Goal: Transaction & Acquisition: Purchase product/service

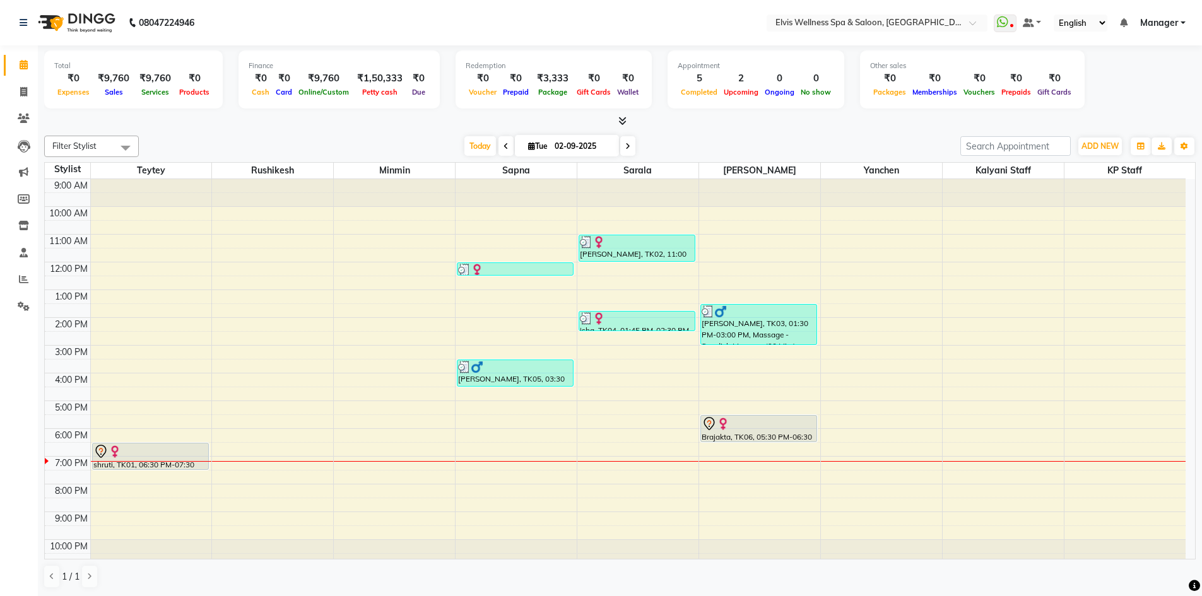
click at [620, 120] on icon at bounding box center [622, 120] width 8 height 9
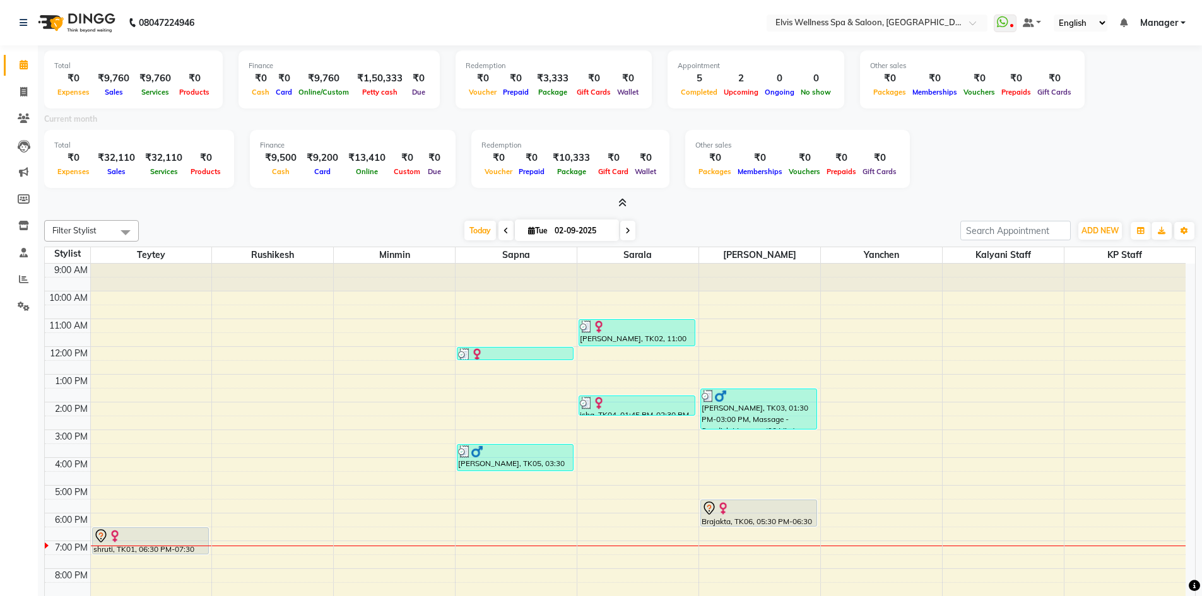
click at [624, 204] on icon at bounding box center [622, 202] width 8 height 9
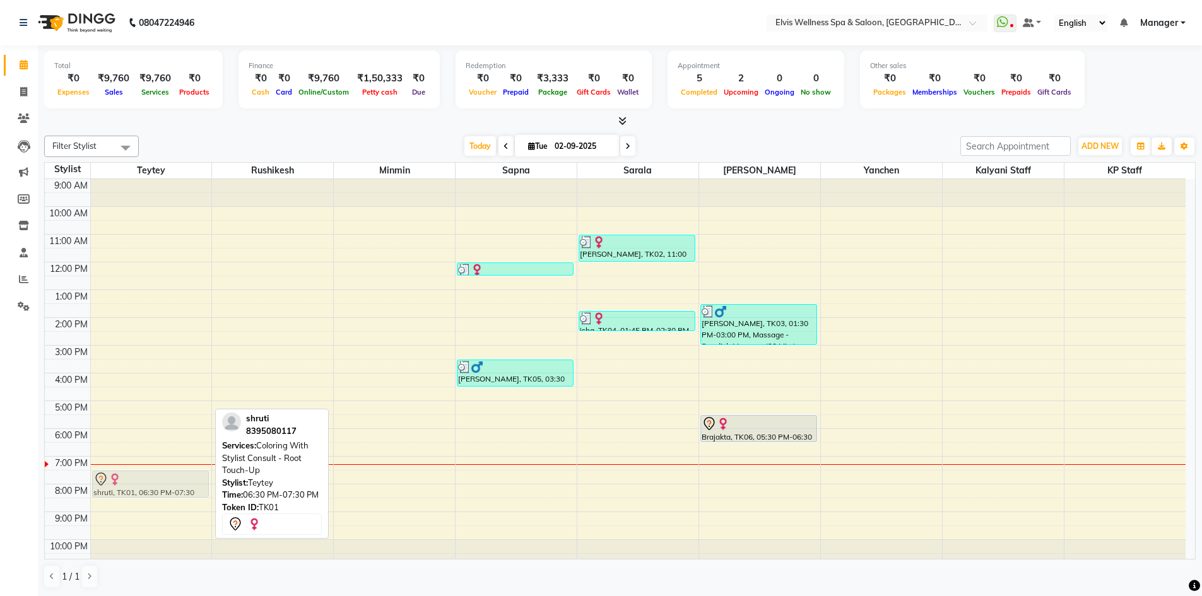
drag, startPoint x: 151, startPoint y: 452, endPoint x: 140, endPoint y: 479, distance: 29.8
click at [140, 479] on div "shruti, TK01, 06:30 PM-07:30 PM, Coloring With Stylist Consult - Root Touch-Up …" at bounding box center [151, 373] width 121 height 388
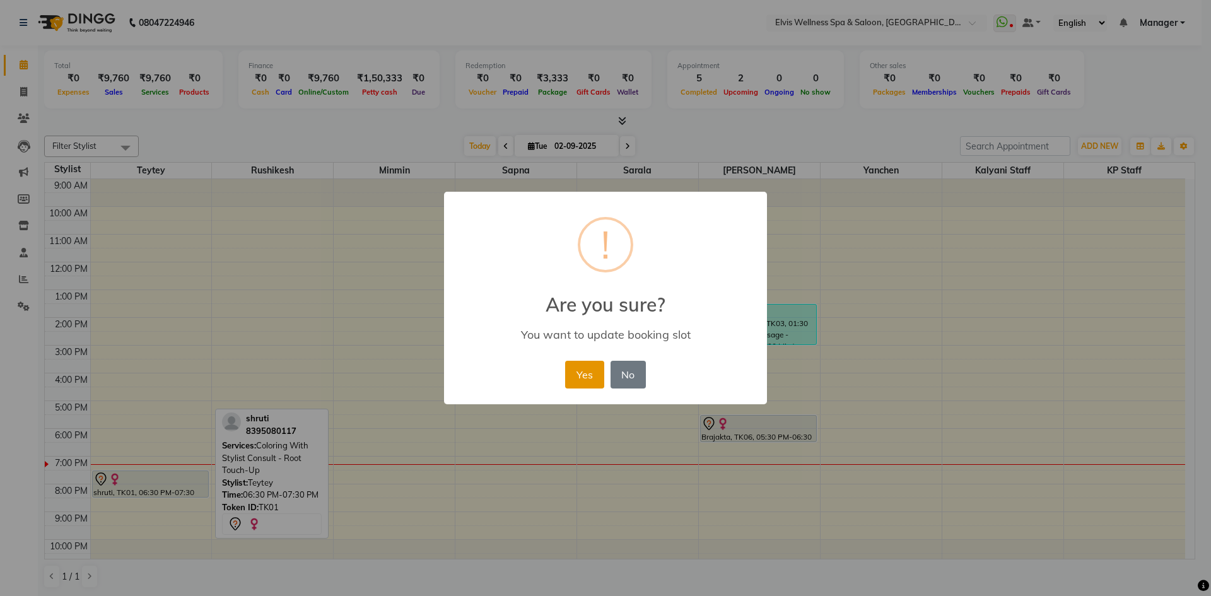
click at [584, 378] on button "Yes" at bounding box center [584, 375] width 38 height 28
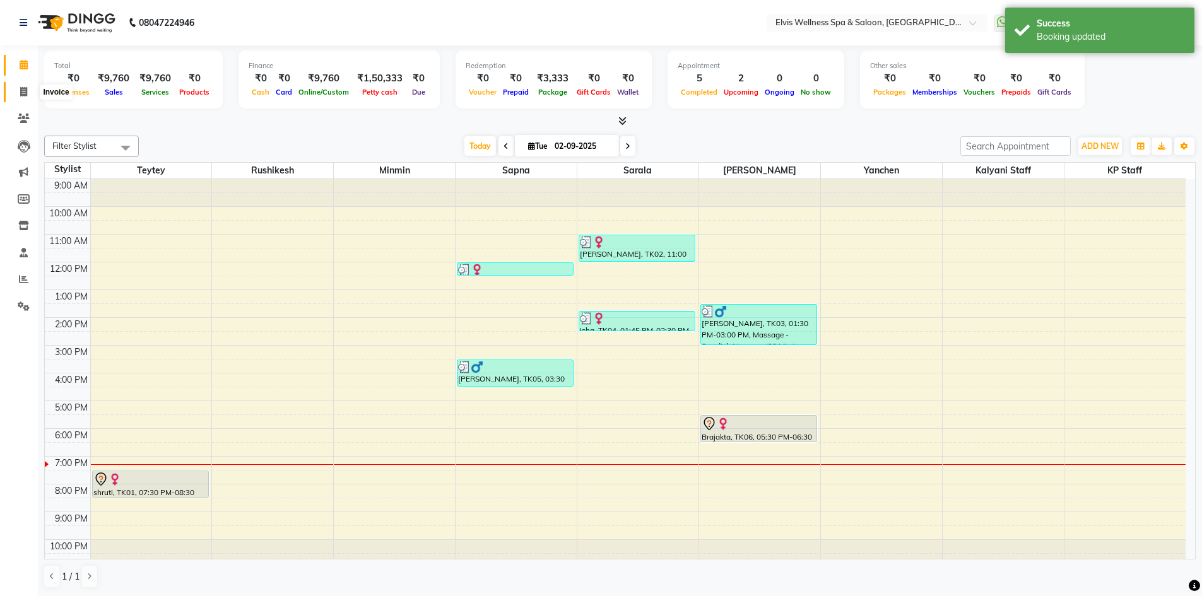
click at [18, 91] on span at bounding box center [24, 92] width 22 height 15
select select "service"
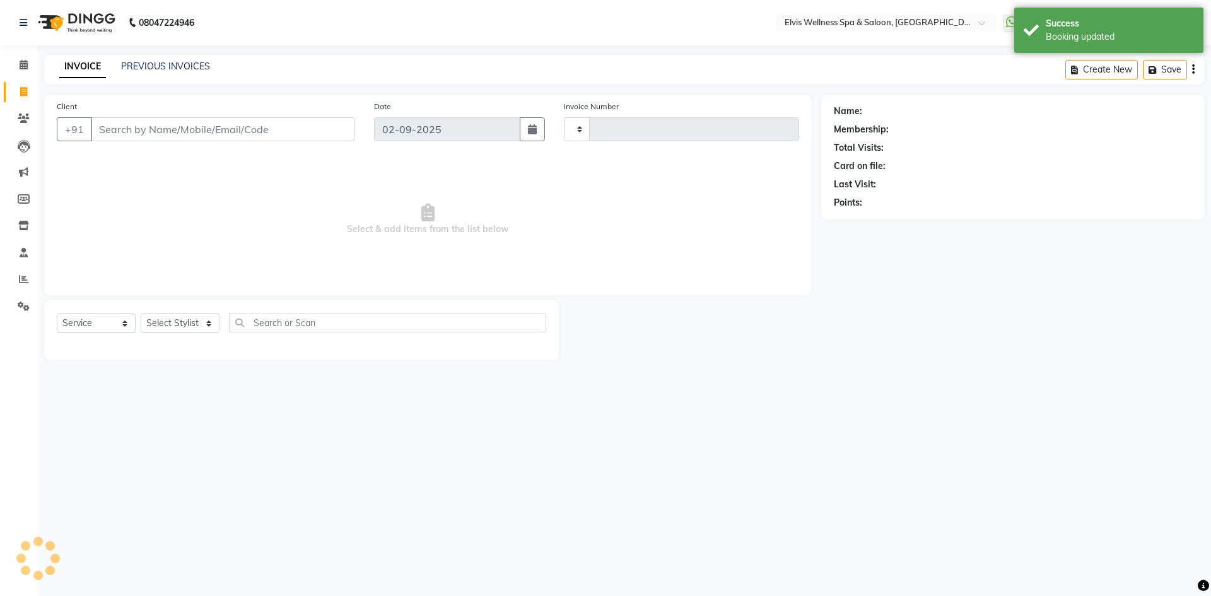
click at [172, 137] on input "Client" at bounding box center [223, 129] width 264 height 24
type input "1552"
select select "6269"
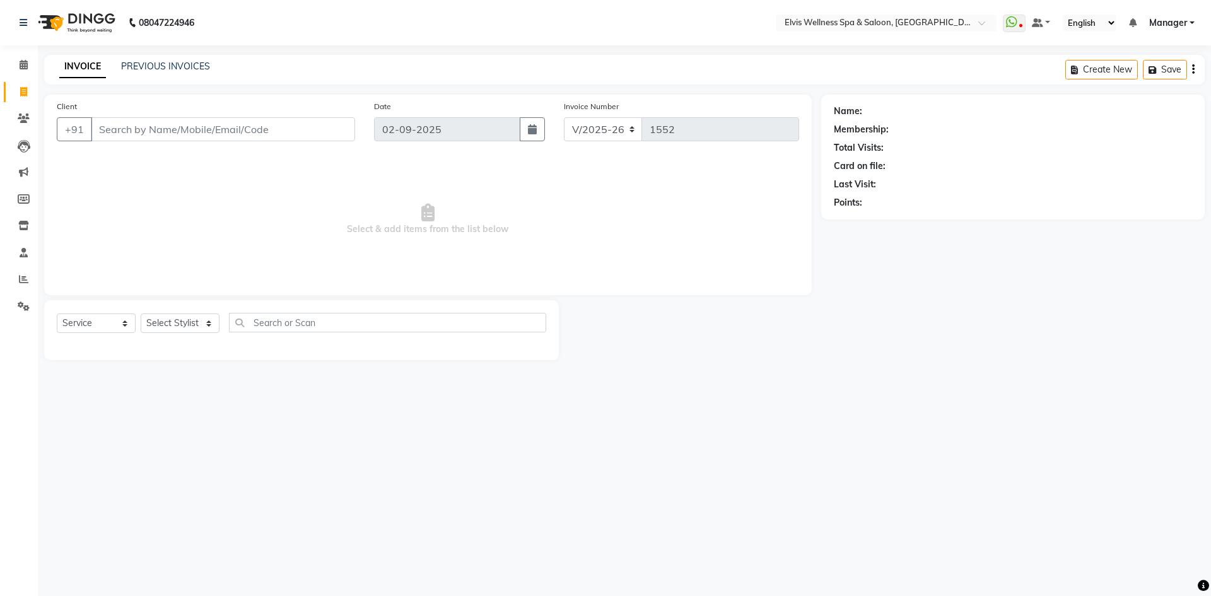
click at [128, 125] on input "Client" at bounding box center [223, 129] width 264 height 24
type input "9711520321"
click at [308, 135] on span "Add Client" at bounding box center [323, 129] width 50 height 13
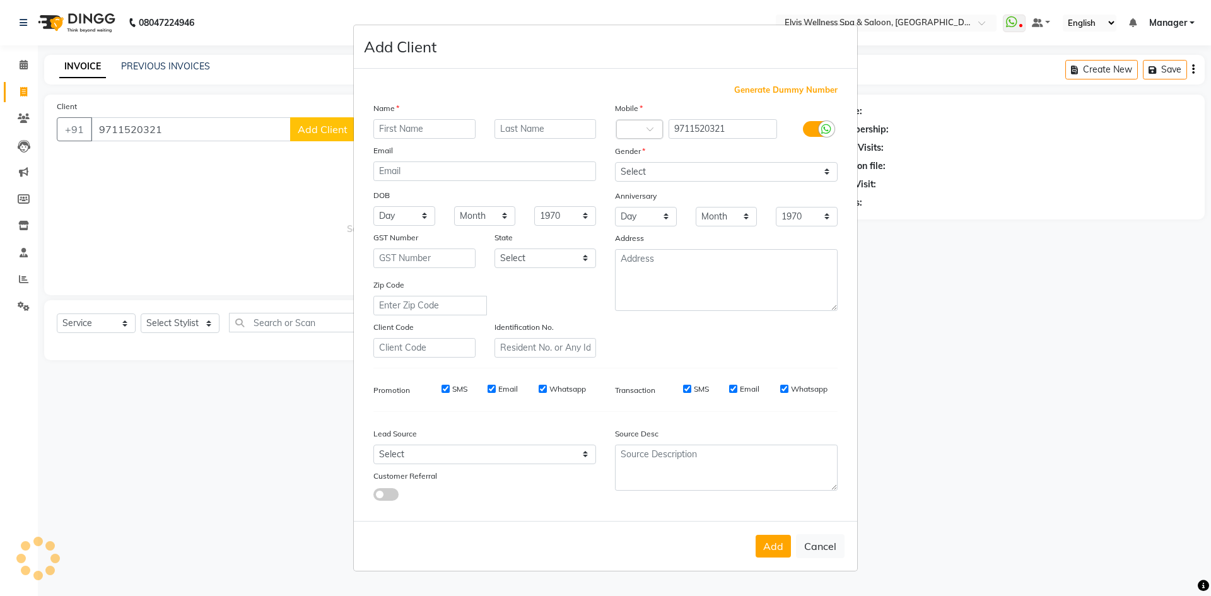
click at [395, 131] on input "text" at bounding box center [424, 129] width 102 height 20
type input "napur"
click at [559, 115] on div "Name" at bounding box center [485, 111] width 242 height 18
click at [643, 166] on select "Select [DEMOGRAPHIC_DATA] [DEMOGRAPHIC_DATA] Other Prefer Not To Say" at bounding box center [726, 172] width 223 height 20
select select "[DEMOGRAPHIC_DATA]"
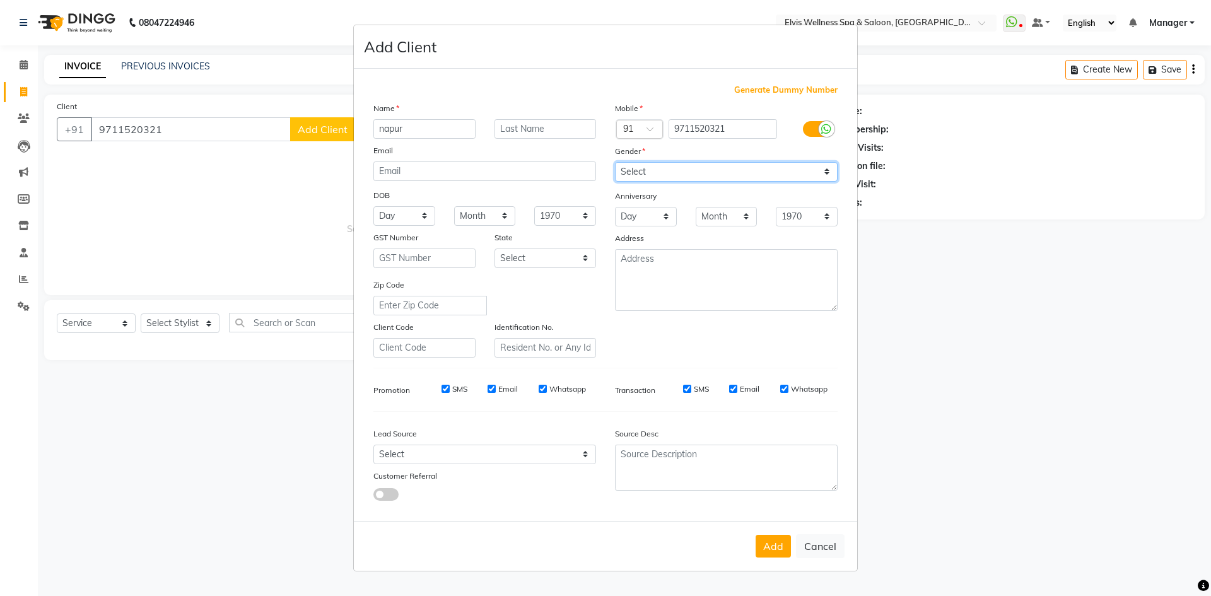
click at [615, 162] on select "Select [DEMOGRAPHIC_DATA] [DEMOGRAPHIC_DATA] Other Prefer Not To Say" at bounding box center [726, 172] width 223 height 20
click at [769, 551] on button "Add" at bounding box center [773, 546] width 35 height 23
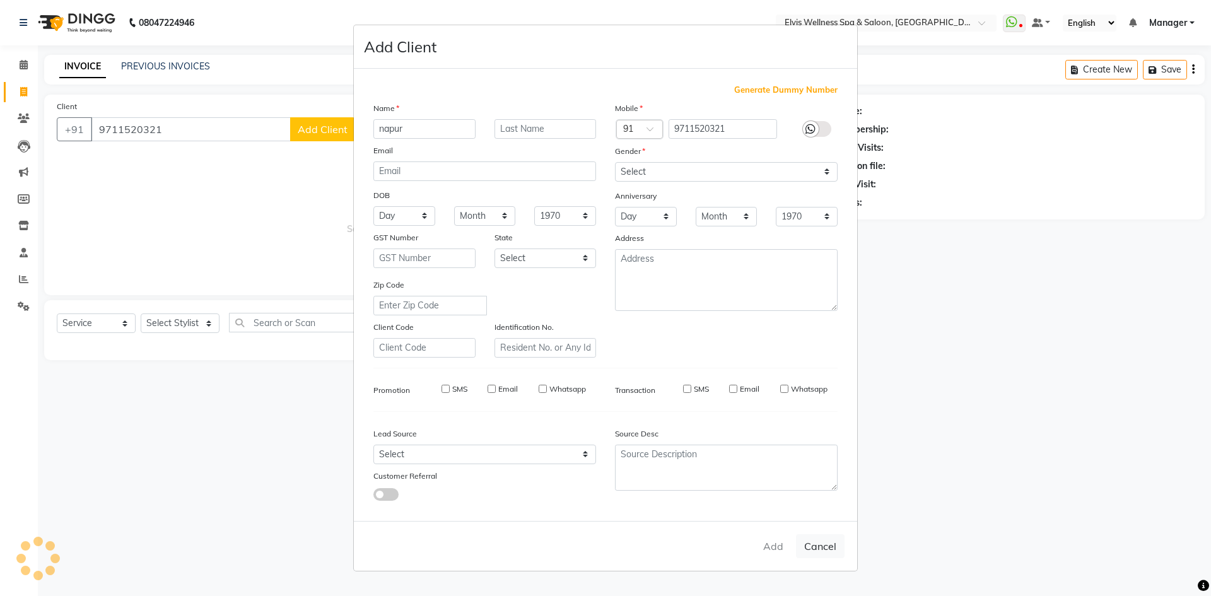
select select
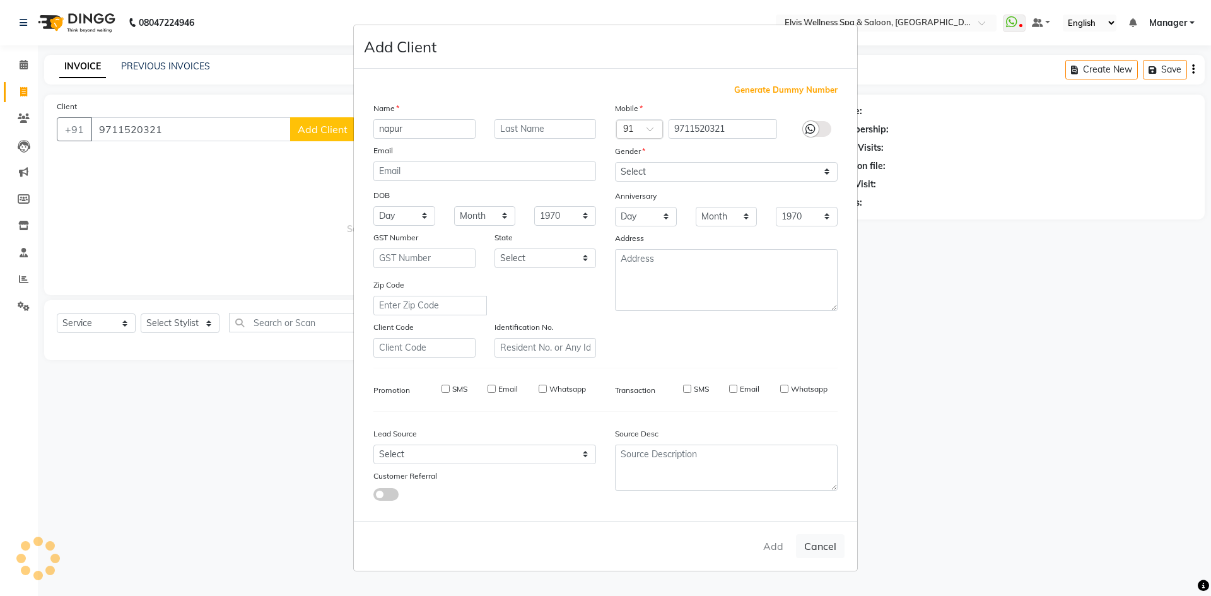
select select
checkbox input "false"
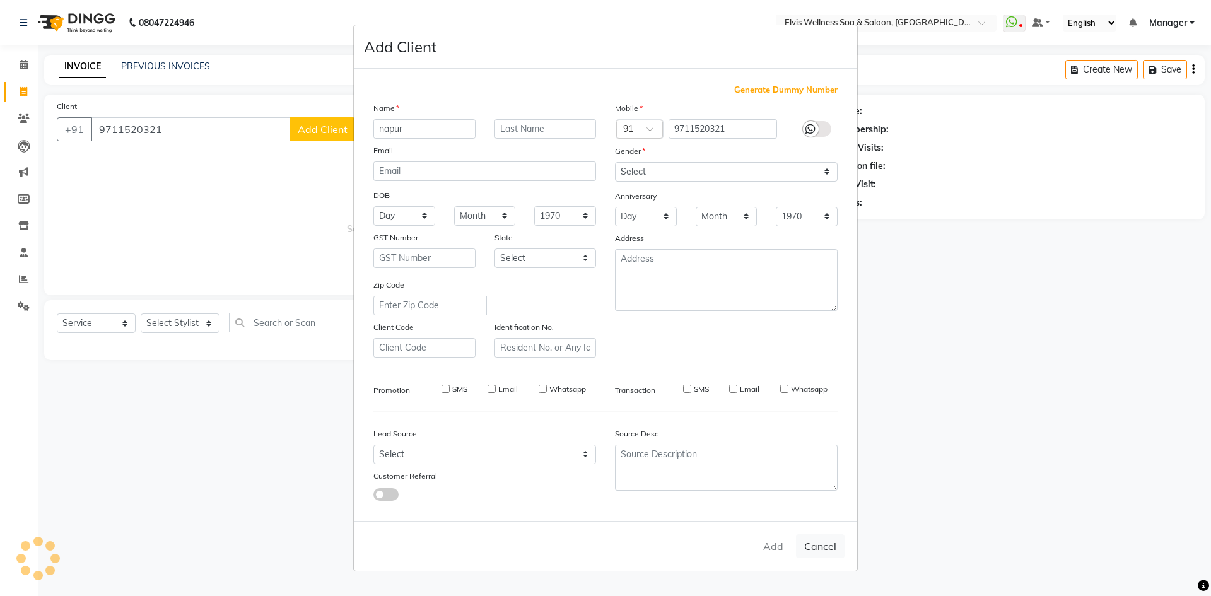
checkbox input "false"
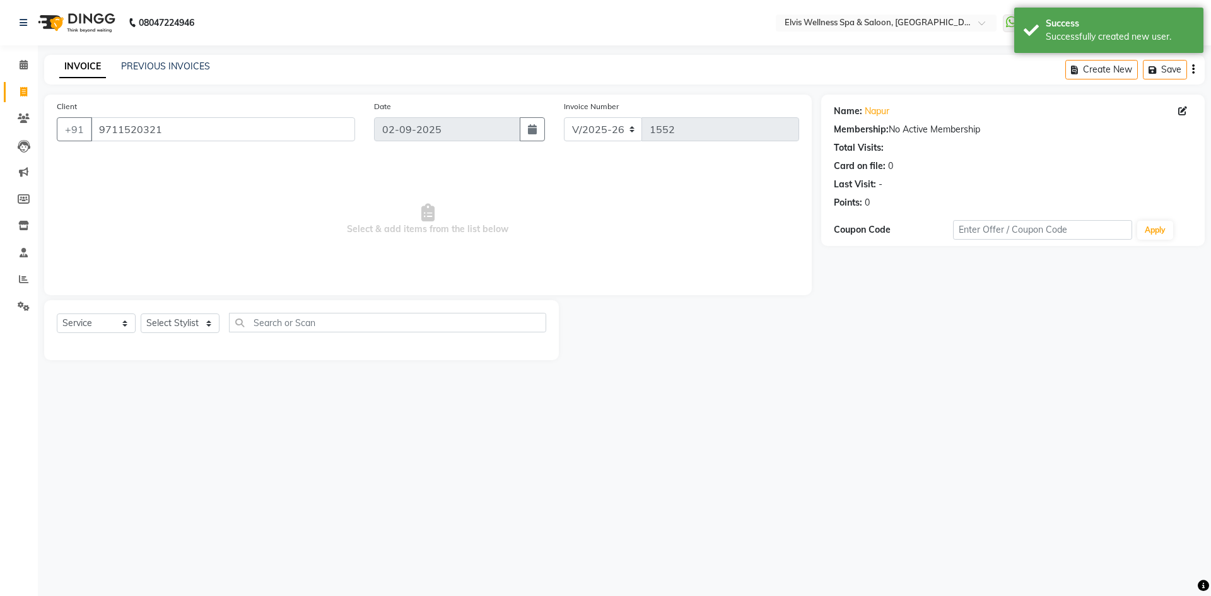
click at [168, 337] on div "Select Service Product Membership Package Voucher Prepaid Gift Card Select Styl…" at bounding box center [301, 328] width 489 height 30
click at [161, 324] on select "Select Stylist [PERSON_NAME] [PERSON_NAME] Staff KP Staff Manager Minmin [PERSO…" at bounding box center [180, 323] width 79 height 20
select select "71682"
click at [141, 313] on select "Select Stylist [PERSON_NAME] [PERSON_NAME] Staff KP Staff Manager Minmin [PERSO…" at bounding box center [180, 323] width 79 height 20
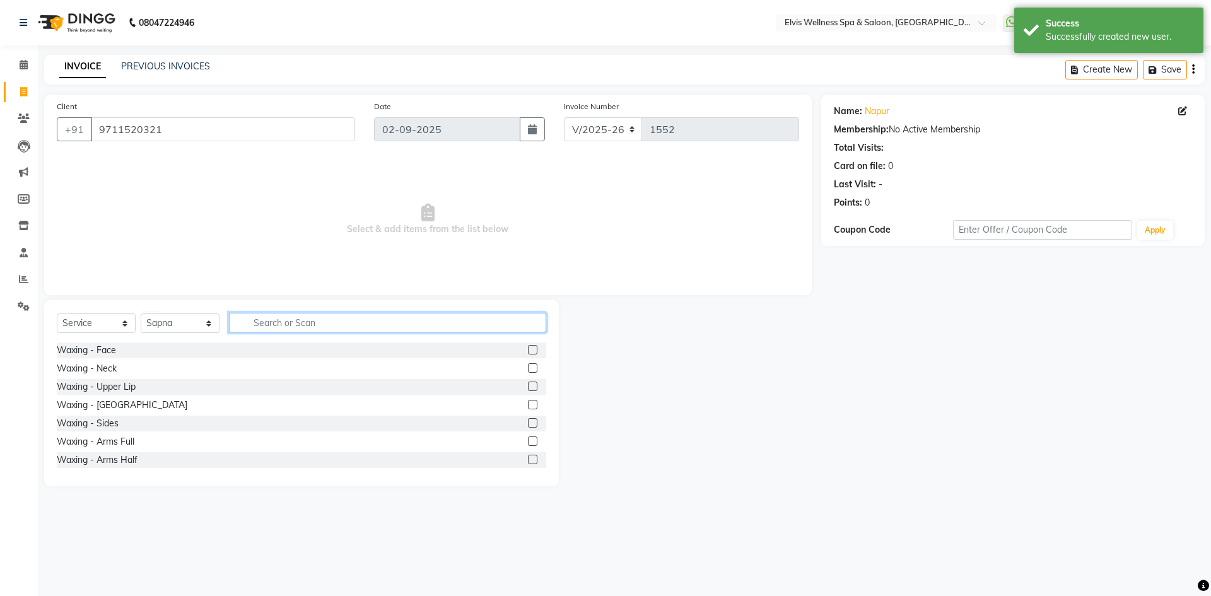
click at [296, 330] on input "text" at bounding box center [387, 323] width 317 height 20
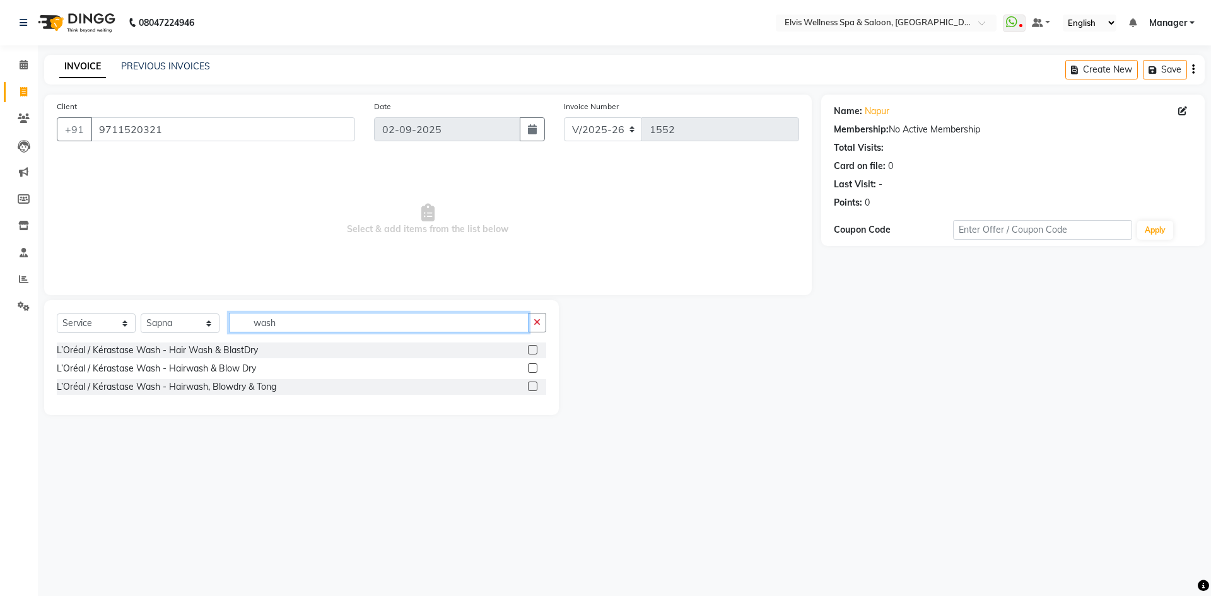
type input "wash"
click at [529, 353] on label at bounding box center [532, 349] width 9 height 9
click at [529, 353] on input "checkbox" at bounding box center [532, 350] width 8 height 8
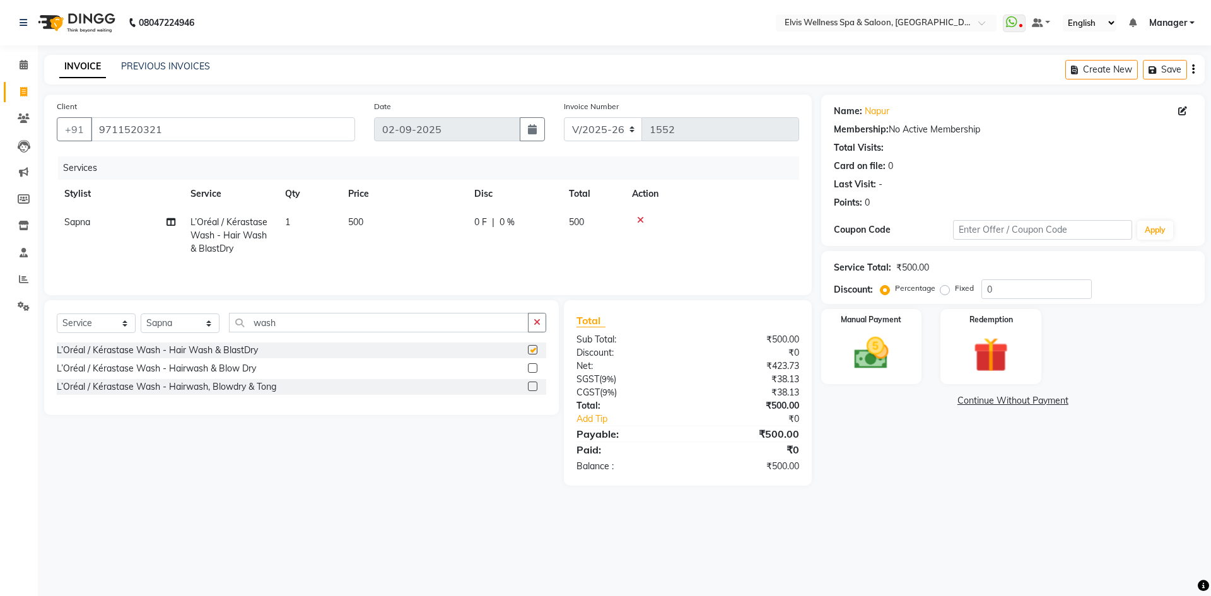
checkbox input "false"
drag, startPoint x: 284, startPoint y: 320, endPoint x: 230, endPoint y: 324, distance: 54.4
click at [230, 324] on input "wash" at bounding box center [379, 323] width 300 height 20
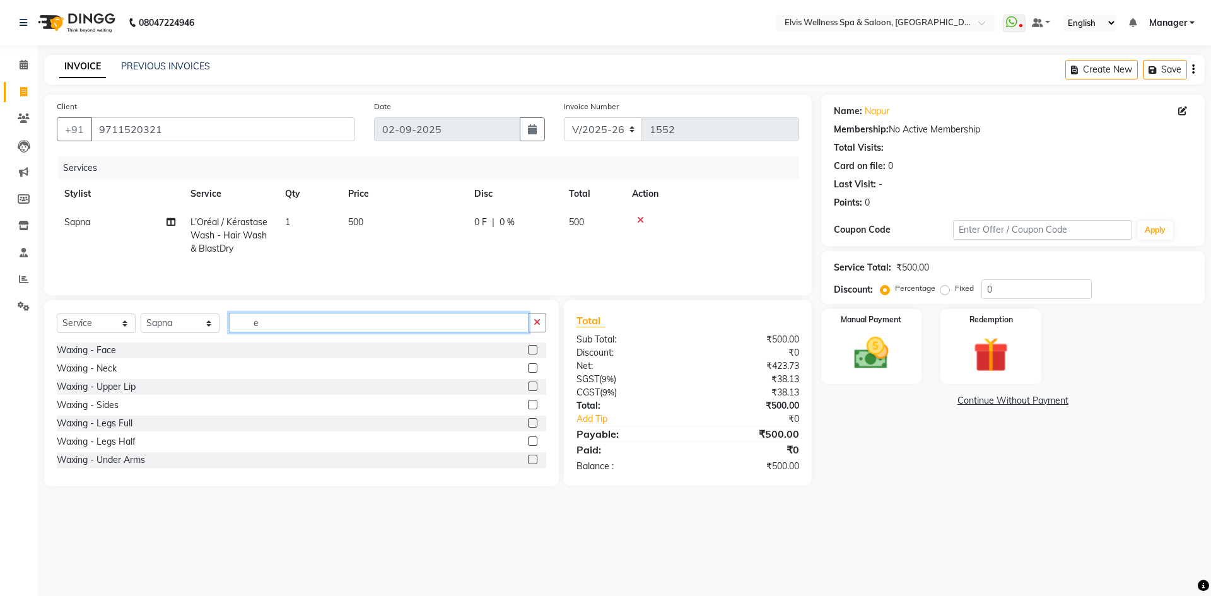
type input "e"
click at [180, 318] on select "Select Stylist [PERSON_NAME] [PERSON_NAME] Staff KP Staff Manager Minmin [PERSO…" at bounding box center [180, 323] width 79 height 20
select select "71671"
click at [141, 313] on select "Select Stylist [PERSON_NAME] [PERSON_NAME] Staff KP Staff Manager Minmin [PERSO…" at bounding box center [180, 323] width 79 height 20
click at [271, 319] on input "e" at bounding box center [379, 323] width 300 height 20
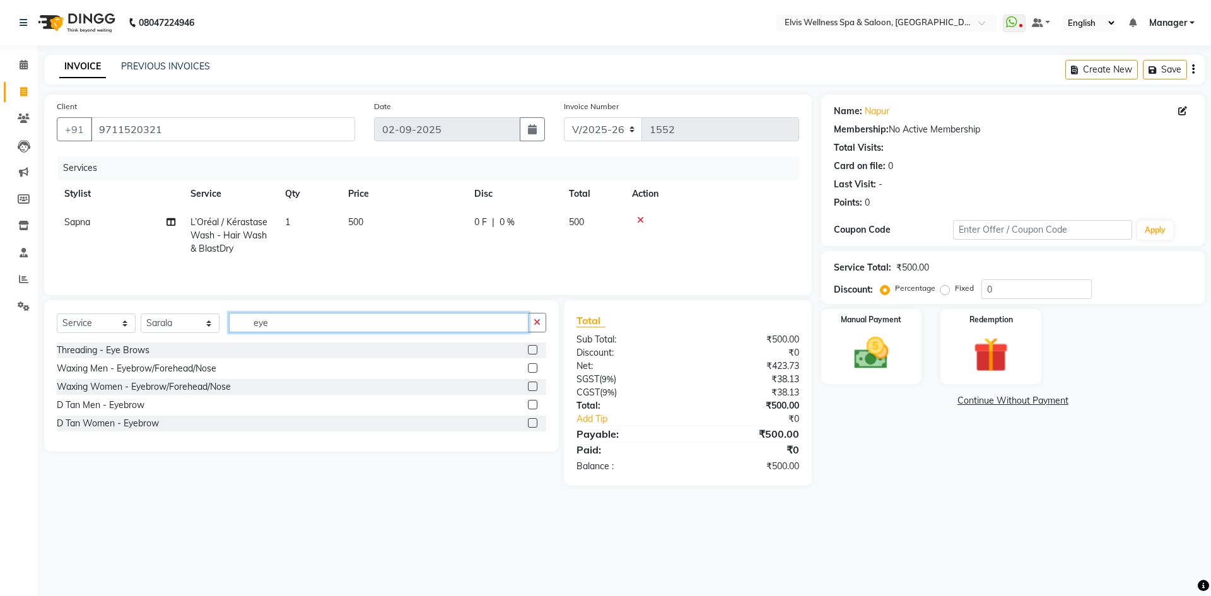
type input "eye"
click at [525, 346] on div "Threading - Eye Brows" at bounding box center [301, 350] width 489 height 16
click at [527, 351] on div "Threading - Eye Brows" at bounding box center [301, 350] width 489 height 16
click at [529, 351] on label at bounding box center [532, 349] width 9 height 9
click at [529, 351] on input "checkbox" at bounding box center [532, 350] width 8 height 8
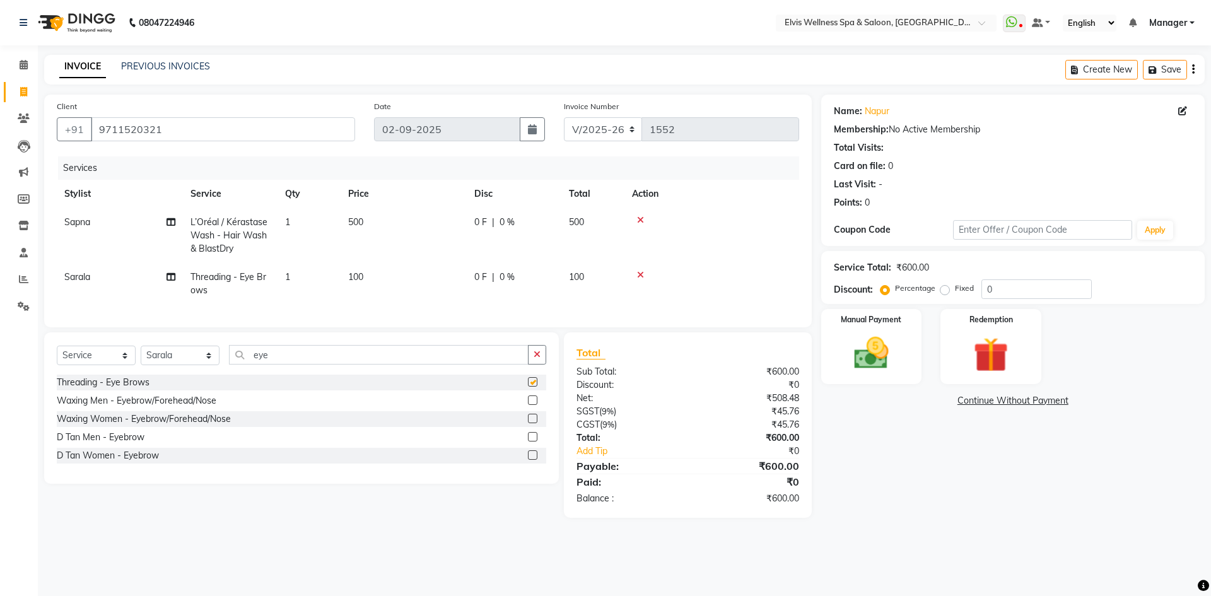
click at [532, 350] on div "Select Service Product Membership Package Voucher Prepaid Gift Card Select Styl…" at bounding box center [301, 407] width 515 height 151
checkbox input "false"
drag, startPoint x: 280, startPoint y: 360, endPoint x: 185, endPoint y: 363, distance: 94.6
click at [186, 363] on div "Select Service Product Membership Package Voucher Prepaid Gift Card Select Styl…" at bounding box center [301, 360] width 489 height 30
type input "for"
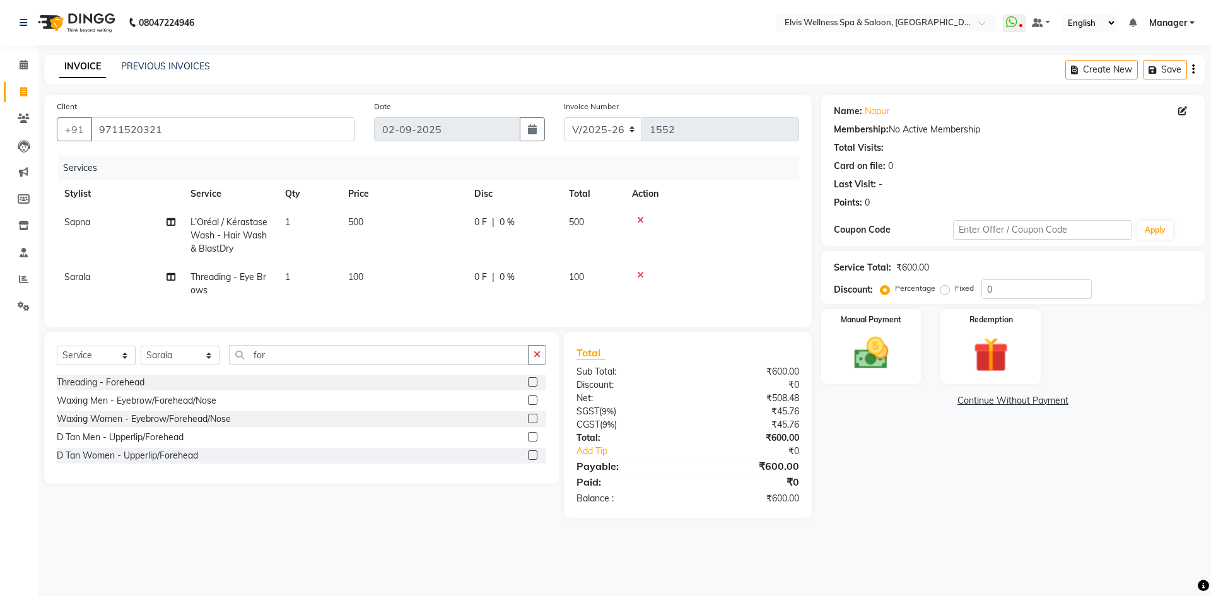
click at [534, 387] on label at bounding box center [532, 381] width 9 height 9
click at [534, 387] on input "checkbox" at bounding box center [532, 382] width 8 height 8
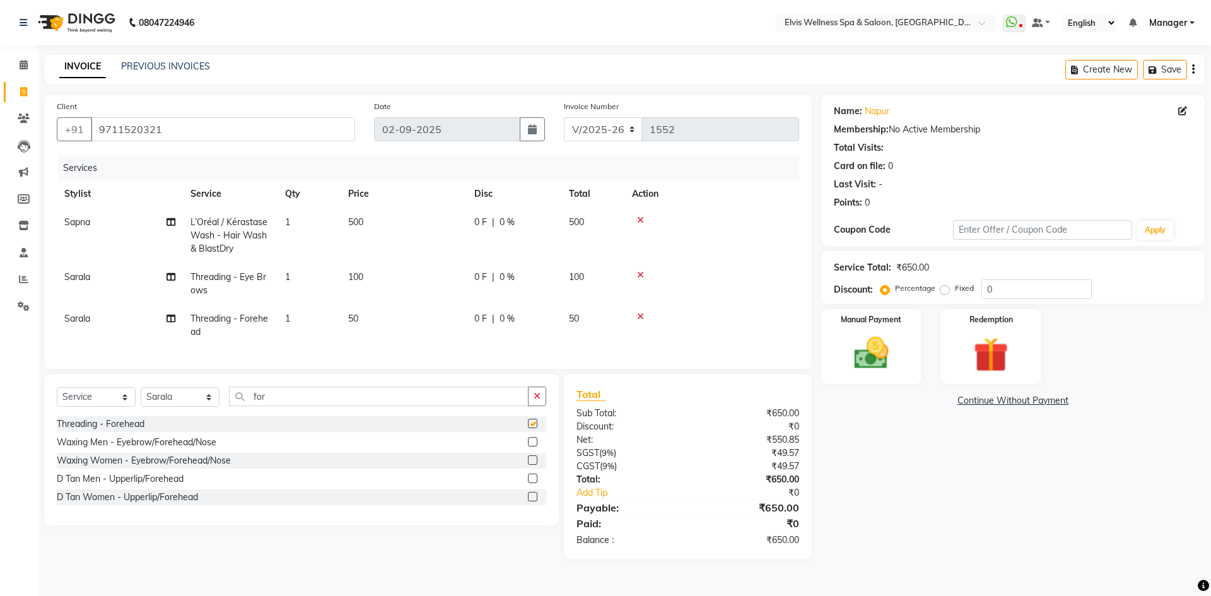
checkbox input "false"
click at [520, 314] on div "0 F | 0 %" at bounding box center [513, 318] width 79 height 13
select select "71671"
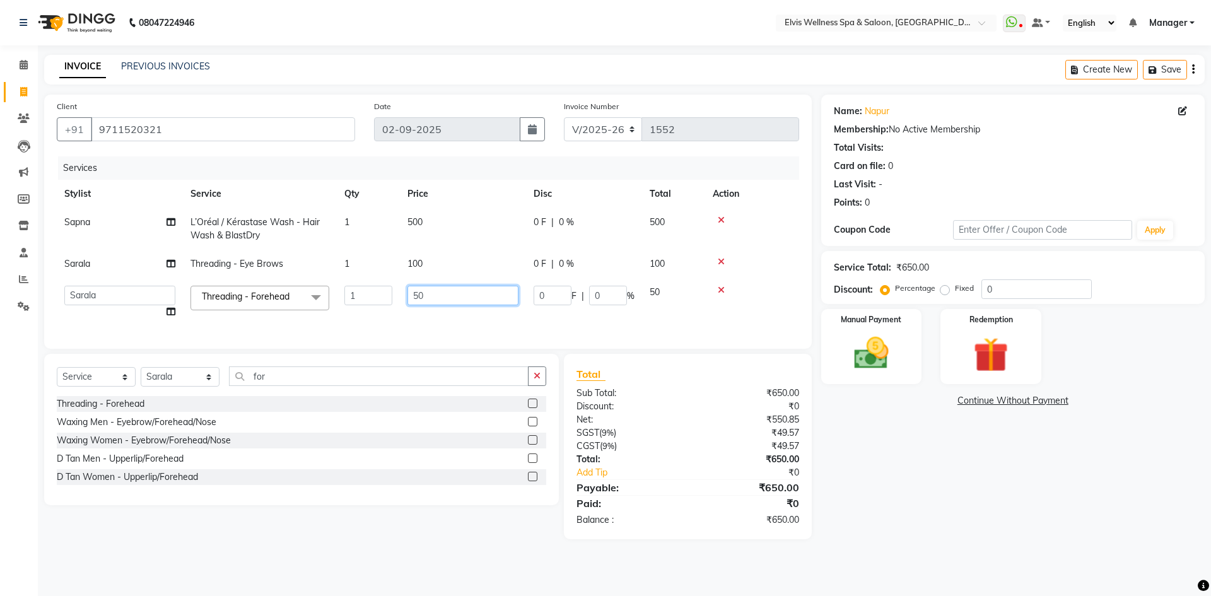
drag, startPoint x: 443, startPoint y: 296, endPoint x: 340, endPoint y: 323, distance: 106.9
click at [341, 323] on tr "[PERSON_NAME] [PERSON_NAME] Staff KP Staff Manager Minmin [PERSON_NAME] [PERSON…" at bounding box center [428, 302] width 742 height 48
type input "80"
click at [471, 322] on tr "[PERSON_NAME] [PERSON_NAME] Staff KP Staff Manager Minmin [PERSON_NAME] [PERSON…" at bounding box center [428, 302] width 742 height 48
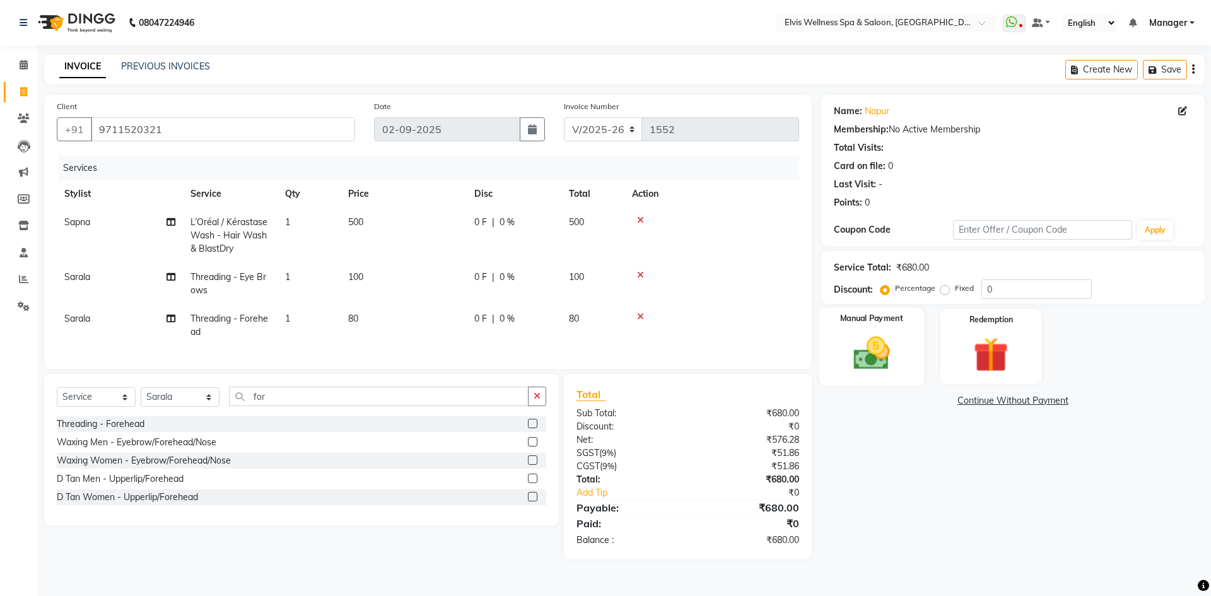
click at [875, 337] on img at bounding box center [871, 353] width 59 height 42
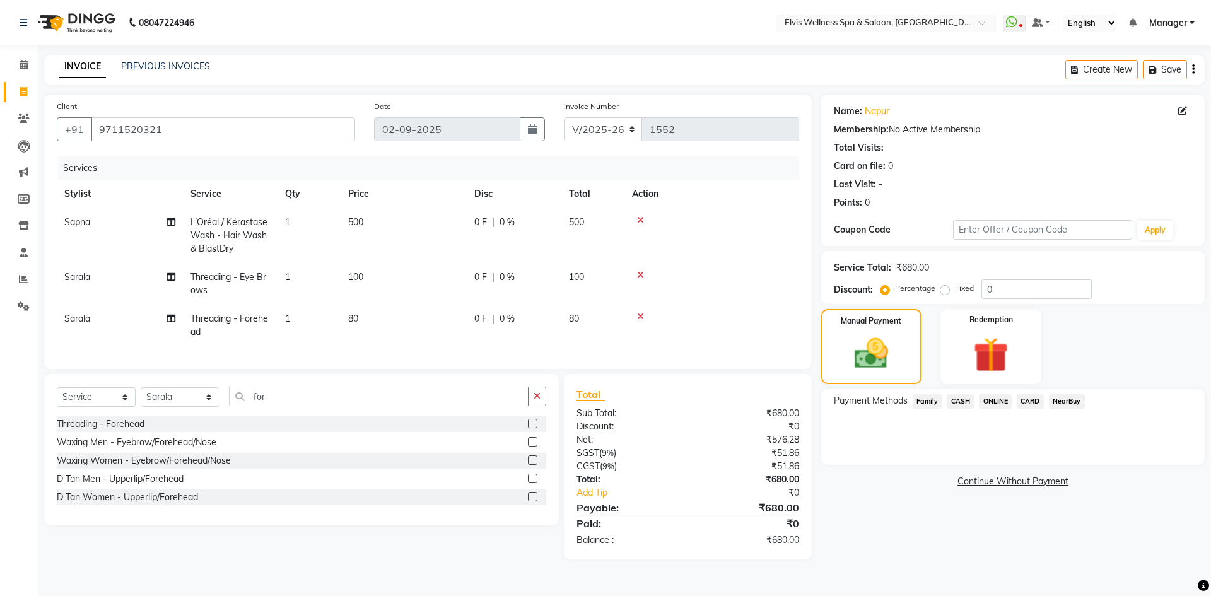
click at [947, 401] on span "CASH" at bounding box center [960, 401] width 27 height 15
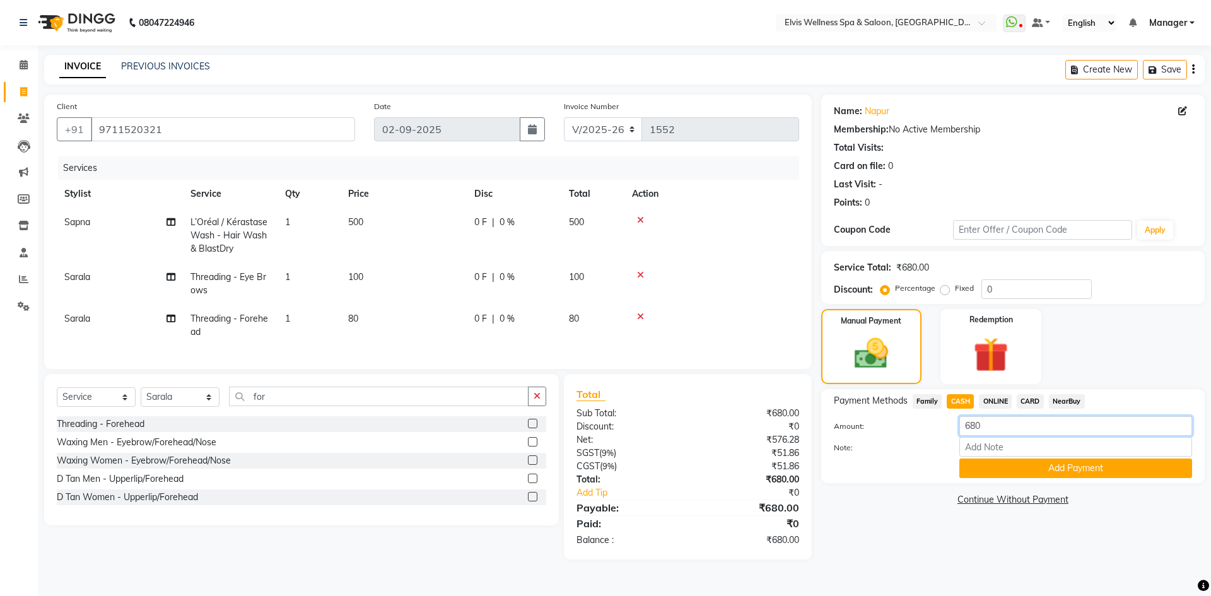
drag, startPoint x: 999, startPoint y: 433, endPoint x: 883, endPoint y: 431, distance: 116.1
click at [883, 431] on div "Amount: 680" at bounding box center [1012, 426] width 377 height 21
type input "500"
click at [1048, 476] on button "Add Payment" at bounding box center [1075, 469] width 233 height 20
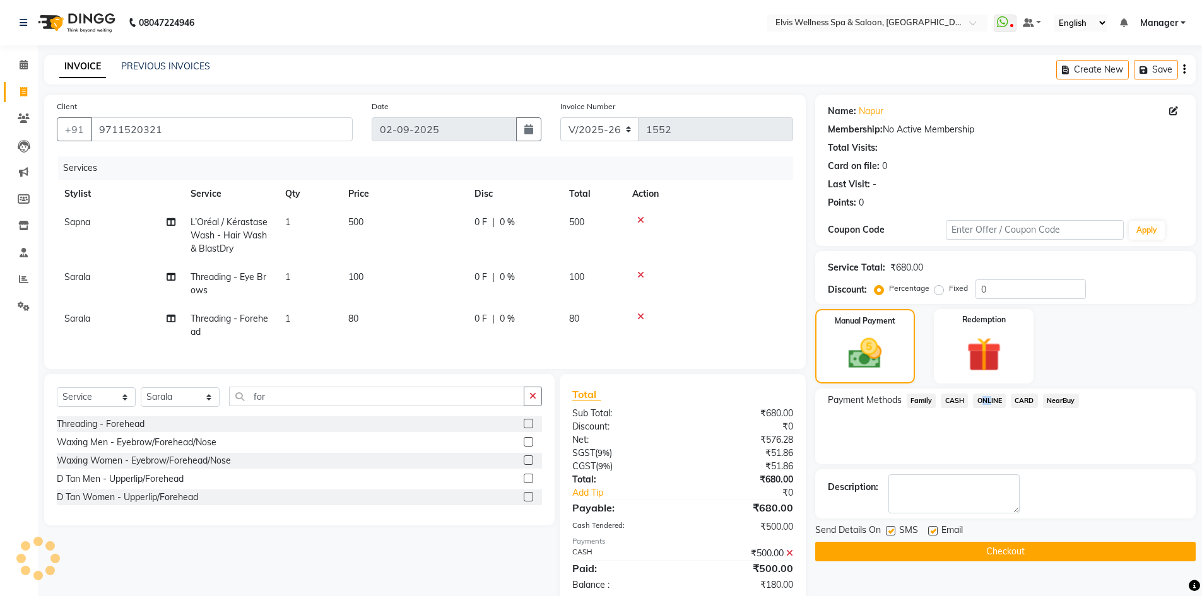
click at [984, 394] on span "ONLINE" at bounding box center [989, 401] width 33 height 15
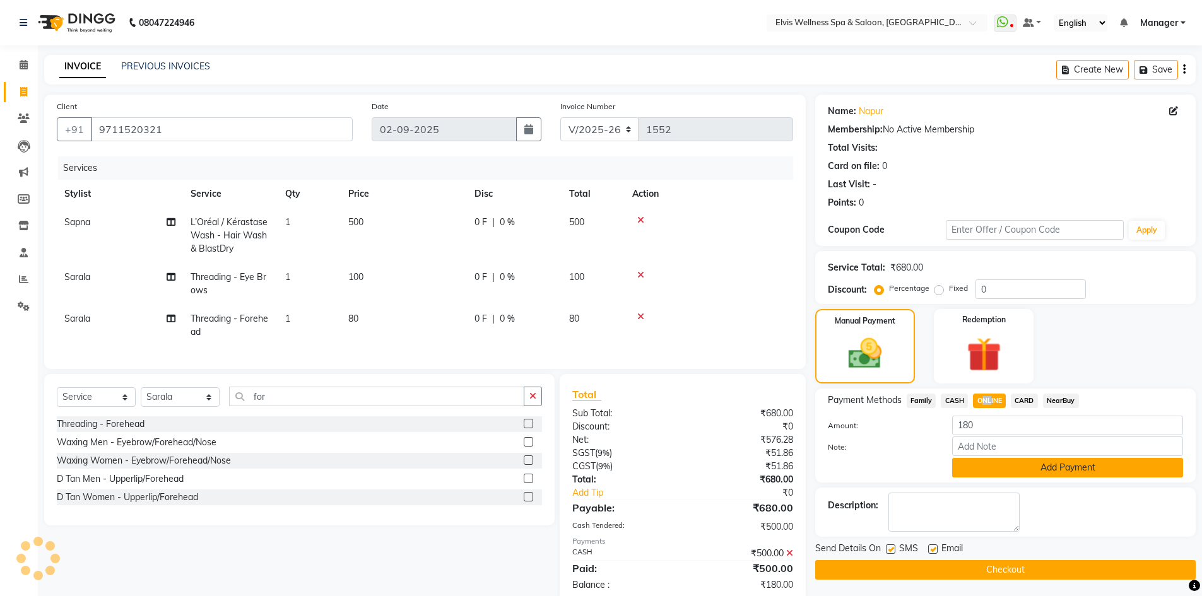
click at [1021, 471] on button "Add Payment" at bounding box center [1067, 468] width 231 height 20
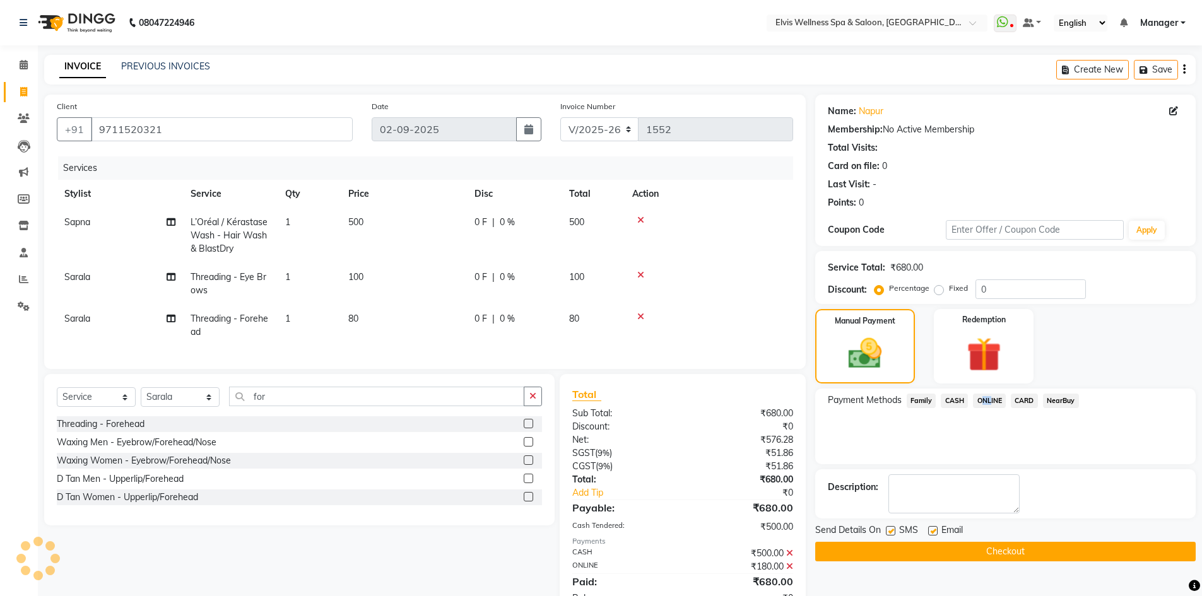
click at [1015, 550] on button "Checkout" at bounding box center [1005, 552] width 380 height 20
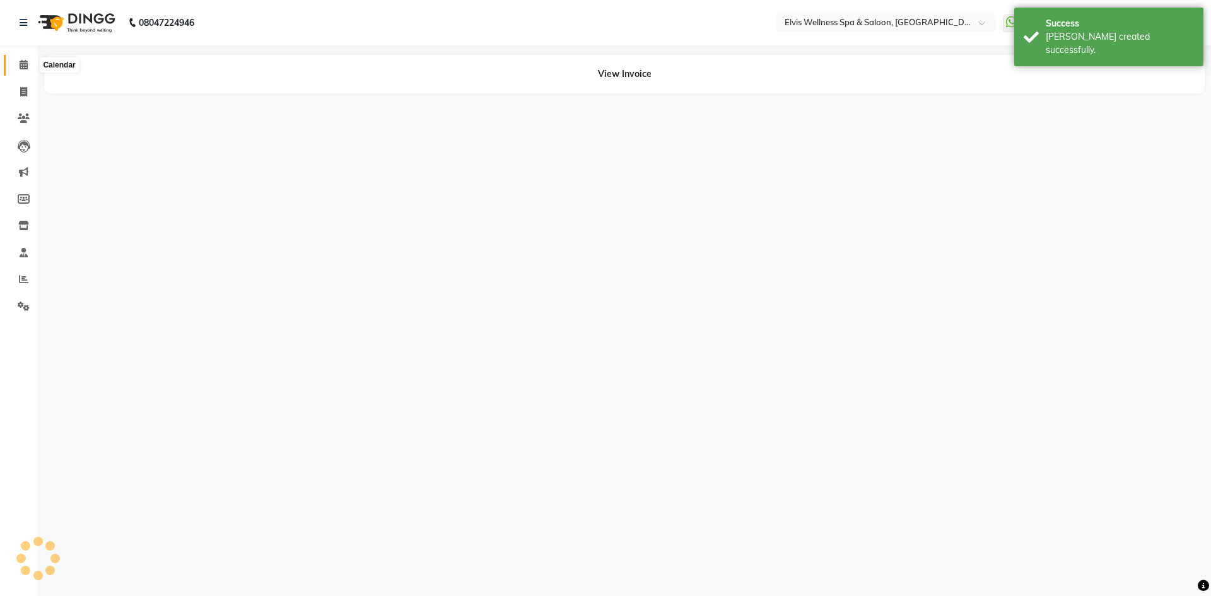
click at [20, 68] on icon at bounding box center [24, 64] width 8 height 9
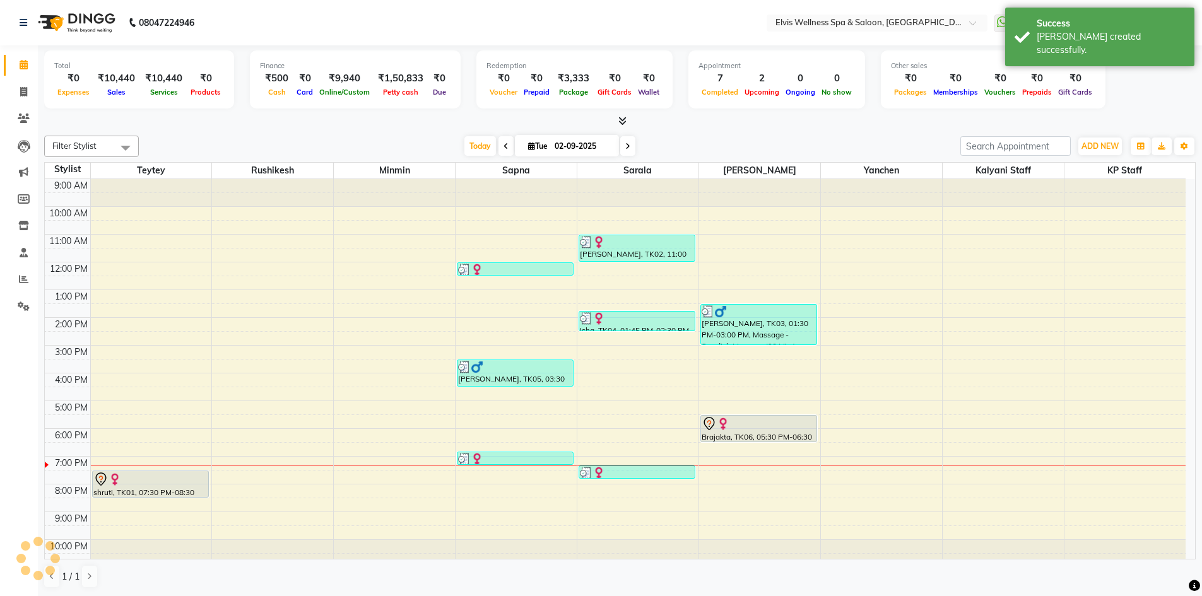
click at [24, 67] on icon at bounding box center [24, 64] width 8 height 9
click at [20, 87] on icon at bounding box center [23, 91] width 7 height 9
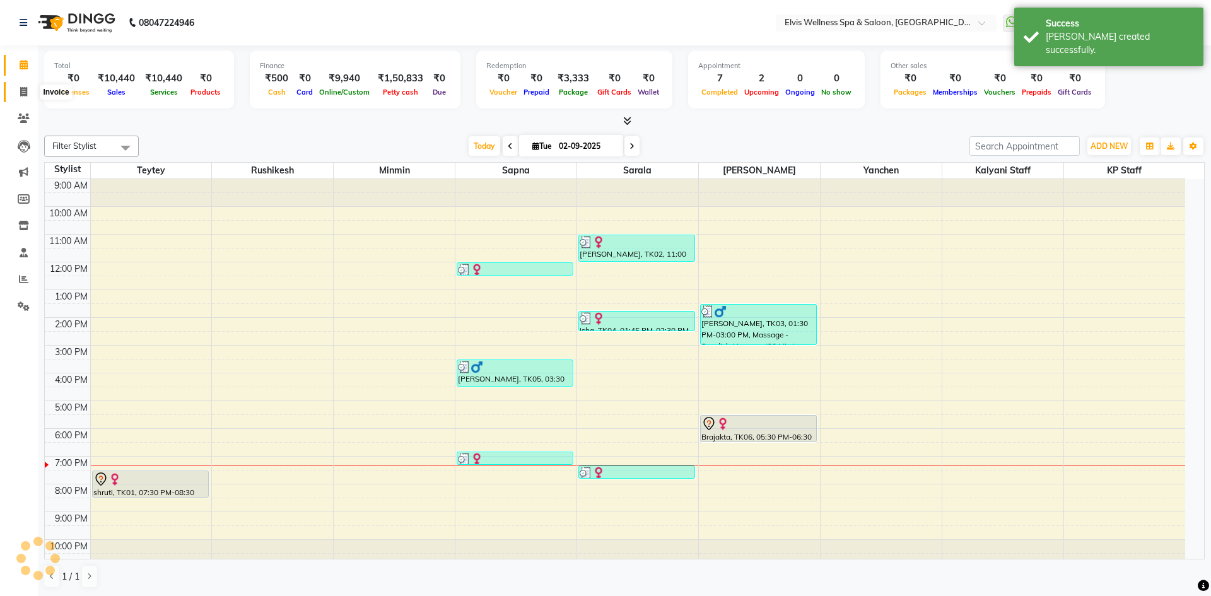
select select "service"
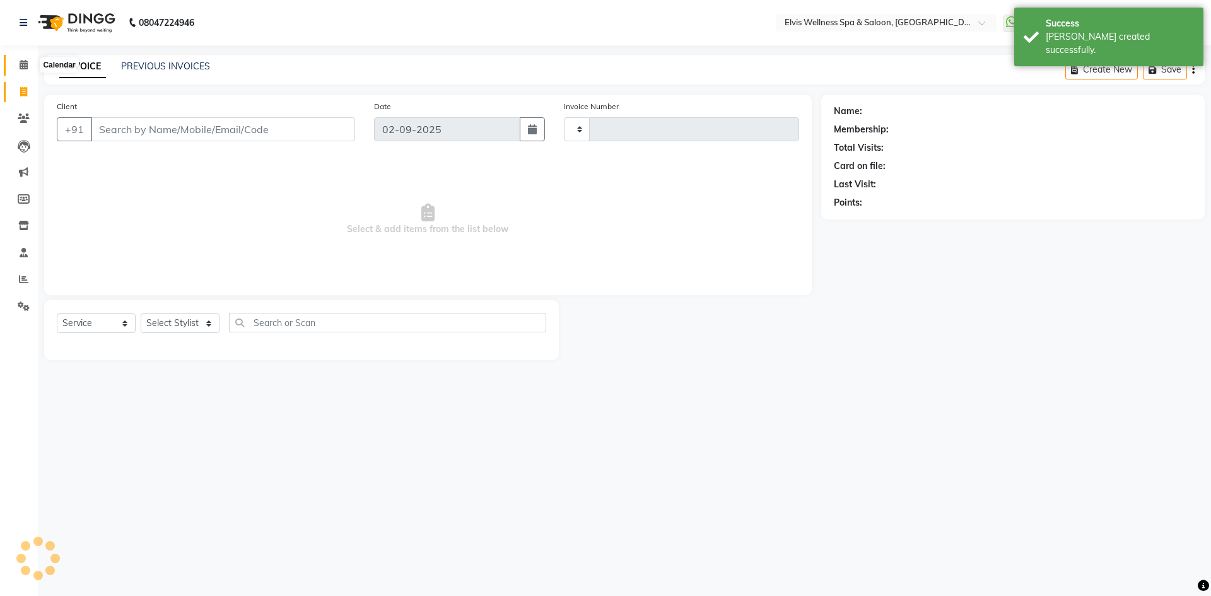
click at [26, 66] on icon at bounding box center [24, 64] width 8 height 9
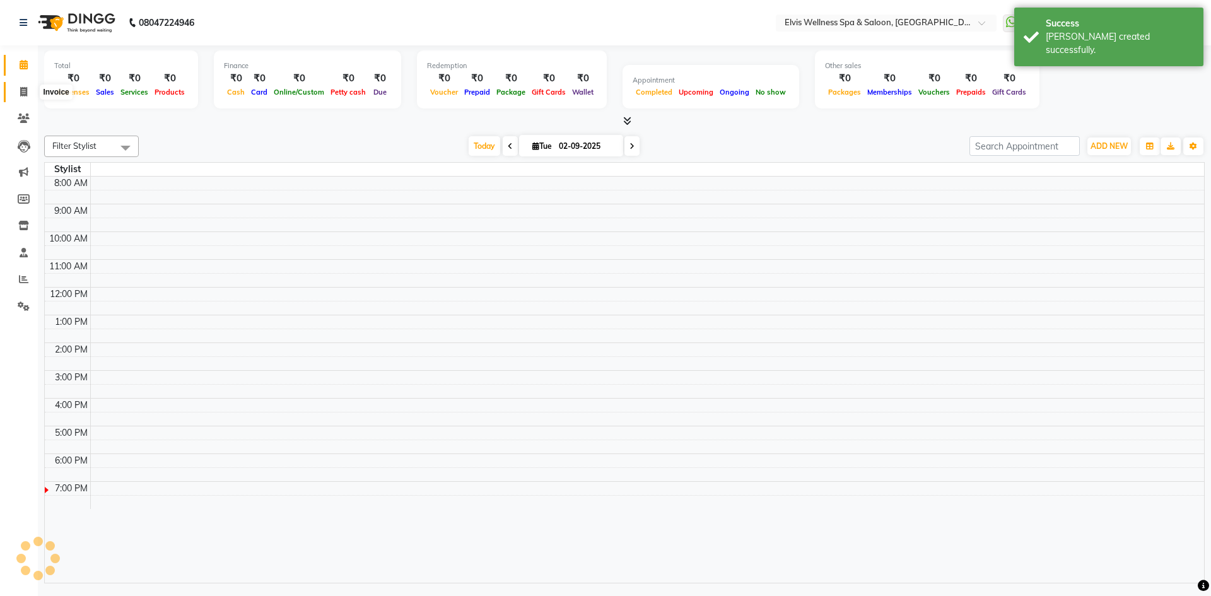
click at [21, 85] on span at bounding box center [24, 92] width 22 height 15
select select "service"
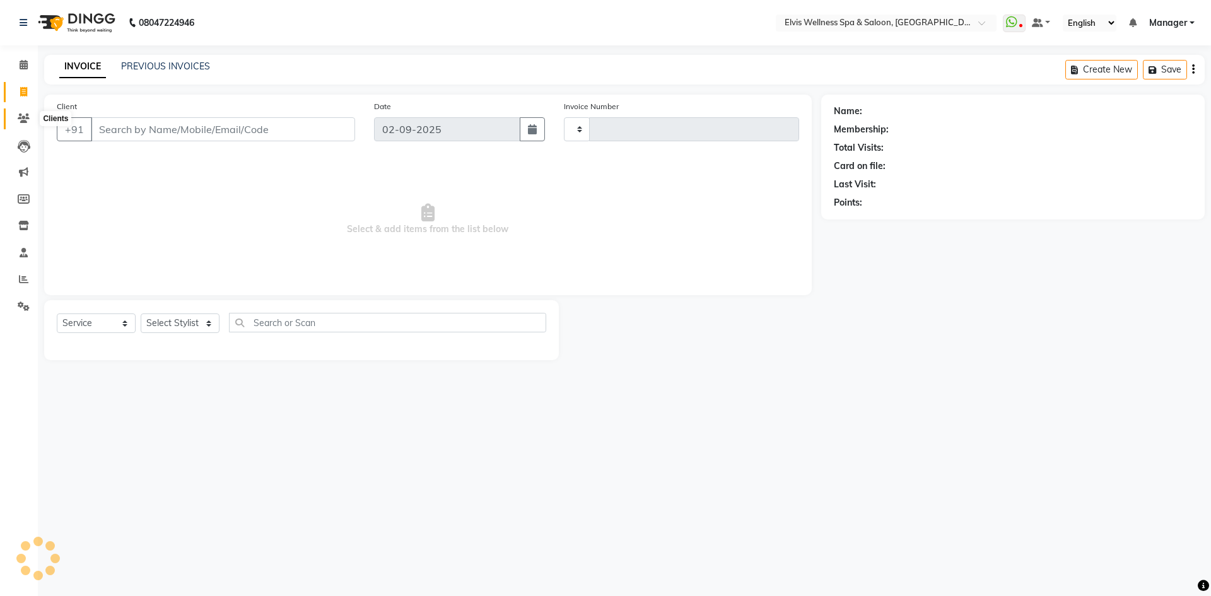
click at [25, 114] on icon at bounding box center [24, 118] width 12 height 9
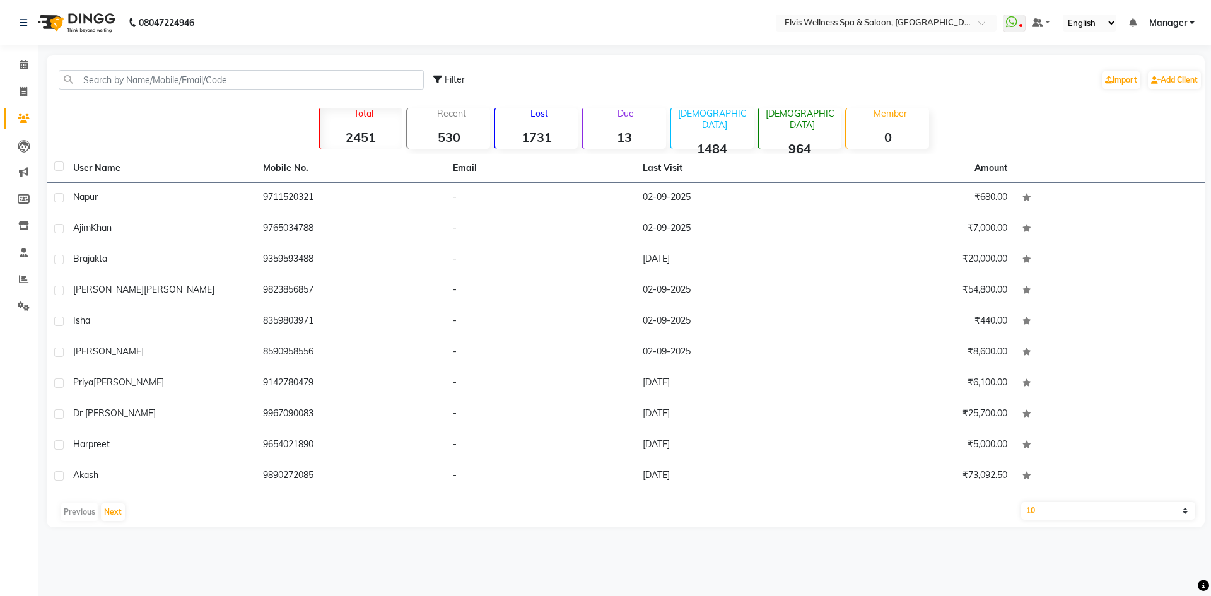
click at [25, 78] on ul "Calendar Invoice Clients Leads Marketing Members Inventory Staff Reports Settin…" at bounding box center [19, 189] width 38 height 274
click at [25, 88] on icon at bounding box center [23, 91] width 7 height 9
select select "service"
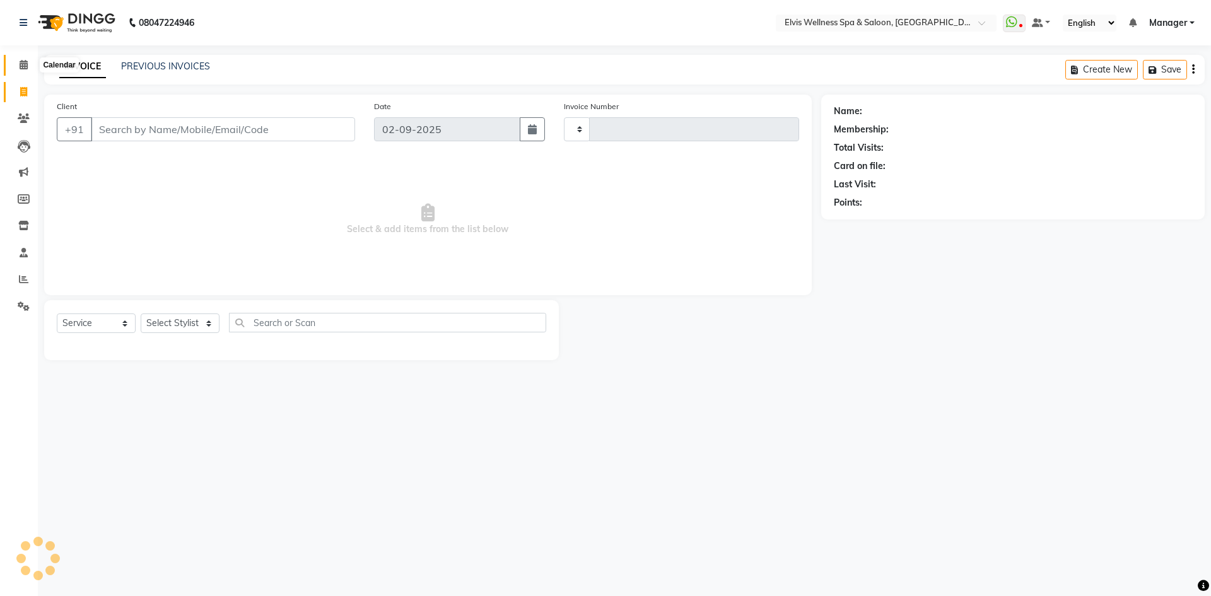
click at [29, 68] on span at bounding box center [24, 65] width 22 height 15
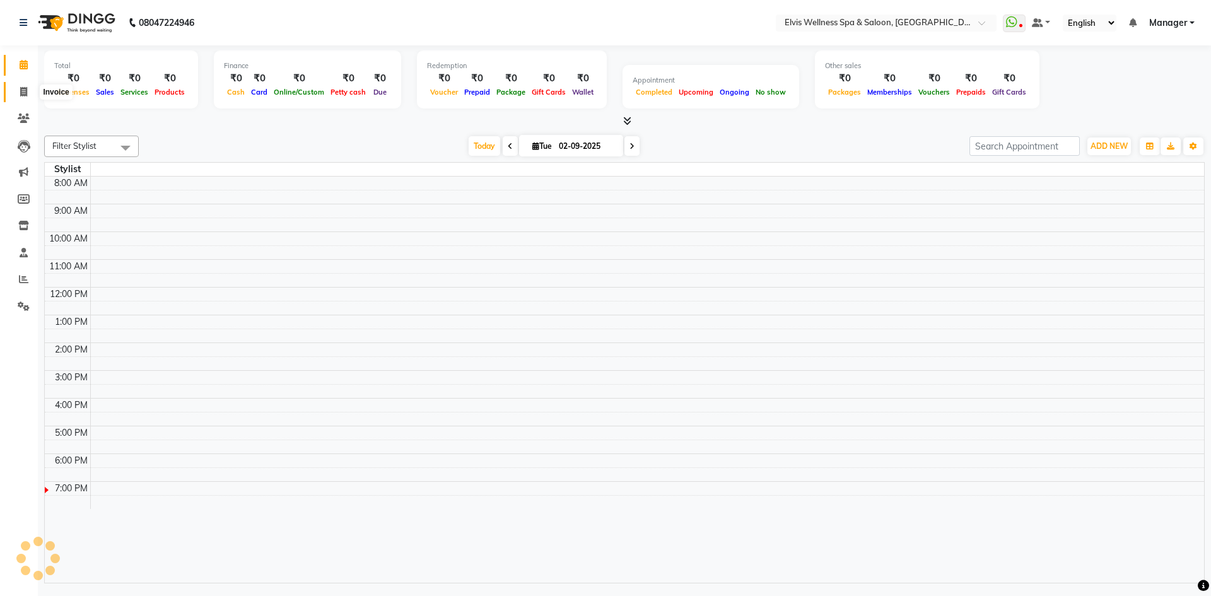
click at [25, 95] on icon at bounding box center [23, 91] width 7 height 9
select select "service"
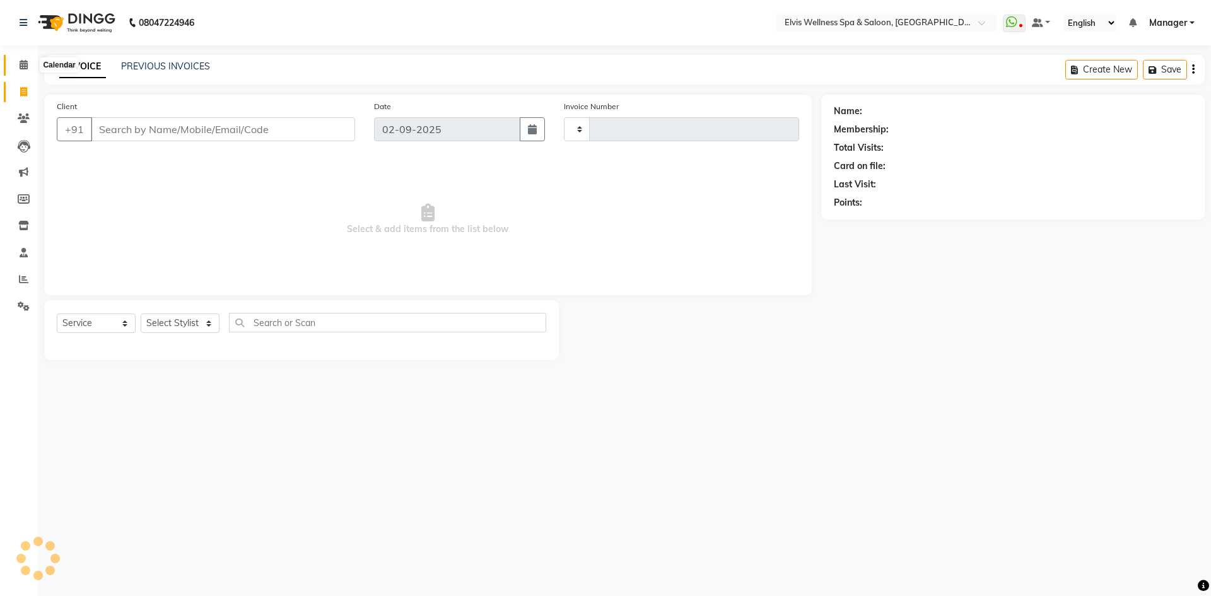
click at [22, 69] on icon at bounding box center [24, 64] width 8 height 9
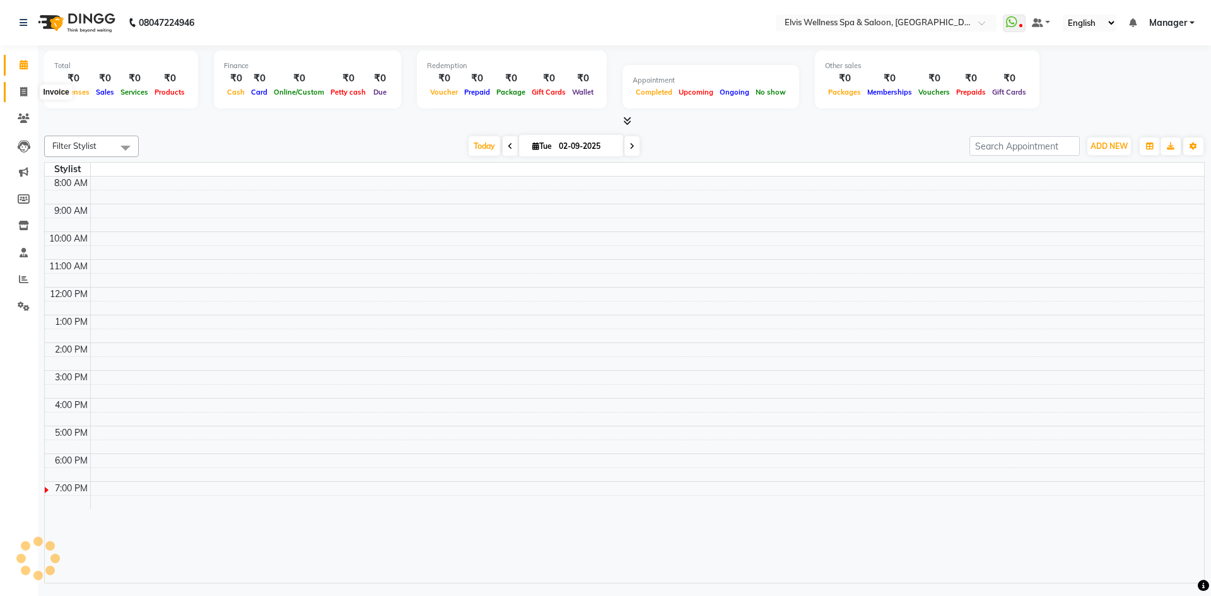
click at [18, 93] on span at bounding box center [24, 92] width 22 height 15
select select "service"
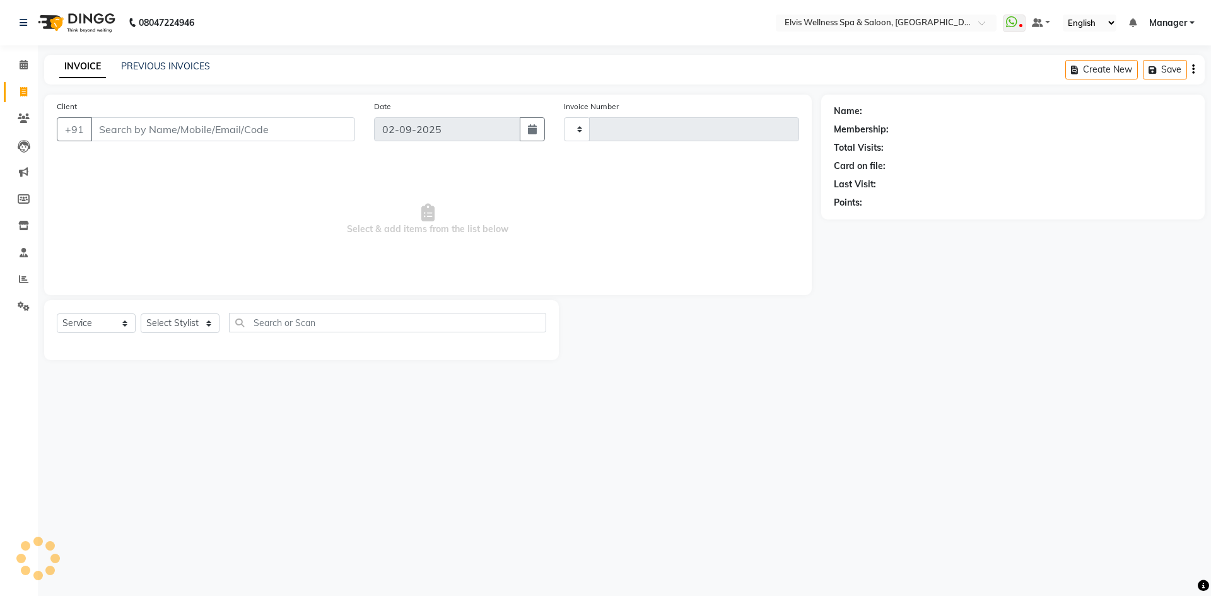
type input "1553"
select select "6269"
click at [21, 68] on icon at bounding box center [24, 64] width 8 height 9
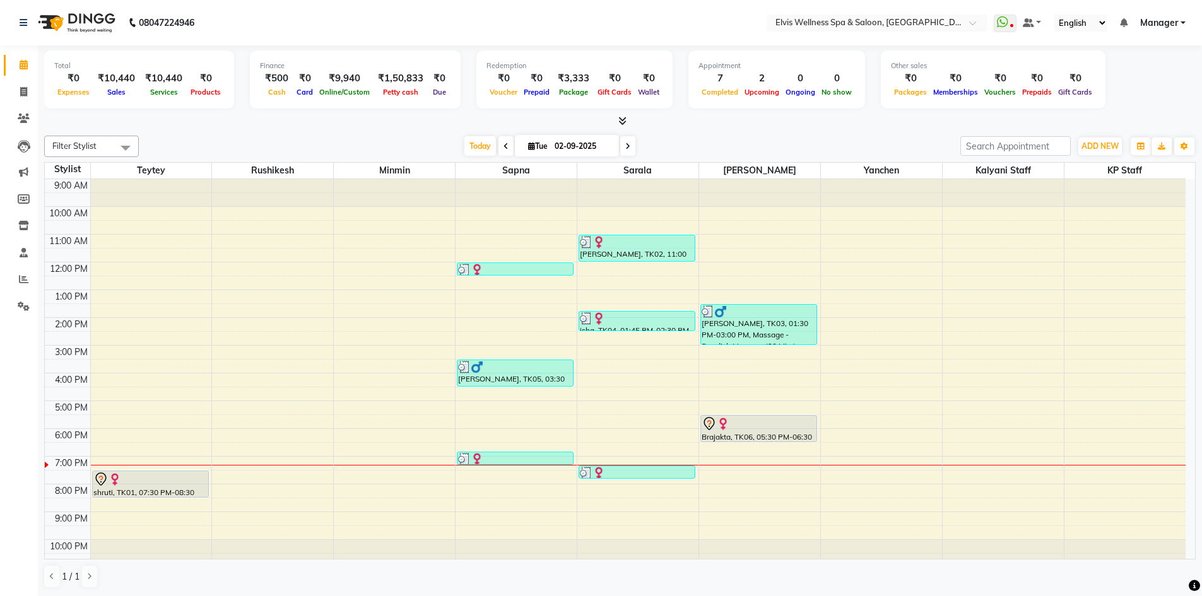
click at [620, 119] on icon at bounding box center [622, 120] width 8 height 9
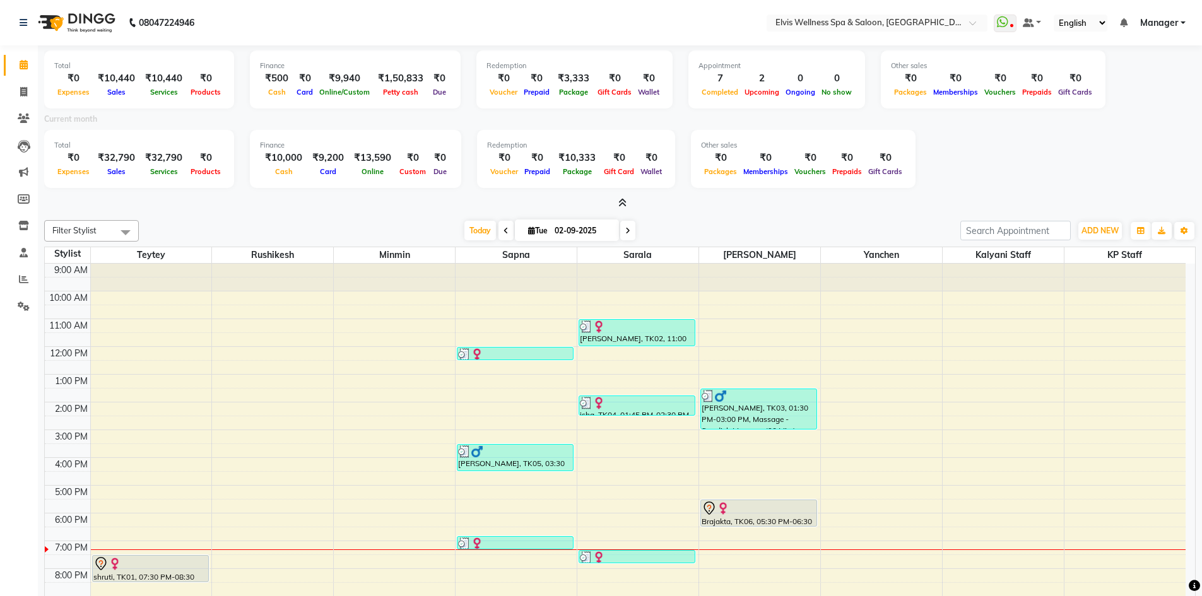
click at [626, 202] on icon at bounding box center [622, 202] width 8 height 9
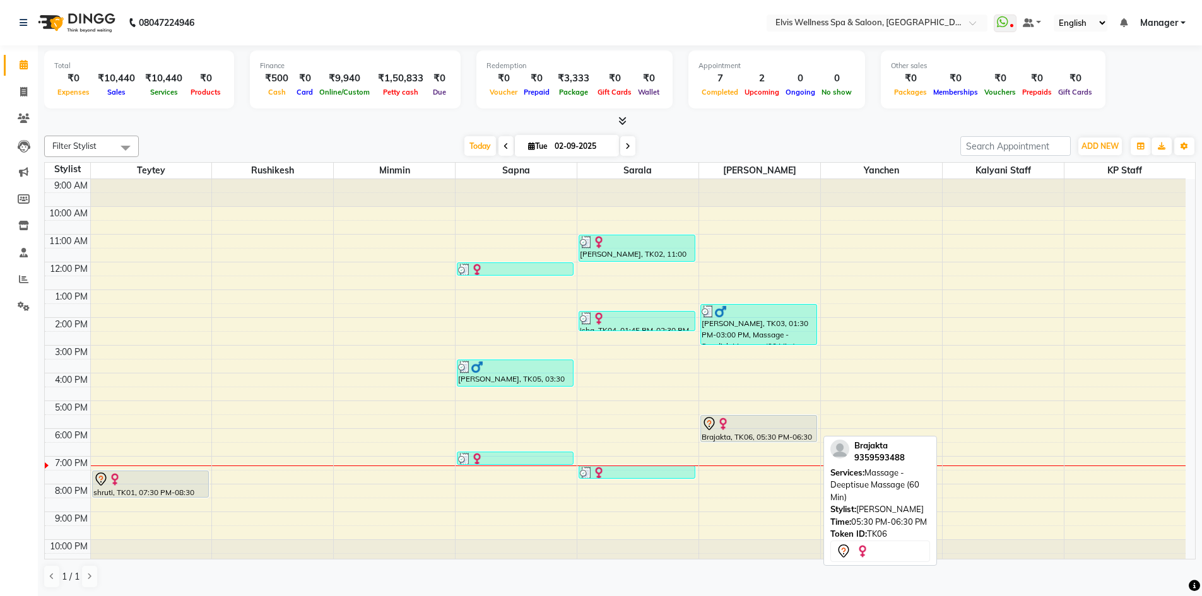
click at [743, 431] on div "Brajakta, TK06, 05:30 PM-06:30 PM, Massage - Deeptisue Massage (60 Min)" at bounding box center [758, 429] width 115 height 26
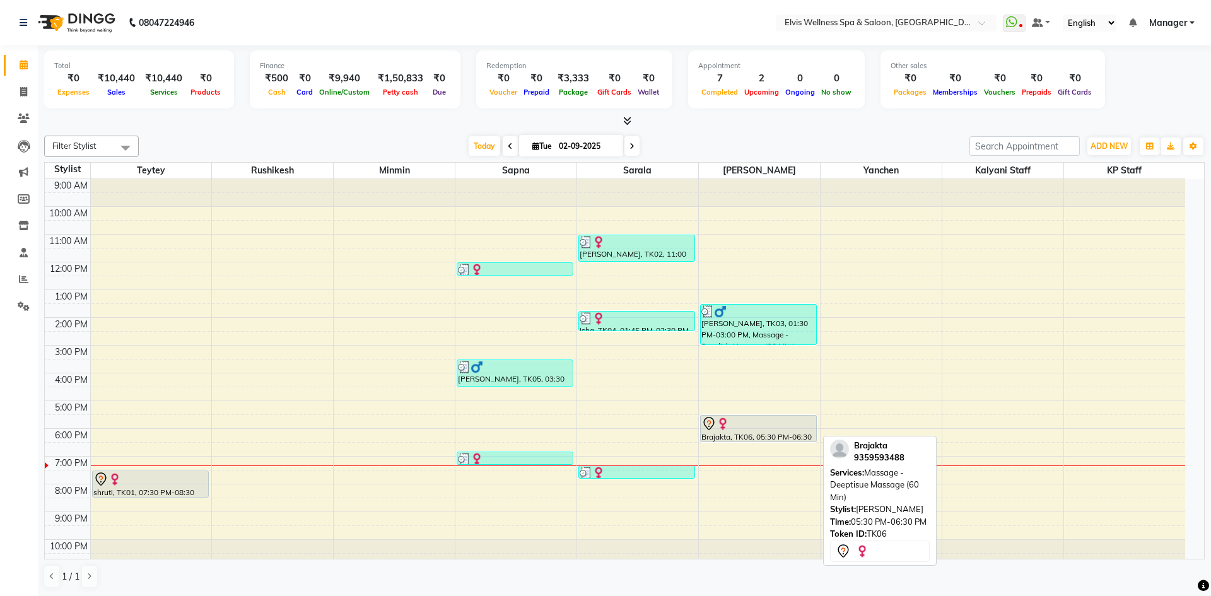
select select "7"
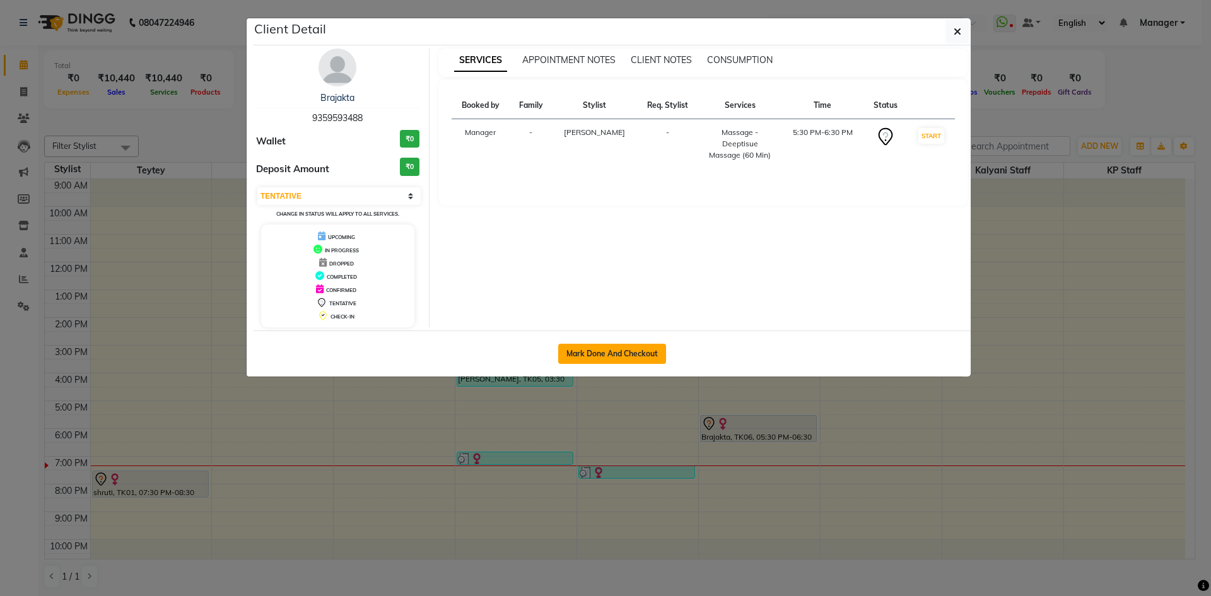
click at [647, 361] on button "Mark Done And Checkout" at bounding box center [612, 354] width 108 height 20
select select "service"
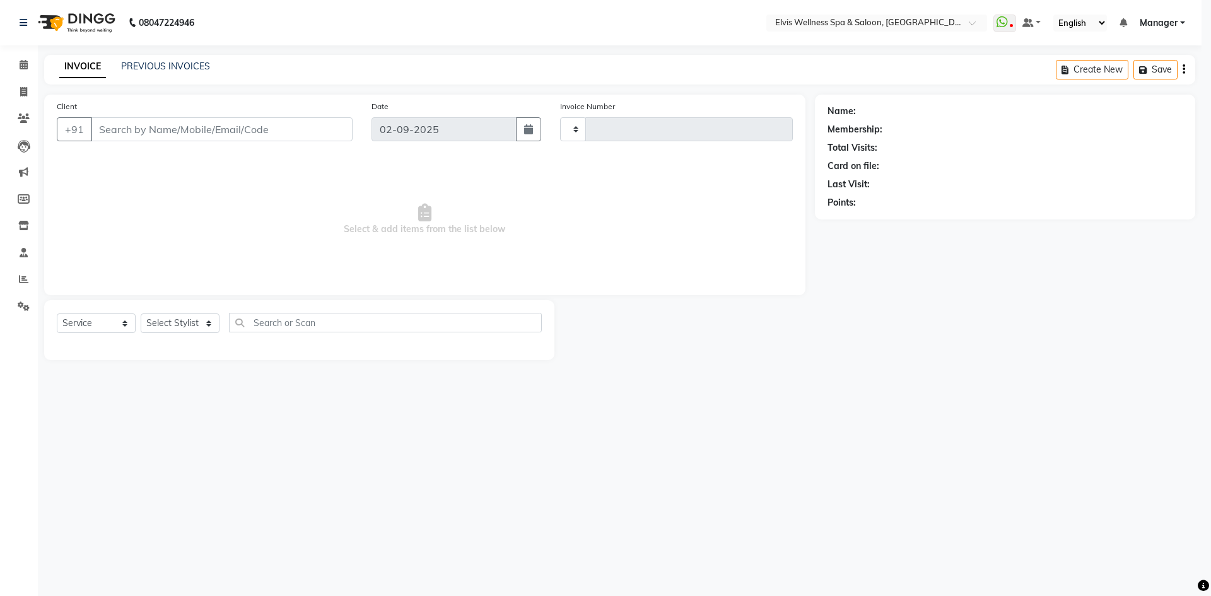
type input "1553"
select select "3"
select select "6269"
type input "9359593488"
select select "70667"
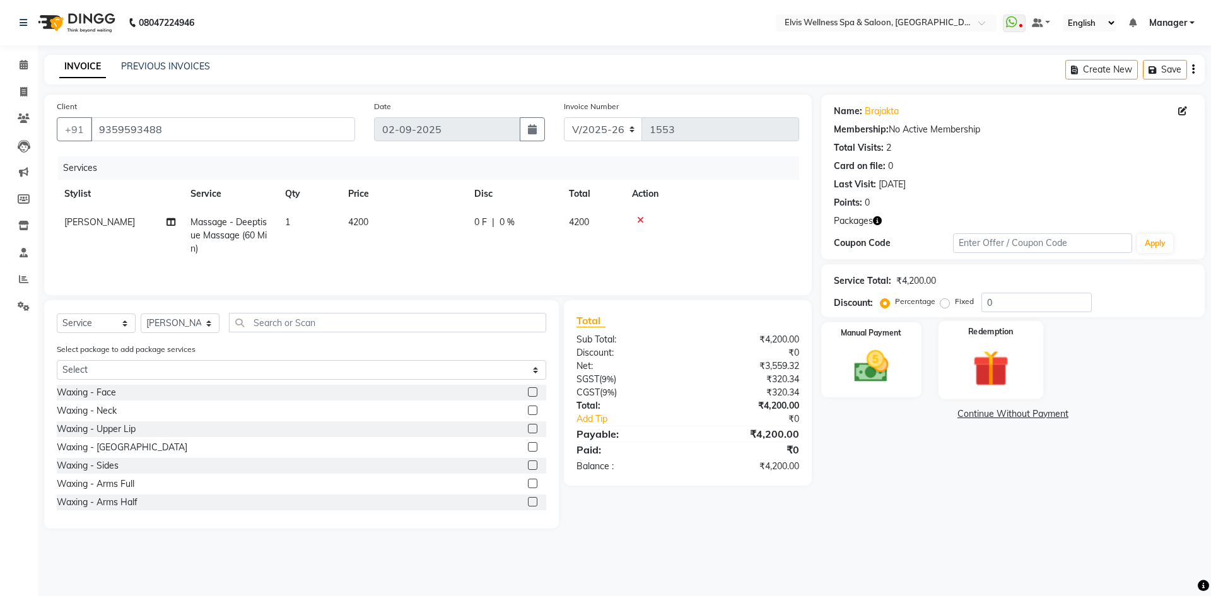
click at [983, 353] on img at bounding box center [990, 368] width 59 height 45
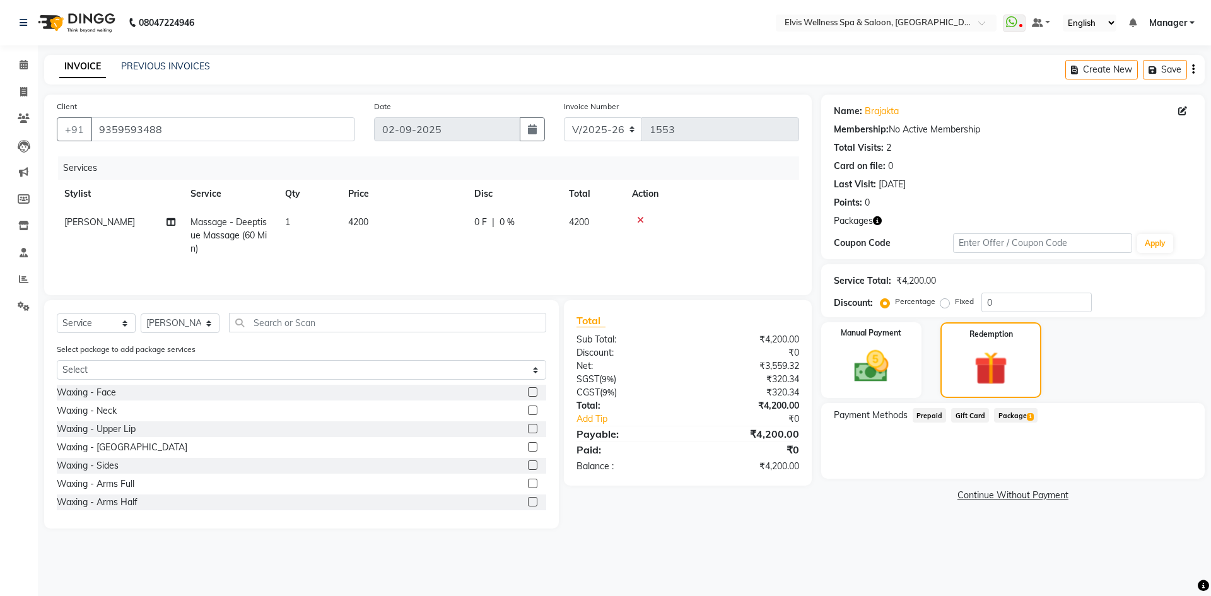
click at [1020, 419] on span "Package 1" at bounding box center [1016, 415] width 44 height 15
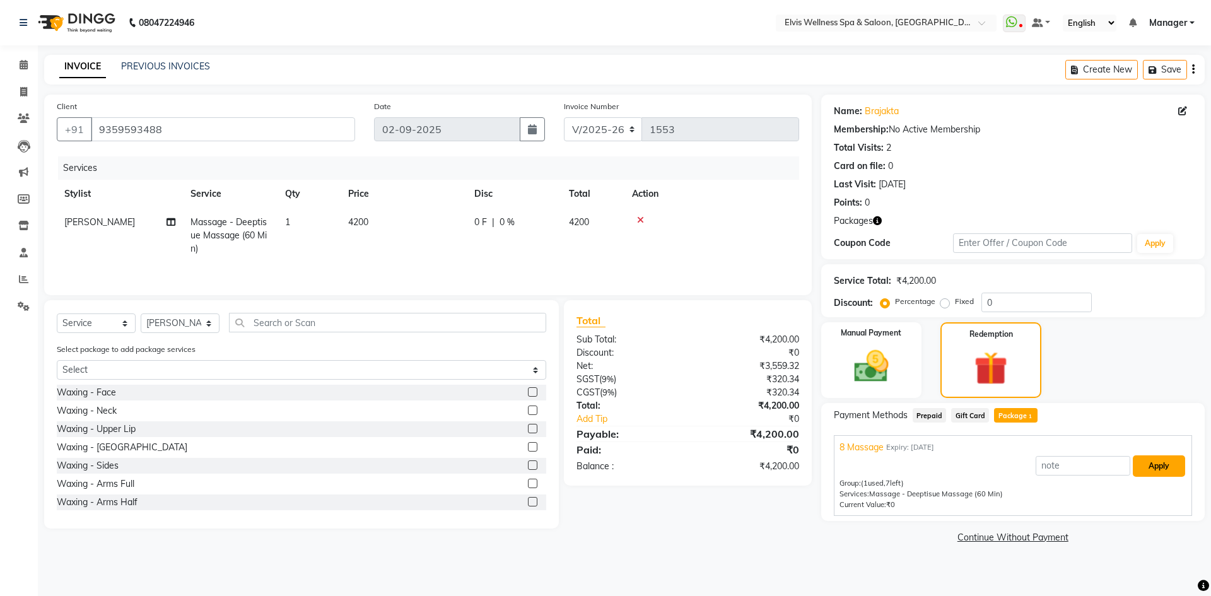
click at [1155, 465] on button "Apply" at bounding box center [1159, 465] width 52 height 21
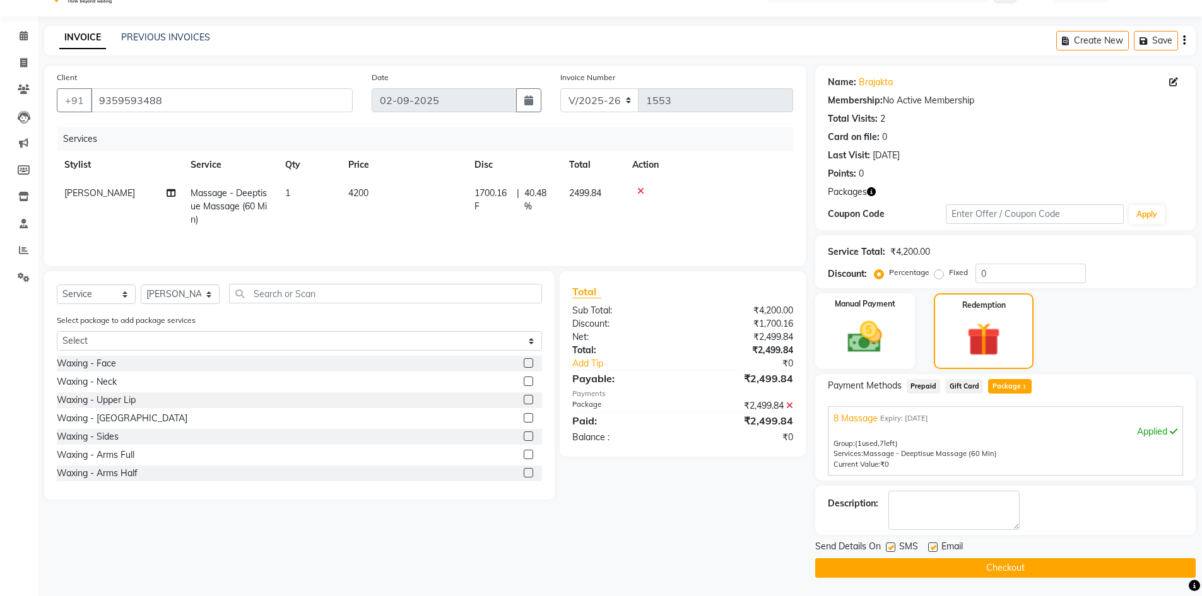
scroll to position [30, 0]
click at [1089, 563] on button "Checkout" at bounding box center [1005, 568] width 380 height 20
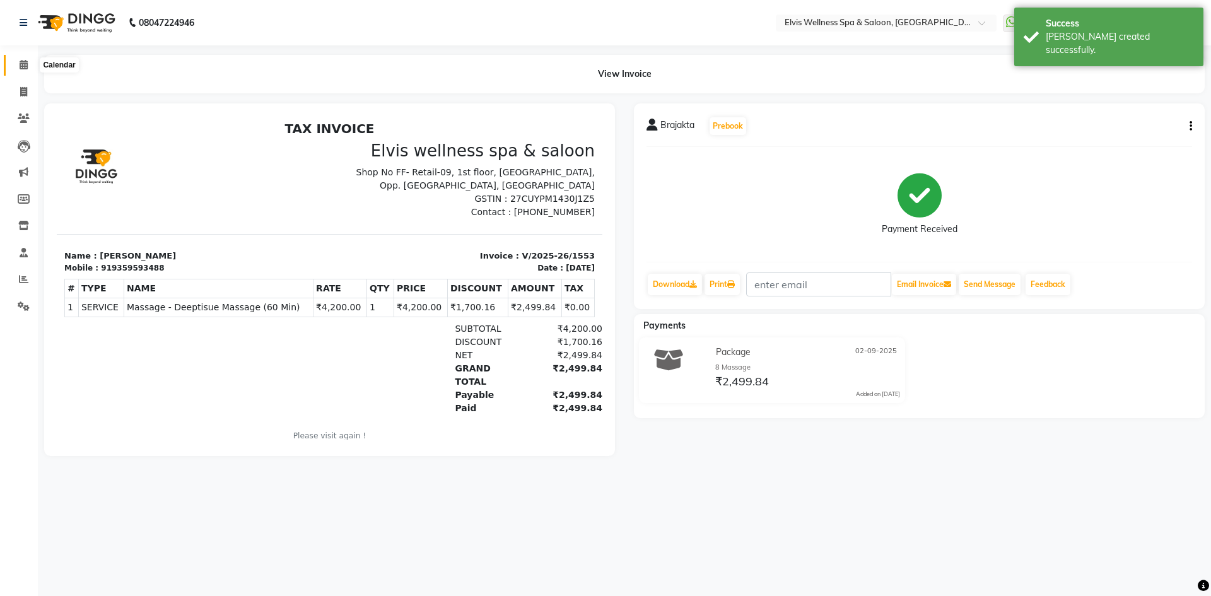
click at [28, 64] on icon at bounding box center [24, 64] width 8 height 9
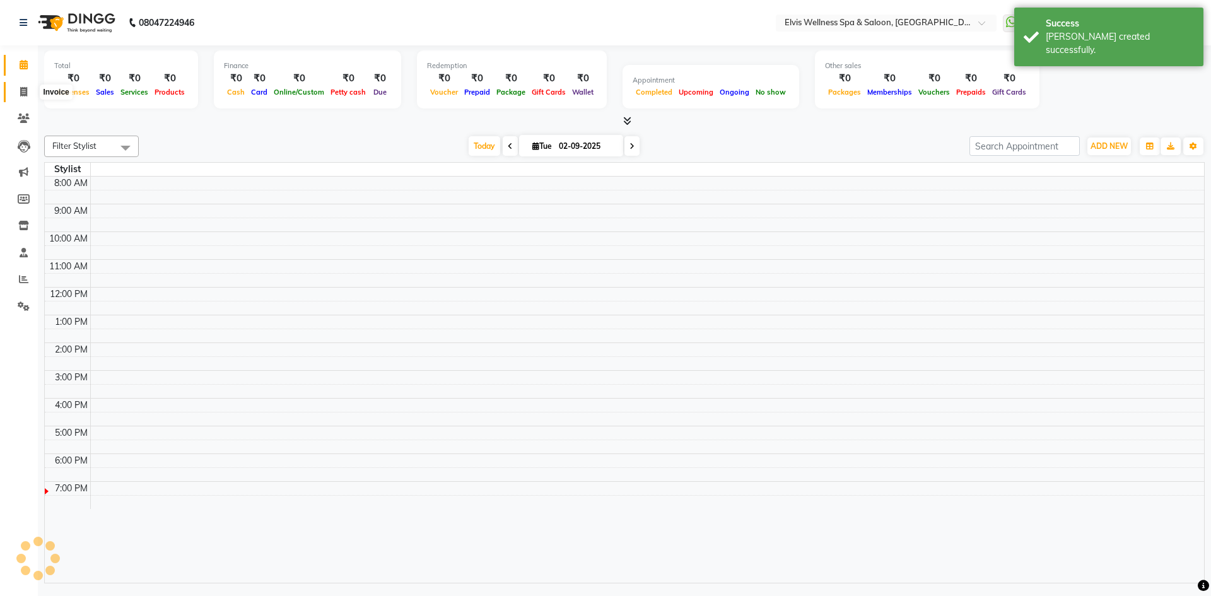
click at [26, 90] on icon at bounding box center [23, 91] width 7 height 9
select select "service"
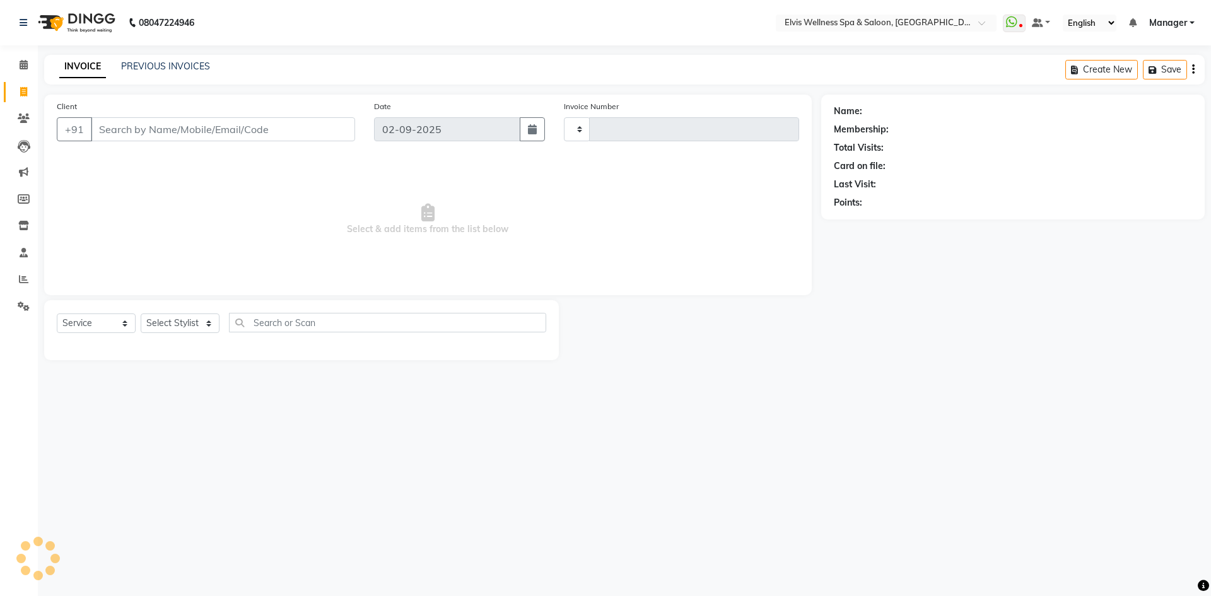
type input "1554"
select select "6269"
click at [20, 116] on icon at bounding box center [24, 118] width 12 height 9
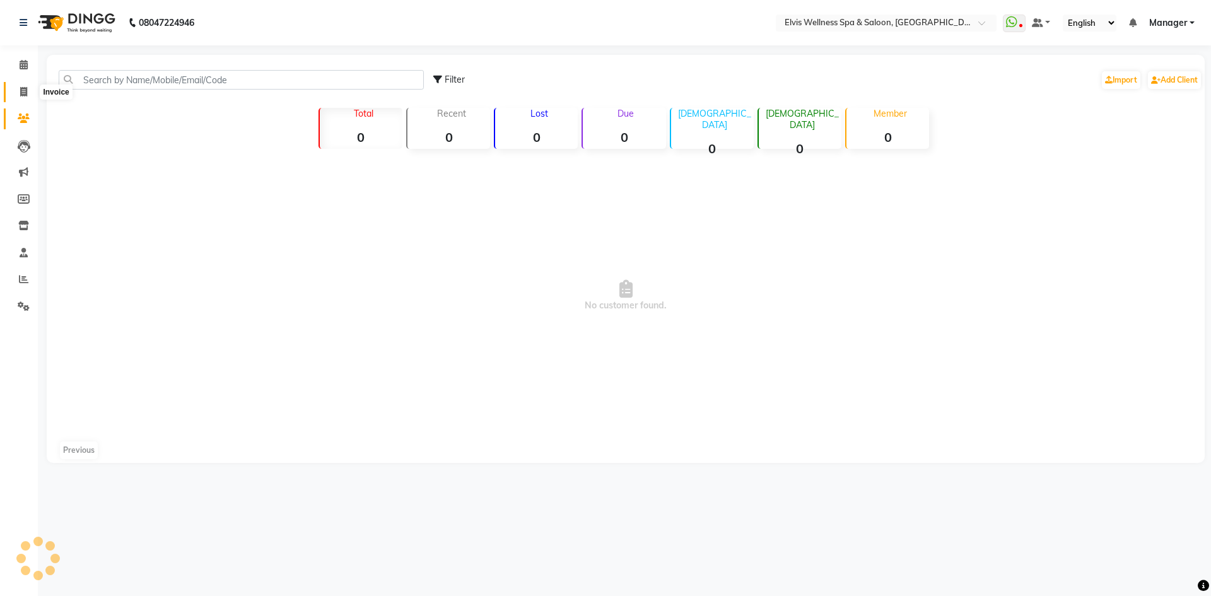
click at [22, 95] on icon at bounding box center [23, 91] width 7 height 9
select select "service"
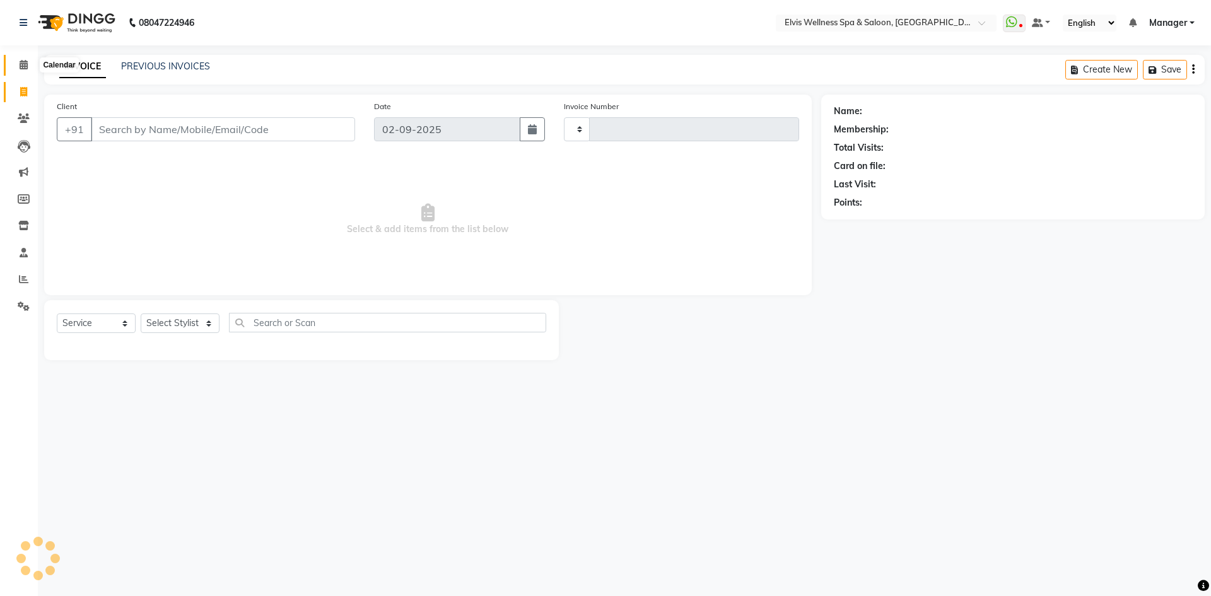
click at [29, 66] on span at bounding box center [24, 65] width 22 height 15
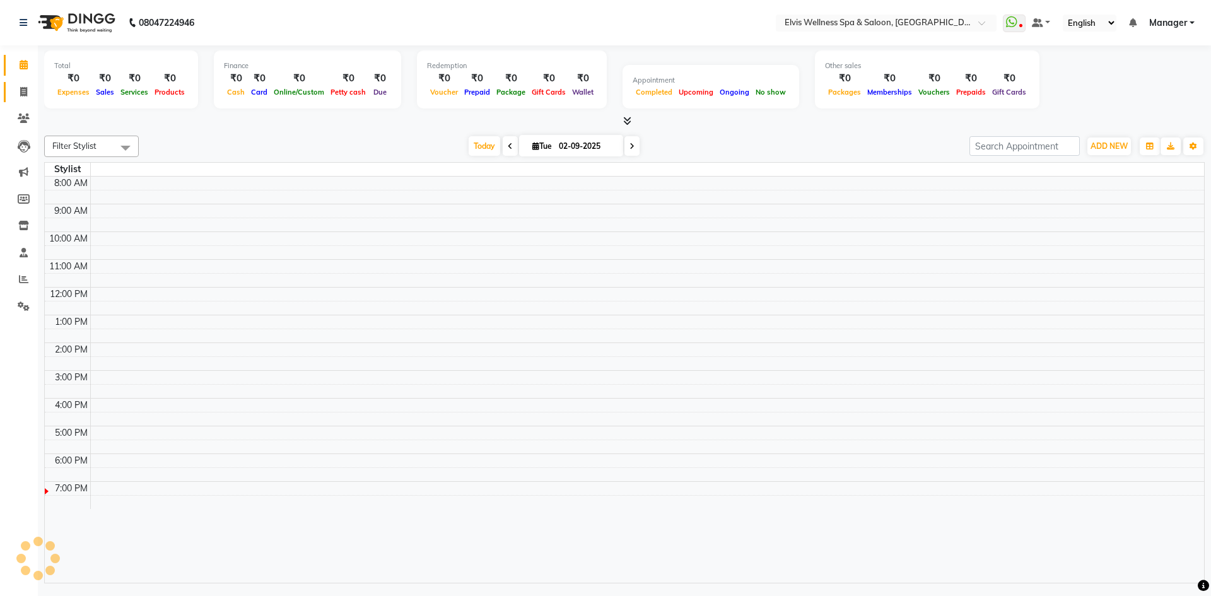
click at [33, 84] on link "Invoice" at bounding box center [19, 92] width 30 height 21
select select "service"
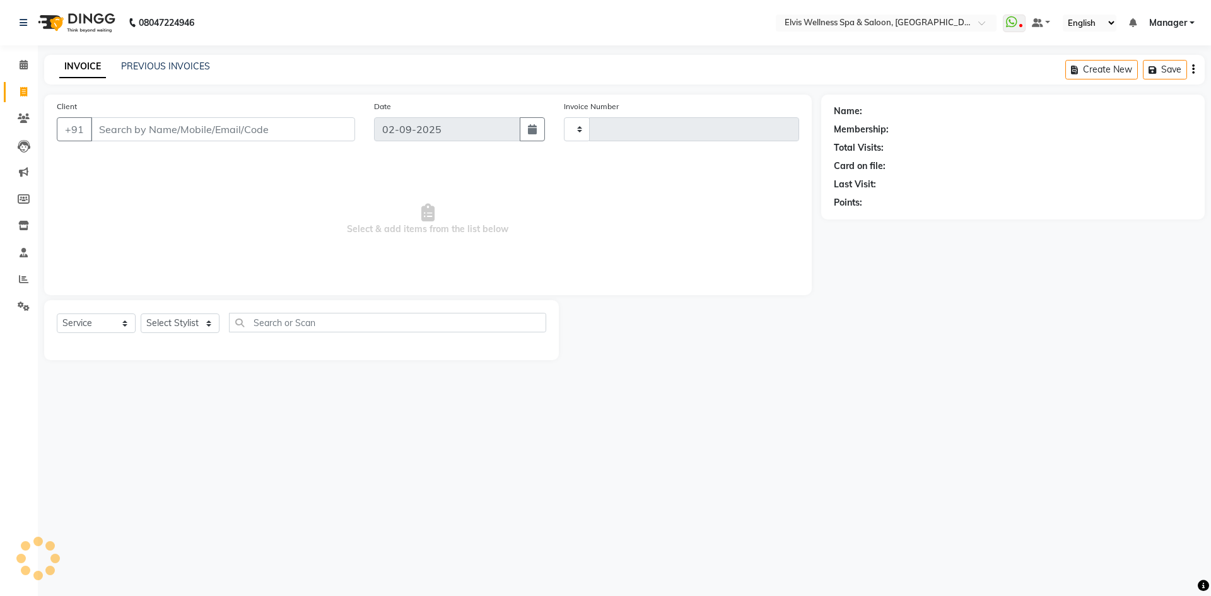
click at [182, 55] on div "08047224946 Select Location × Elvis Wellness Spa & Saloon, Lohegaon WhatsApp St…" at bounding box center [605, 298] width 1211 height 596
click at [180, 61] on link "PREVIOUS INVOICES" at bounding box center [165, 66] width 89 height 11
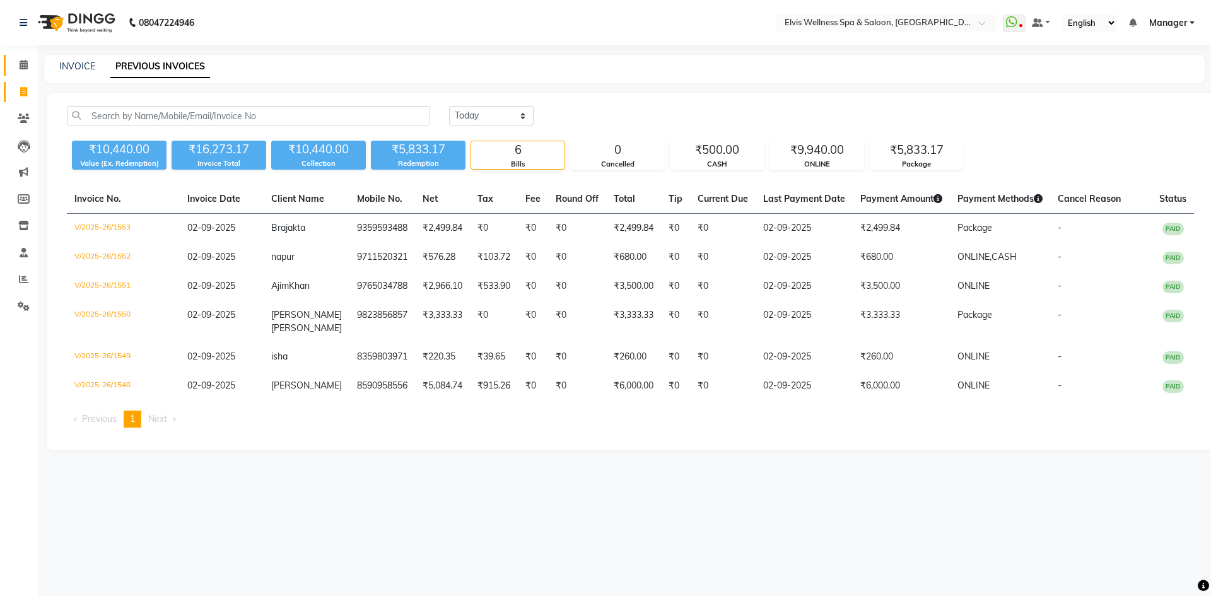
click at [26, 69] on span at bounding box center [24, 65] width 22 height 15
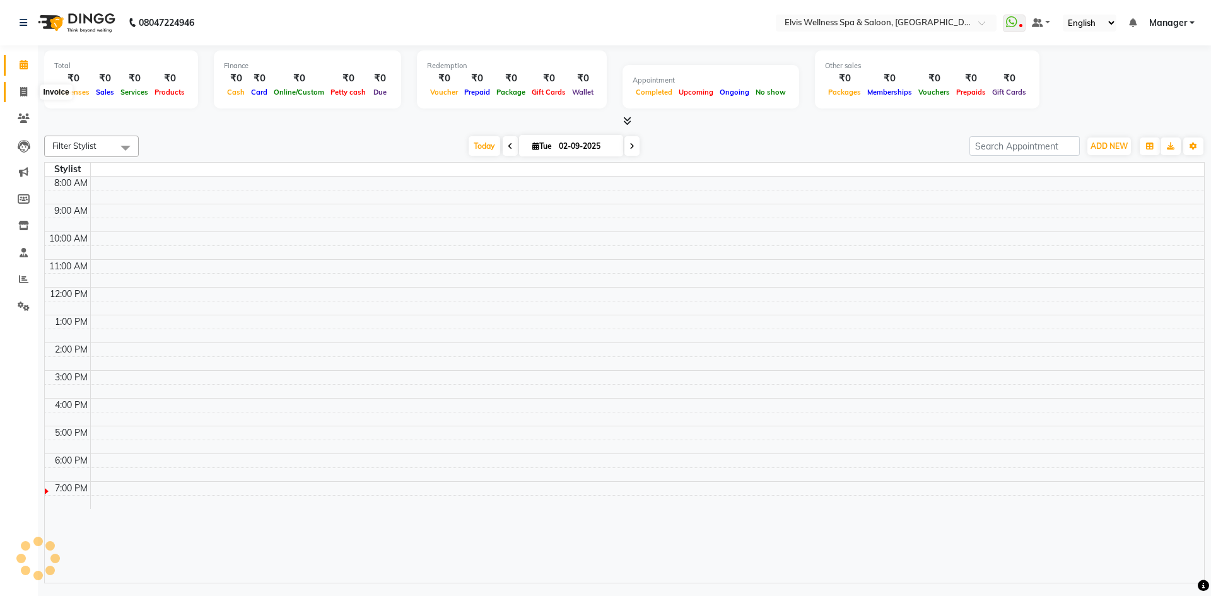
click at [30, 88] on span at bounding box center [24, 92] width 22 height 15
select select "service"
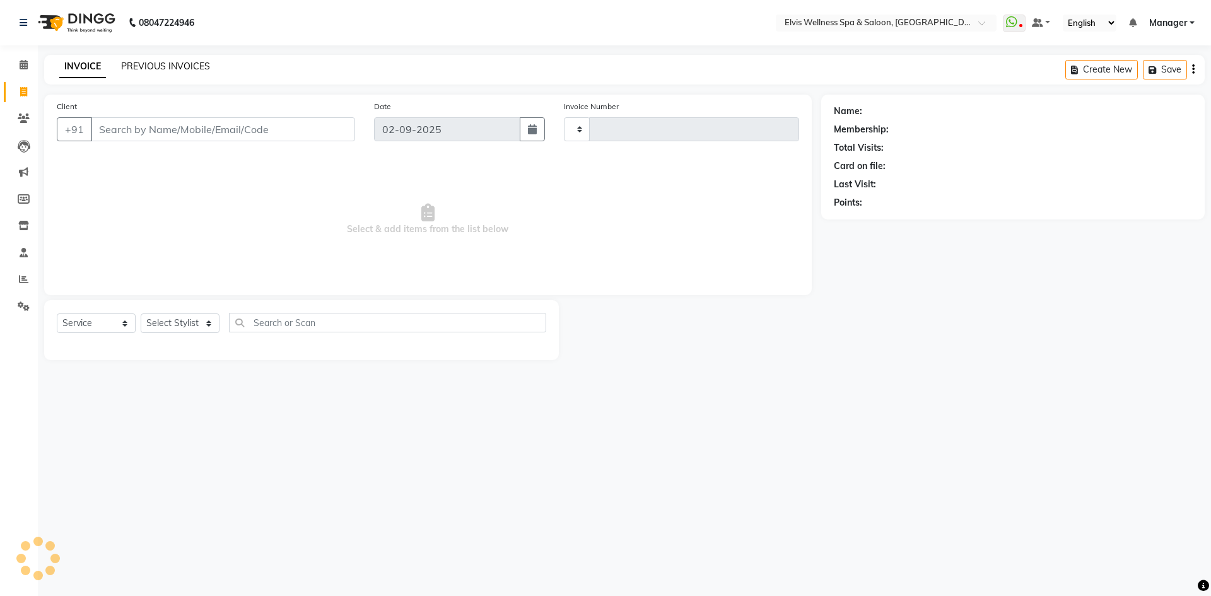
click at [170, 69] on link "PREVIOUS INVOICES" at bounding box center [165, 66] width 89 height 11
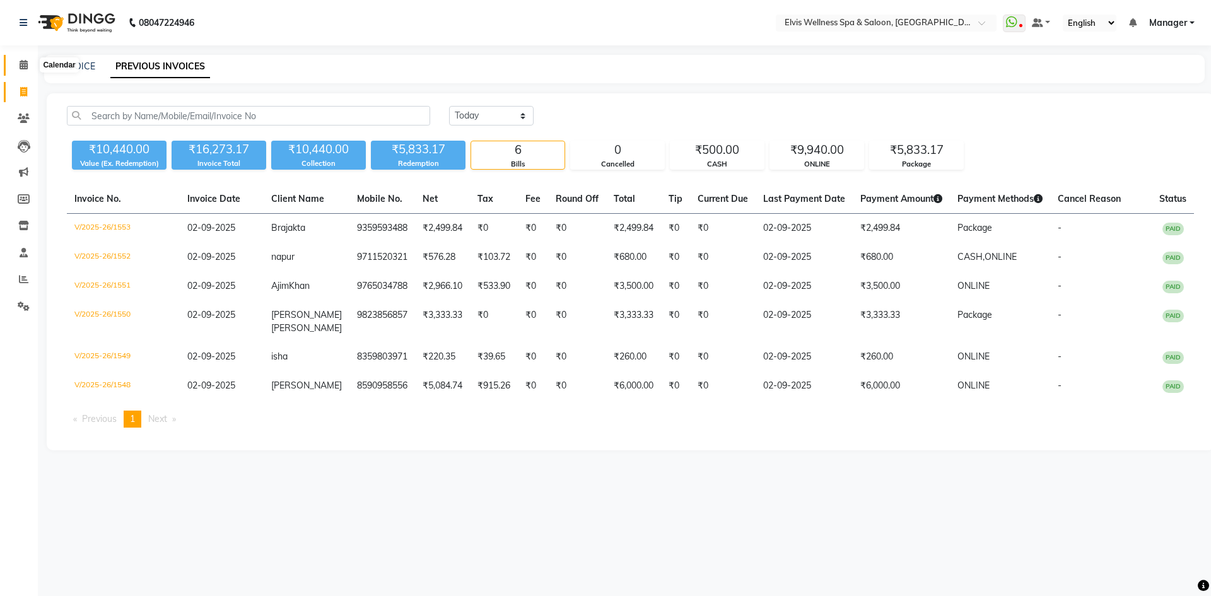
click at [21, 64] on icon at bounding box center [24, 64] width 8 height 9
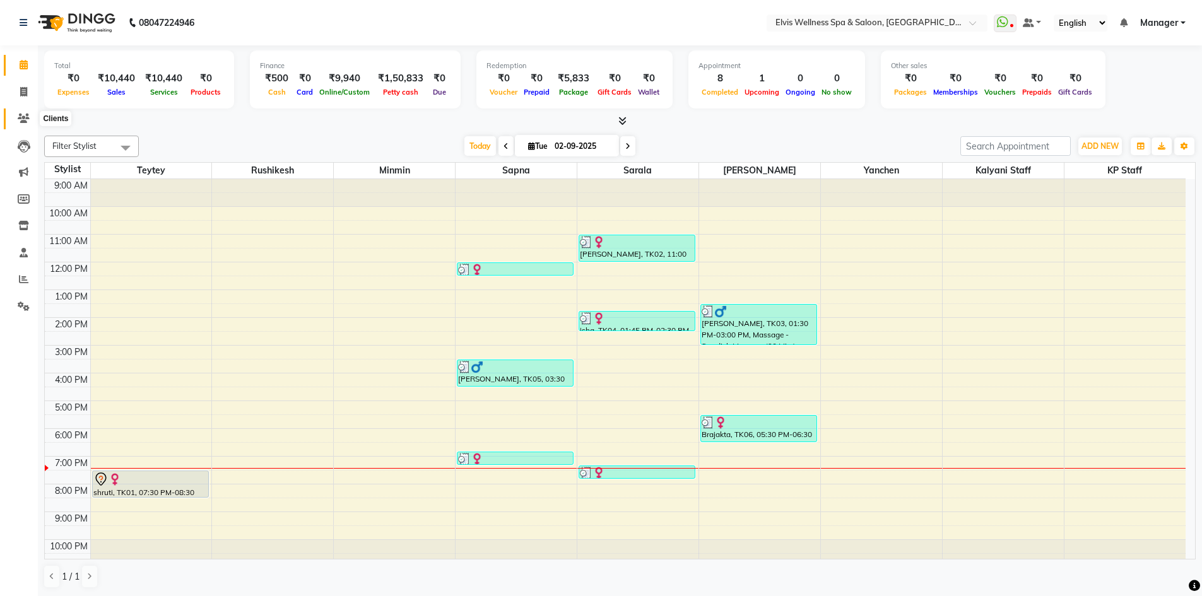
click at [21, 112] on span at bounding box center [24, 119] width 22 height 15
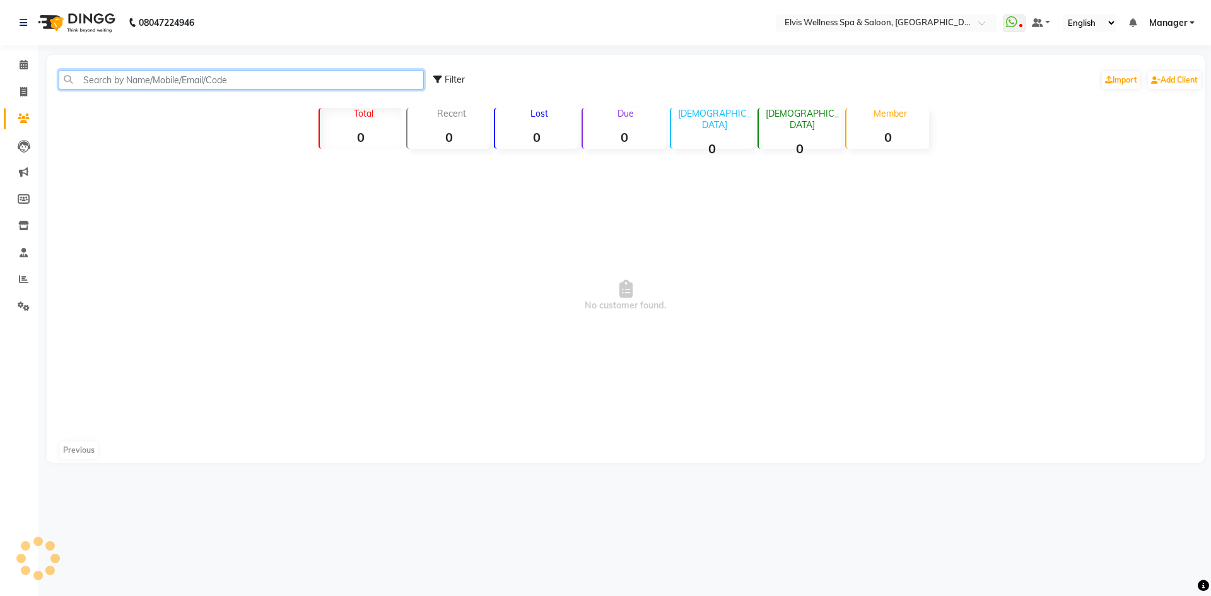
click at [151, 84] on input "text" at bounding box center [241, 80] width 365 height 20
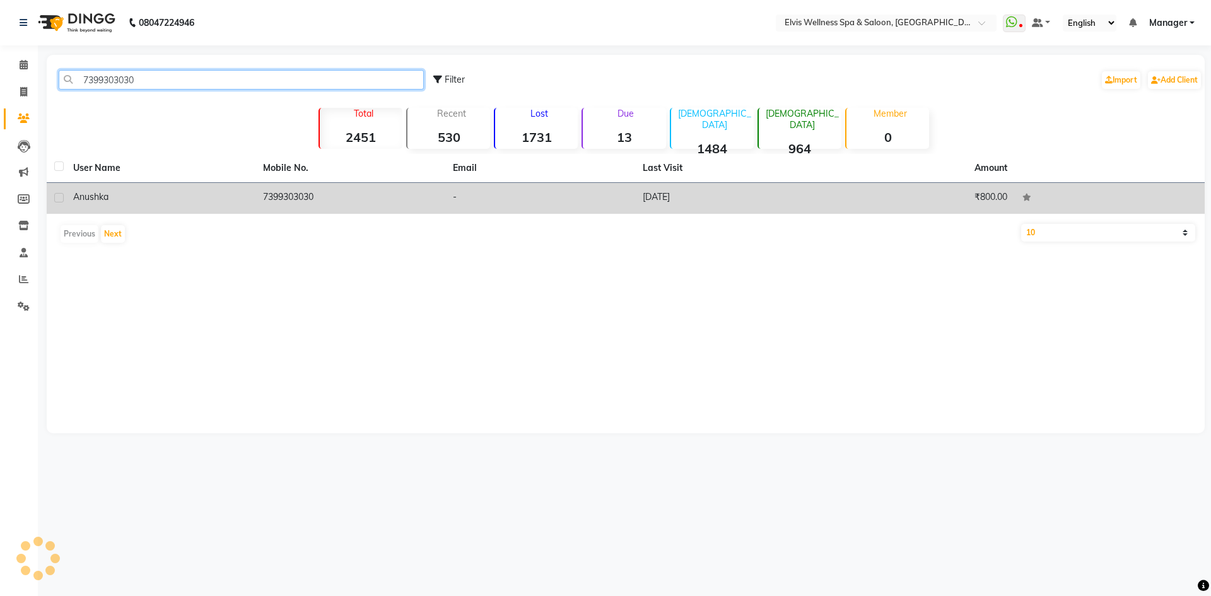
type input "7399303030"
click at [178, 201] on div "Anushka" at bounding box center [160, 196] width 175 height 13
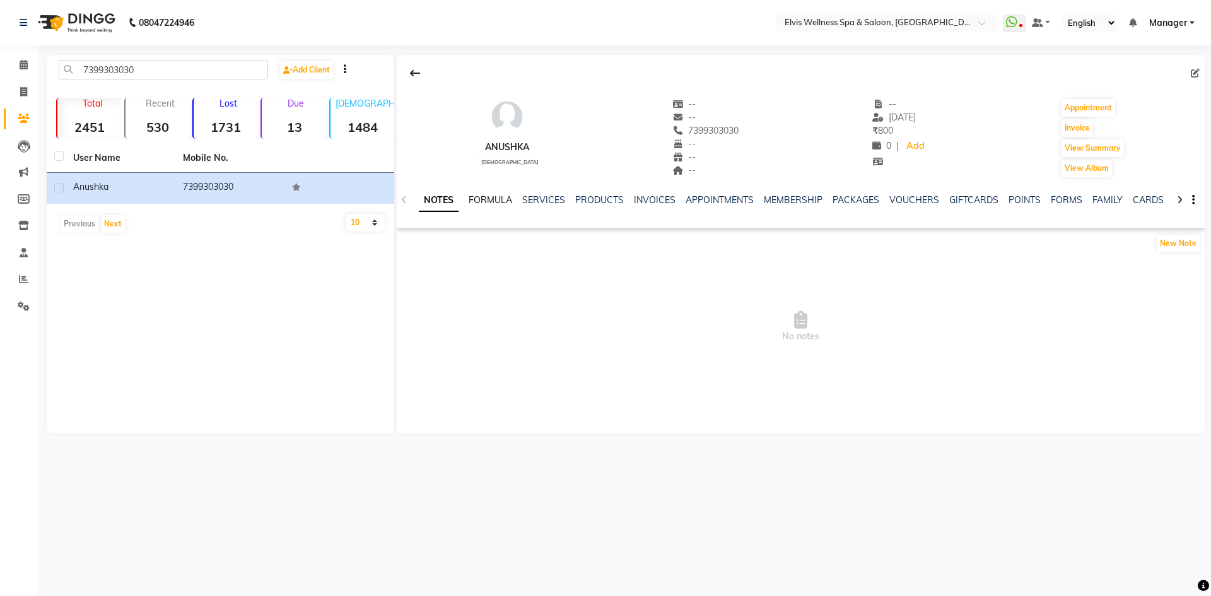
click at [511, 202] on link "FORMULA" at bounding box center [491, 199] width 44 height 11
click at [552, 199] on link "SERVICES" at bounding box center [542, 199] width 43 height 11
click at [600, 200] on link "PRODUCTS" at bounding box center [588, 199] width 49 height 11
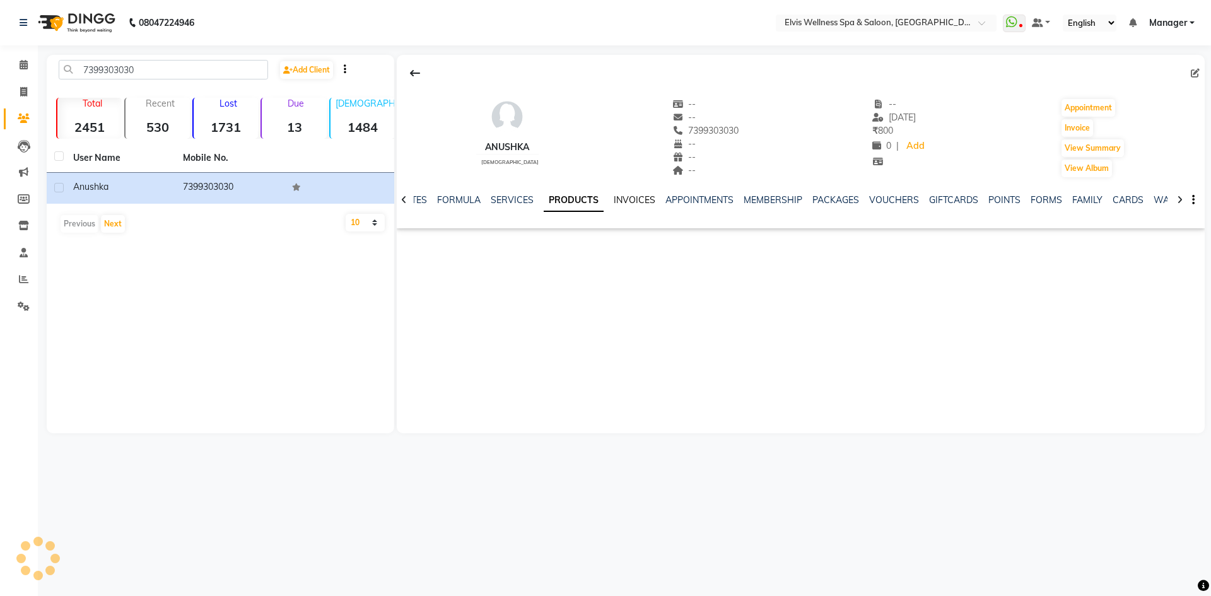
click at [631, 199] on link "INVOICES" at bounding box center [635, 199] width 42 height 11
click at [508, 201] on link "SERVICES" at bounding box center [502, 199] width 43 height 11
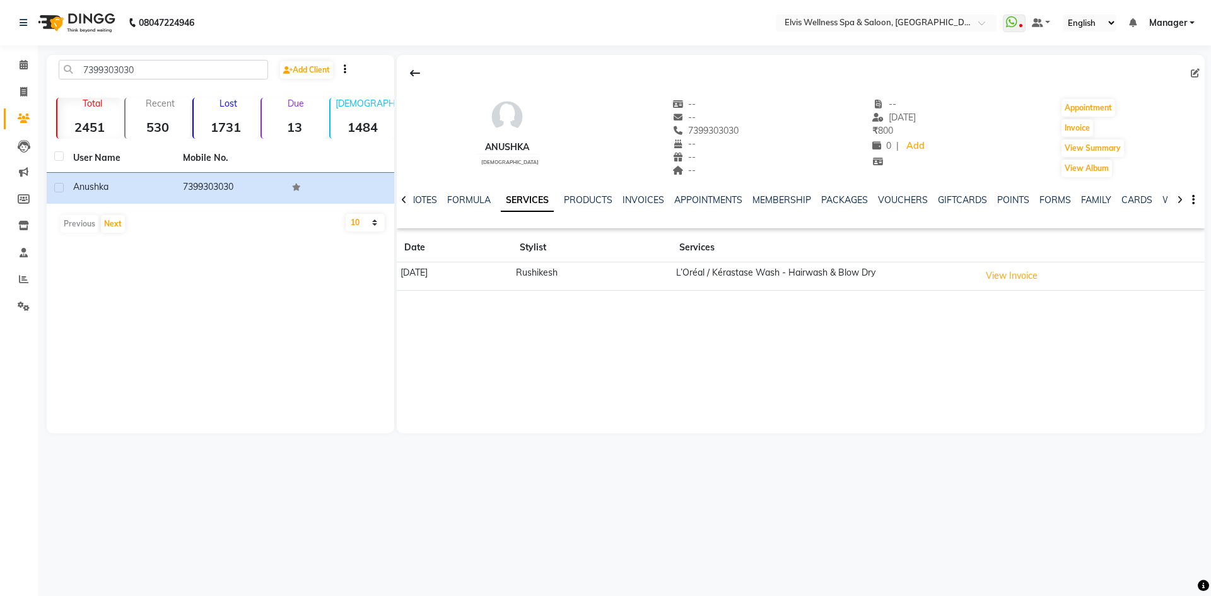
drag, startPoint x: 675, startPoint y: 132, endPoint x: 733, endPoint y: 135, distance: 58.1
click at [733, 135] on div "Anushka [DEMOGRAPHIC_DATA] -- -- [PHONE_NUMBER] Mobile No. -- -- -- -- [DATE] ₹…" at bounding box center [801, 131] width 808 height 93
copy span "7399303030"
click at [21, 69] on icon at bounding box center [24, 64] width 8 height 9
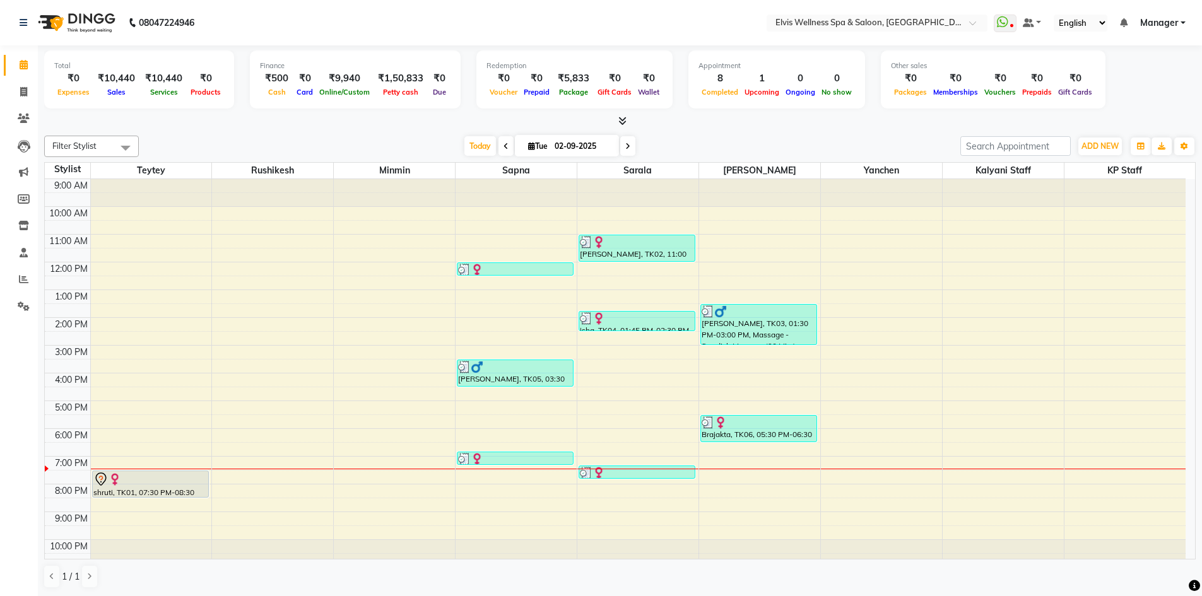
scroll to position [8, 0]
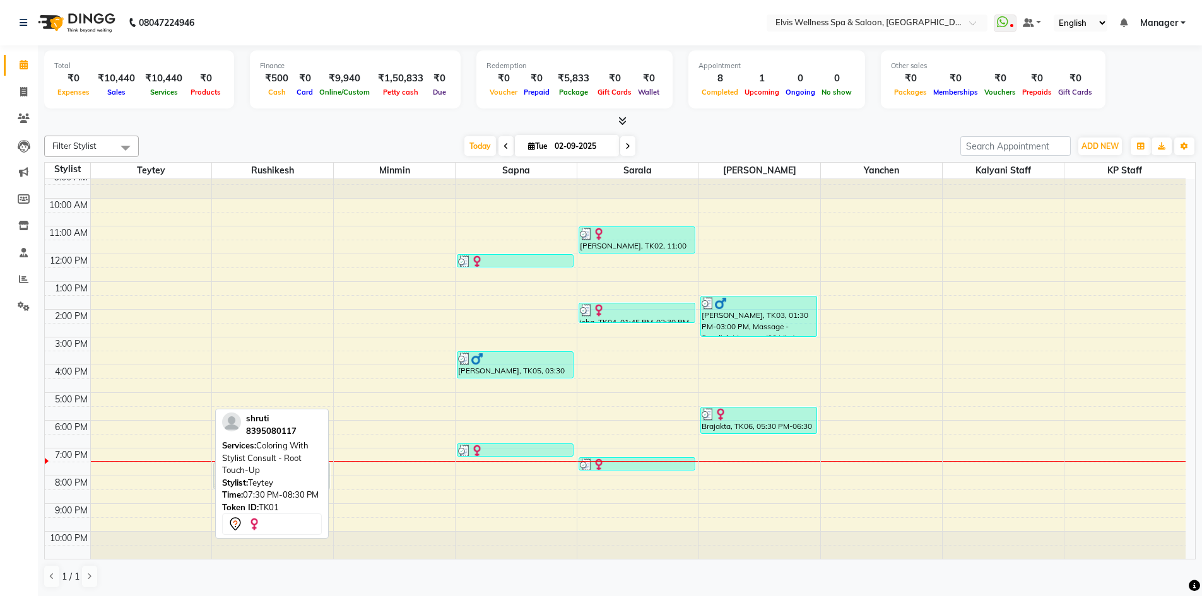
drag, startPoint x: 179, startPoint y: 479, endPoint x: 247, endPoint y: 478, distance: 67.5
click at [247, 478] on div "Filter Stylist Select All Teytey [PERSON_NAME] Minmin [PERSON_NAME] [PERSON_NAM…" at bounding box center [619, 362] width 1151 height 463
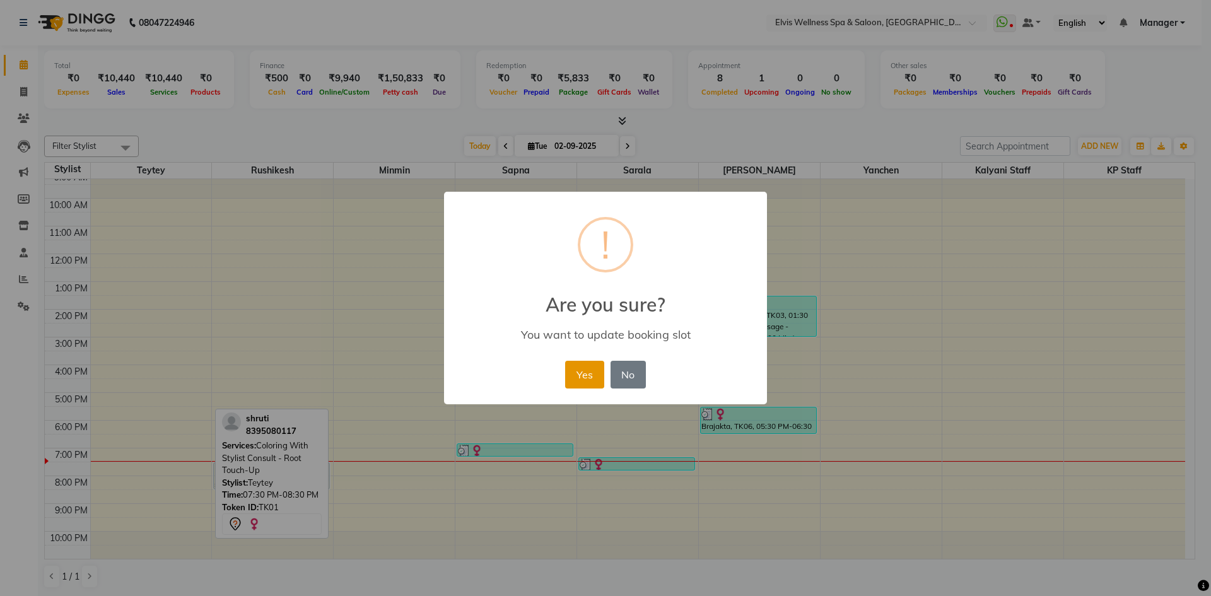
click at [585, 378] on button "Yes" at bounding box center [584, 375] width 38 height 28
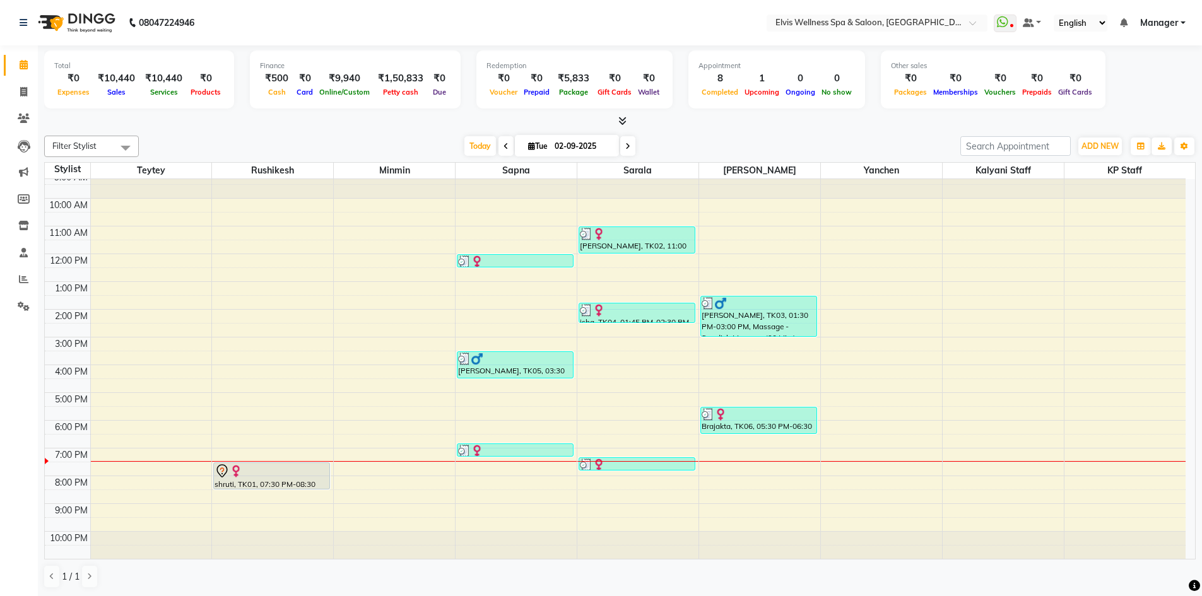
click at [224, 500] on div "9:00 AM 10:00 AM 11:00 AM 12:00 PM 1:00 PM 2:00 PM 3:00 PM 4:00 PM 5:00 PM 6:00…" at bounding box center [615, 365] width 1140 height 388
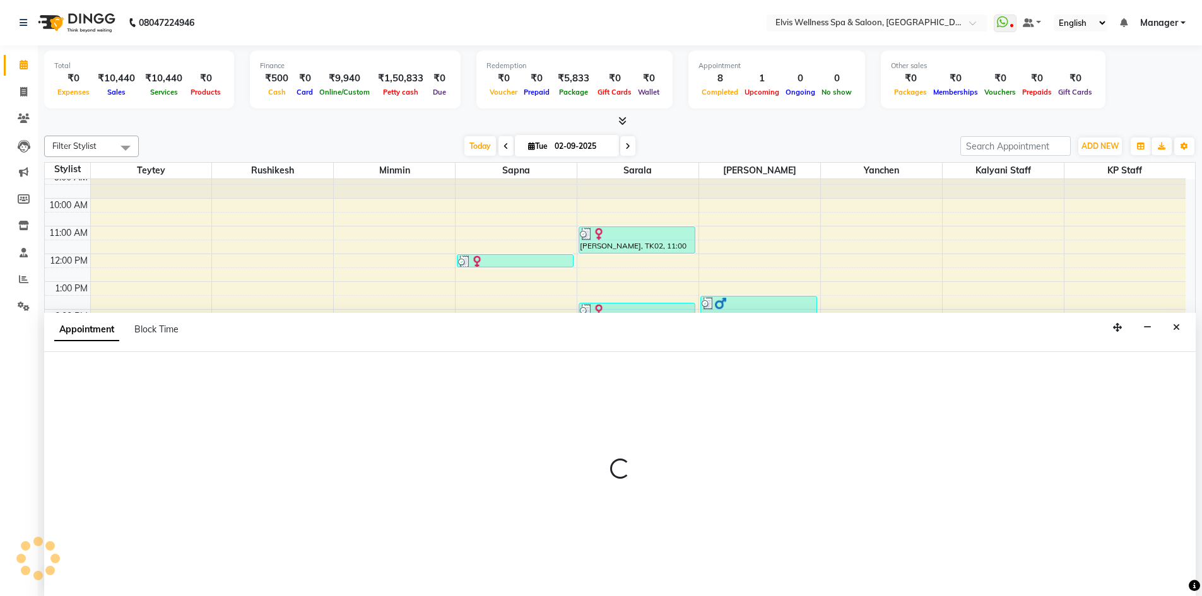
scroll to position [1, 0]
select select "46975"
select select "1230"
select select "tentative"
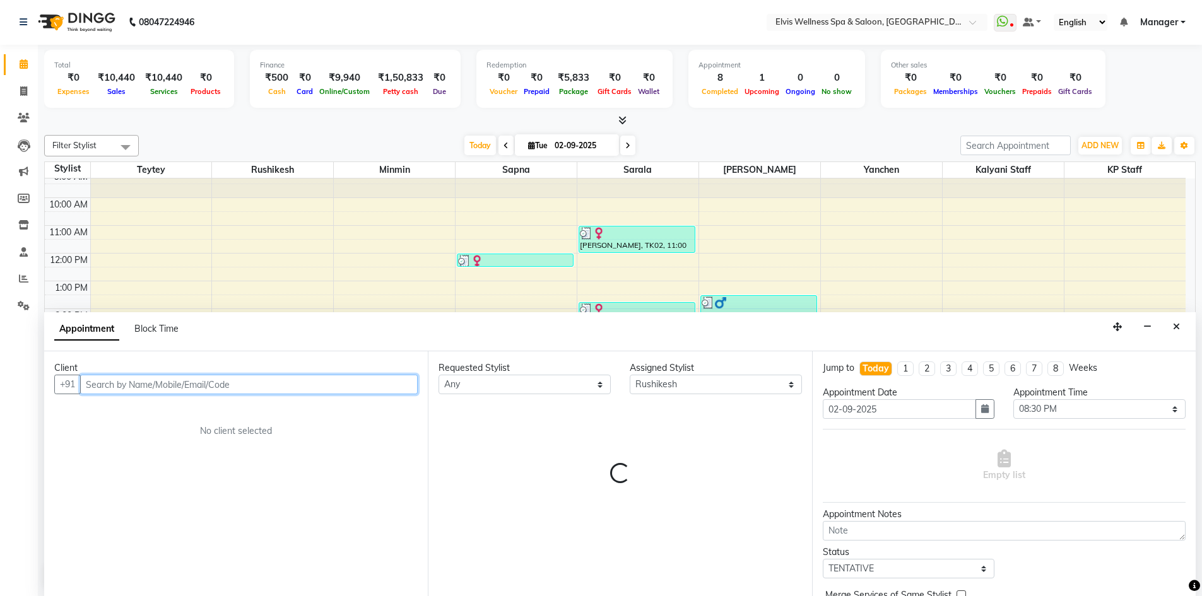
click at [174, 380] on input "text" at bounding box center [248, 385] width 337 height 20
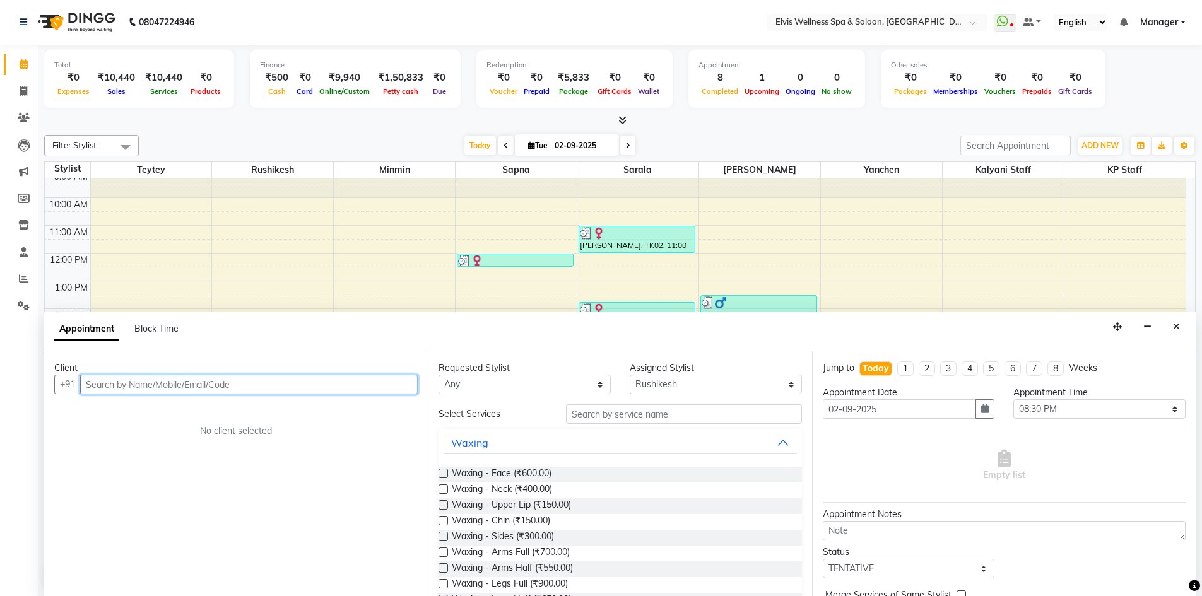
paste input "7399303030"
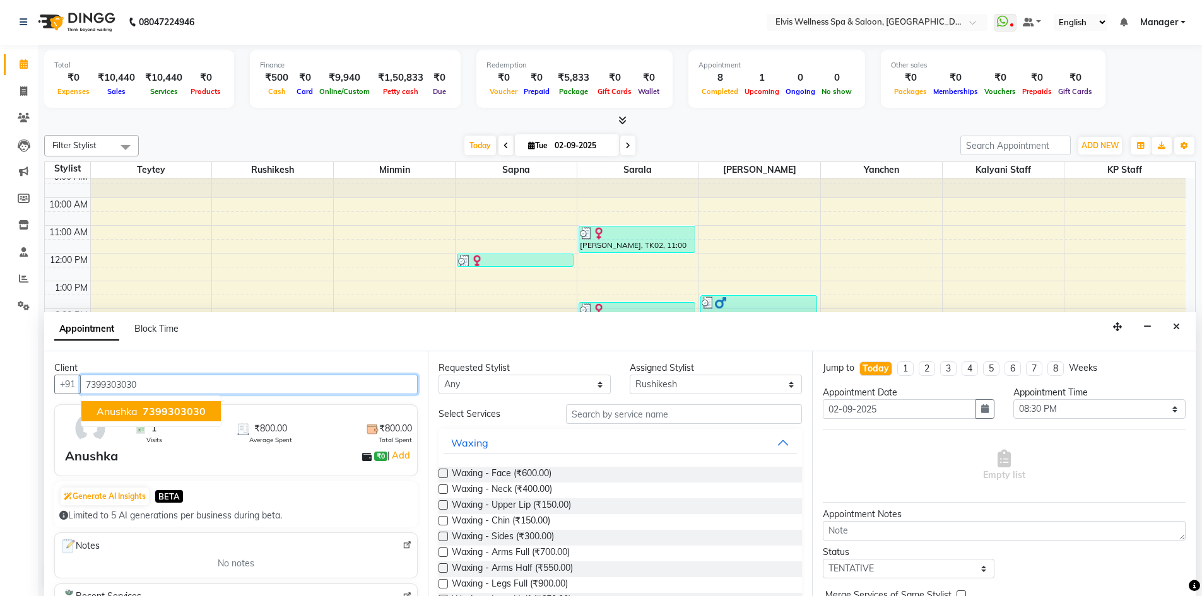
click at [180, 413] on span "7399303030" at bounding box center [174, 411] width 63 height 13
type input "7399303030"
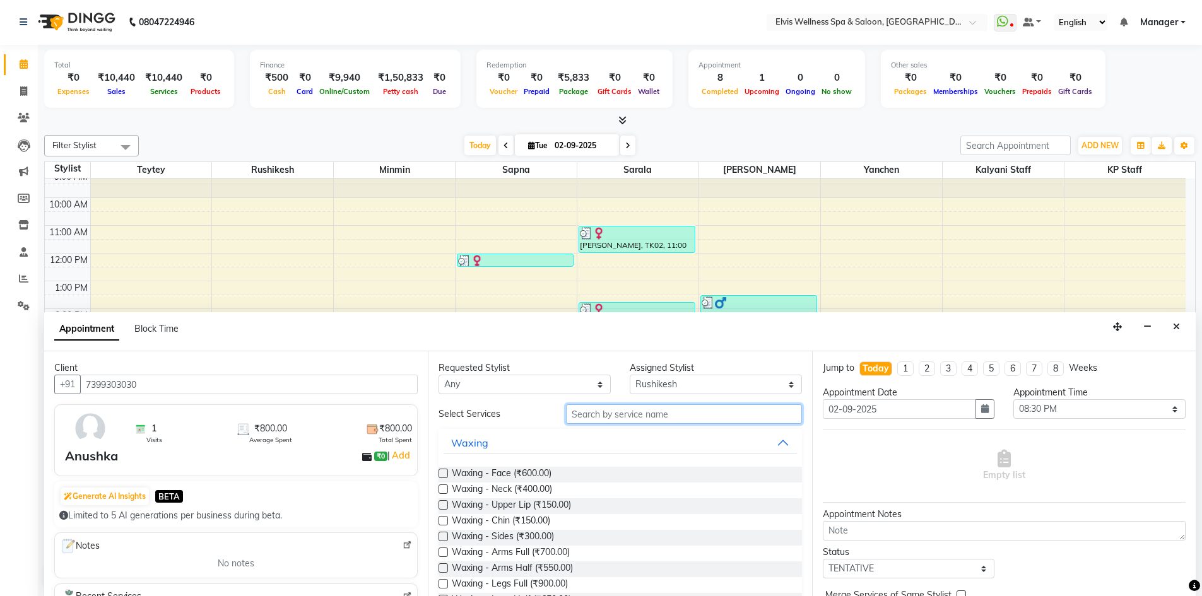
click at [610, 412] on input "text" at bounding box center [684, 414] width 236 height 20
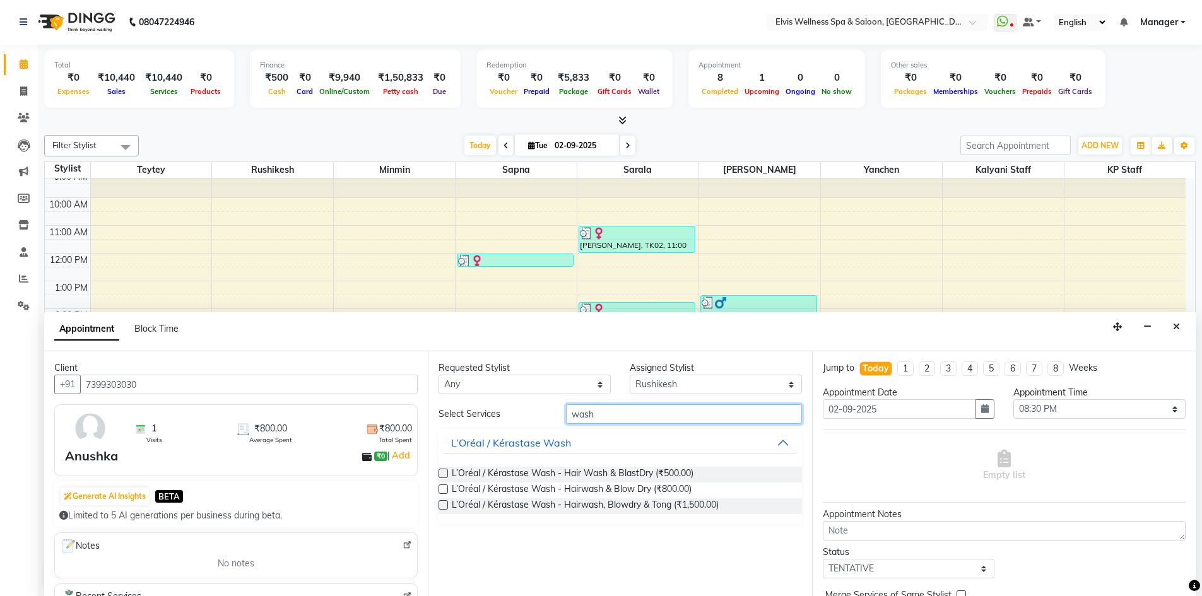
type input "wash"
click at [439, 487] on label at bounding box center [442, 488] width 9 height 9
click at [439, 487] on input "checkbox" at bounding box center [442, 490] width 8 height 8
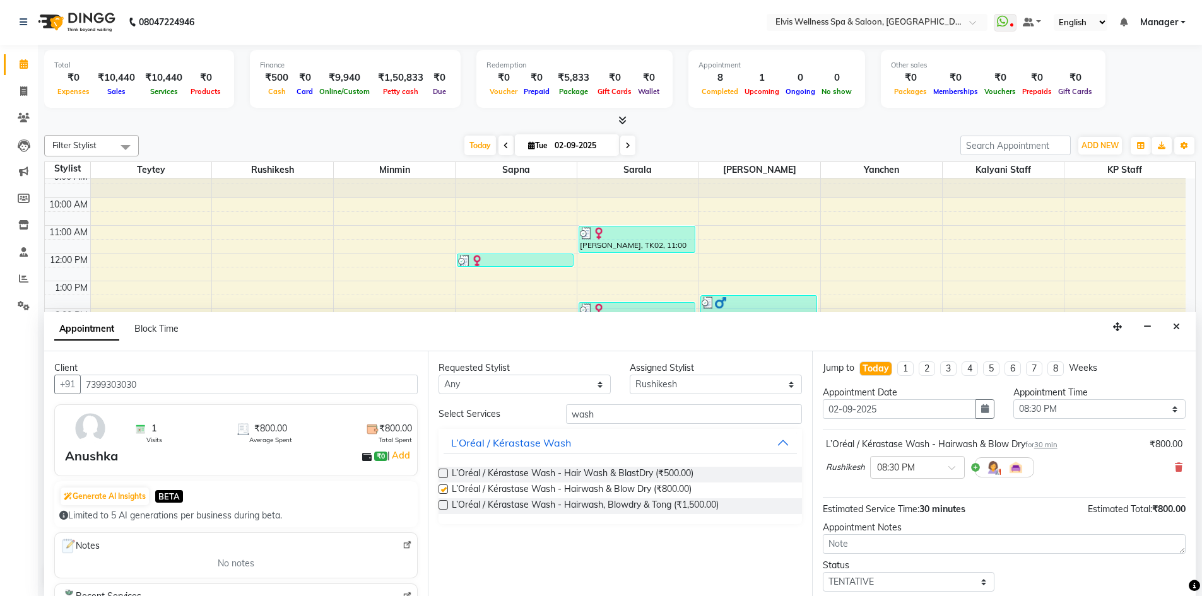
checkbox input "false"
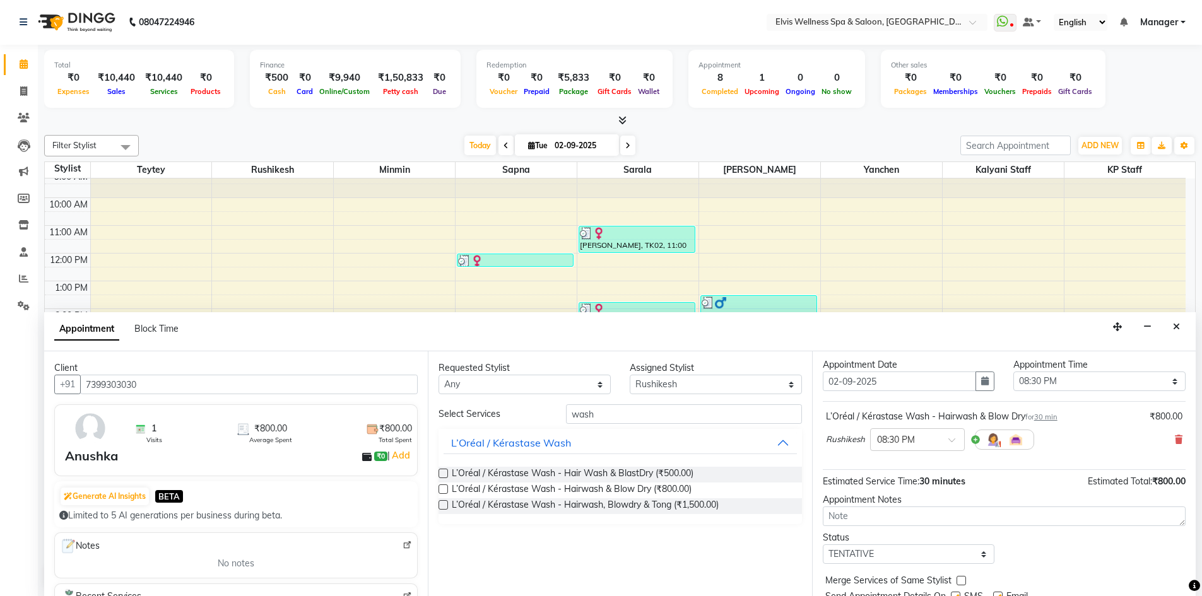
scroll to position [75, 0]
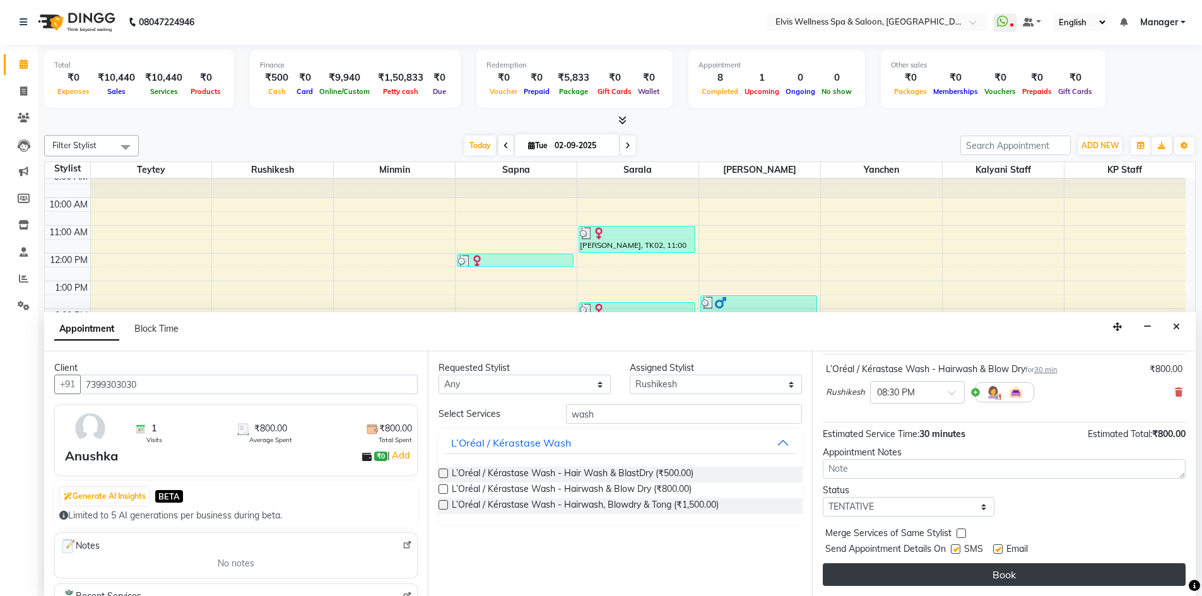
click at [1048, 576] on button "Book" at bounding box center [1003, 574] width 363 height 23
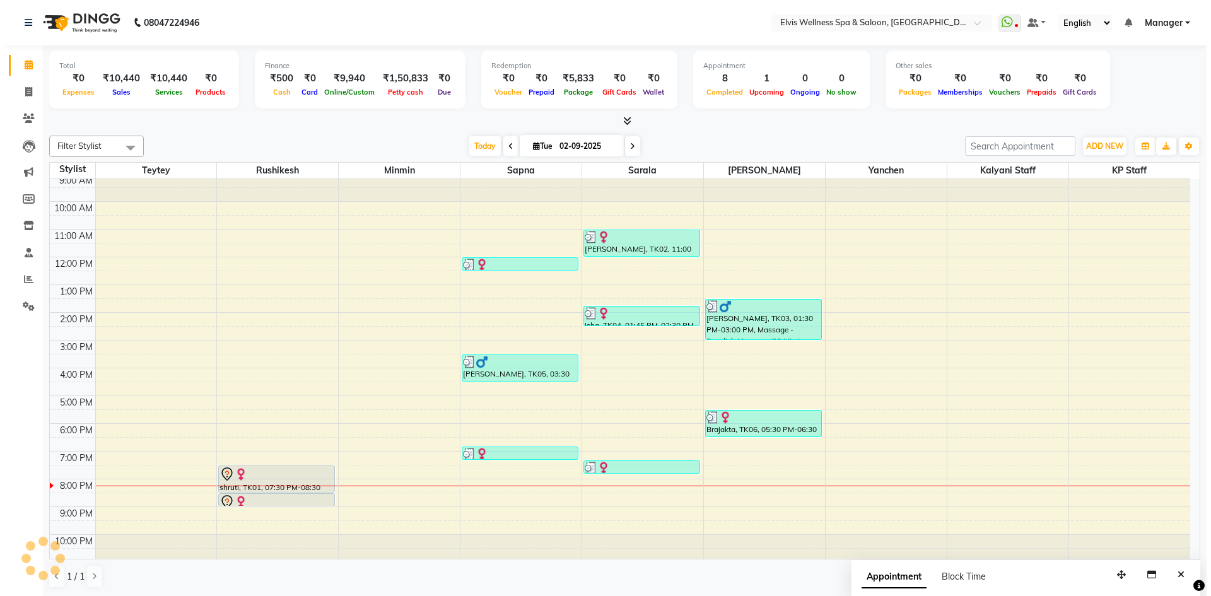
scroll to position [0, 0]
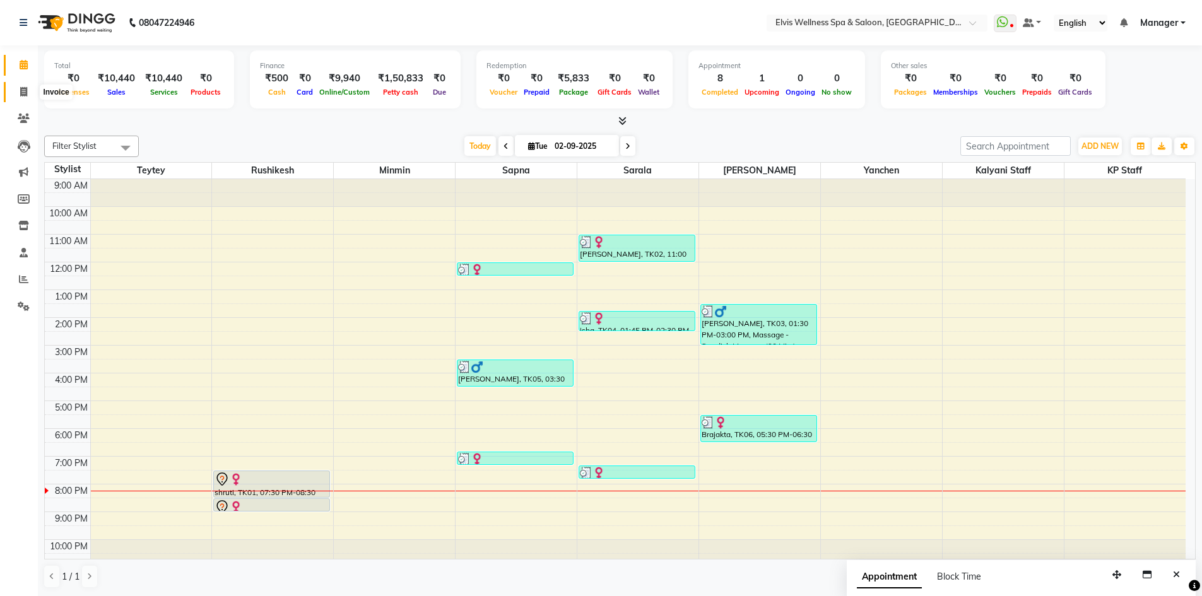
click at [25, 91] on icon at bounding box center [23, 91] width 7 height 9
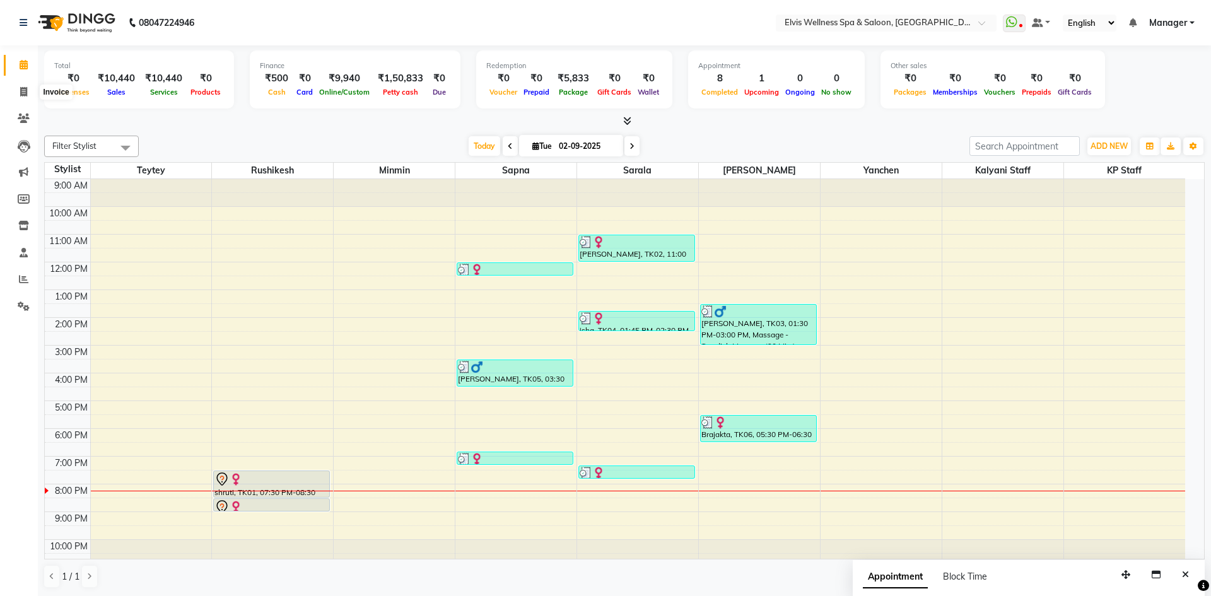
select select "service"
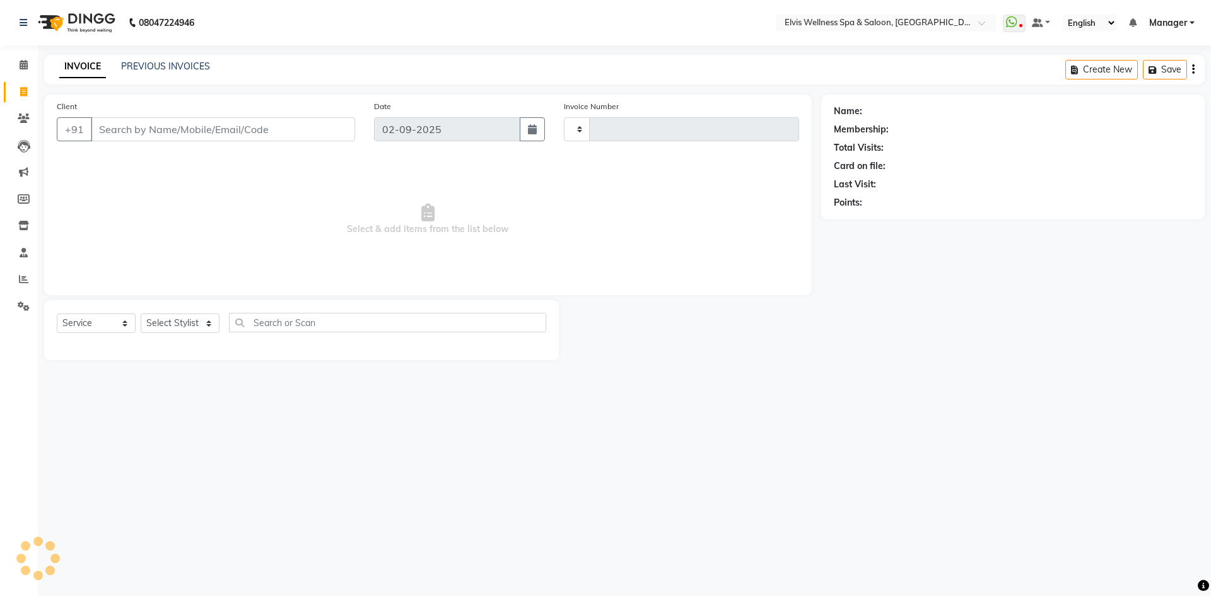
click at [135, 120] on input "Client" at bounding box center [223, 129] width 264 height 24
click at [139, 127] on input "Client" at bounding box center [223, 129] width 264 height 24
type input "1554"
select select "6269"
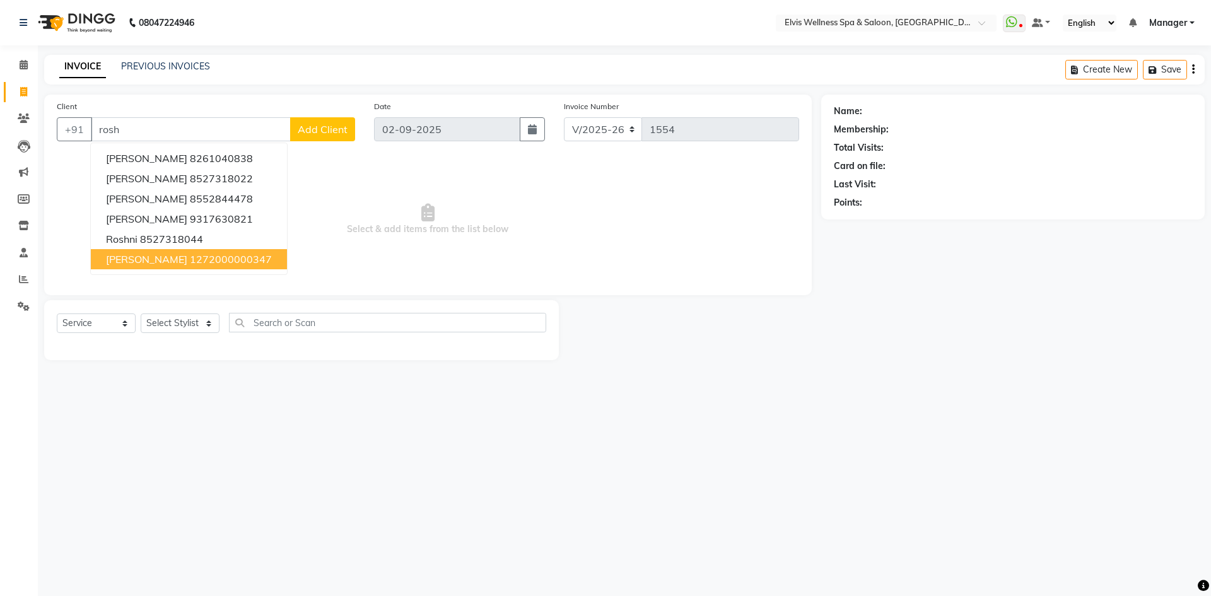
click at [194, 257] on ngb-highlight "1272000000347" at bounding box center [231, 259] width 82 height 13
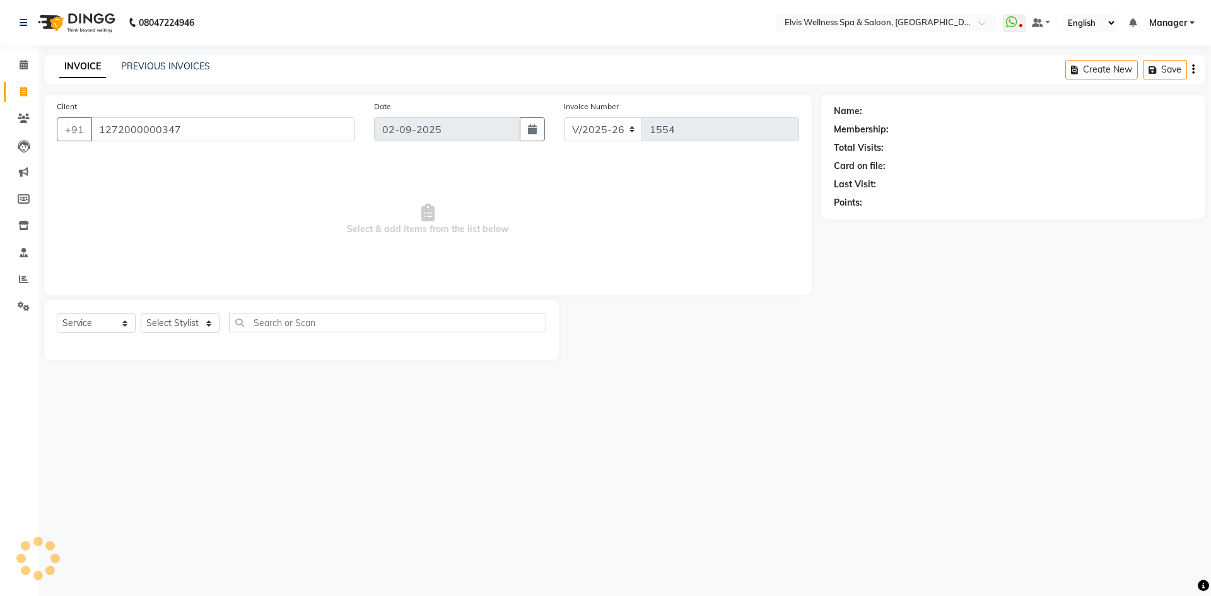
type input "1272000000347"
click at [194, 322] on select "Select Stylist [PERSON_NAME] [PERSON_NAME] Staff KP Staff Manager Minmin [PERSO…" at bounding box center [180, 323] width 79 height 20
select select "46975"
click at [141, 313] on select "Select Stylist [PERSON_NAME] [PERSON_NAME] Staff KP Staff Manager Minmin [PERSO…" at bounding box center [180, 323] width 79 height 20
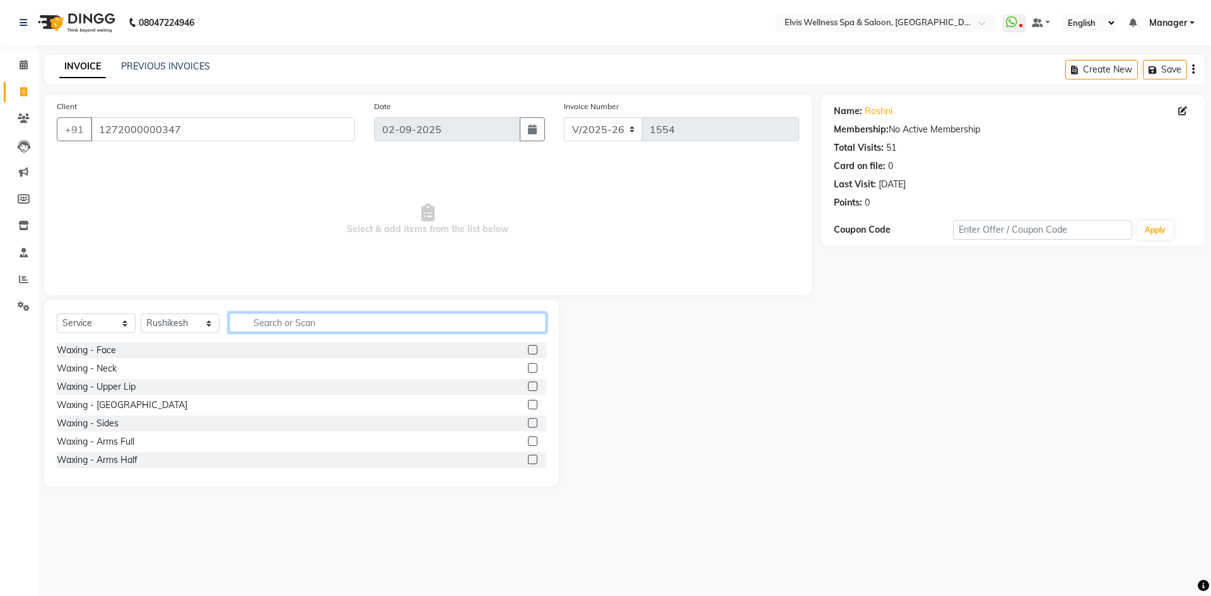
click at [285, 320] on input "text" at bounding box center [387, 323] width 317 height 20
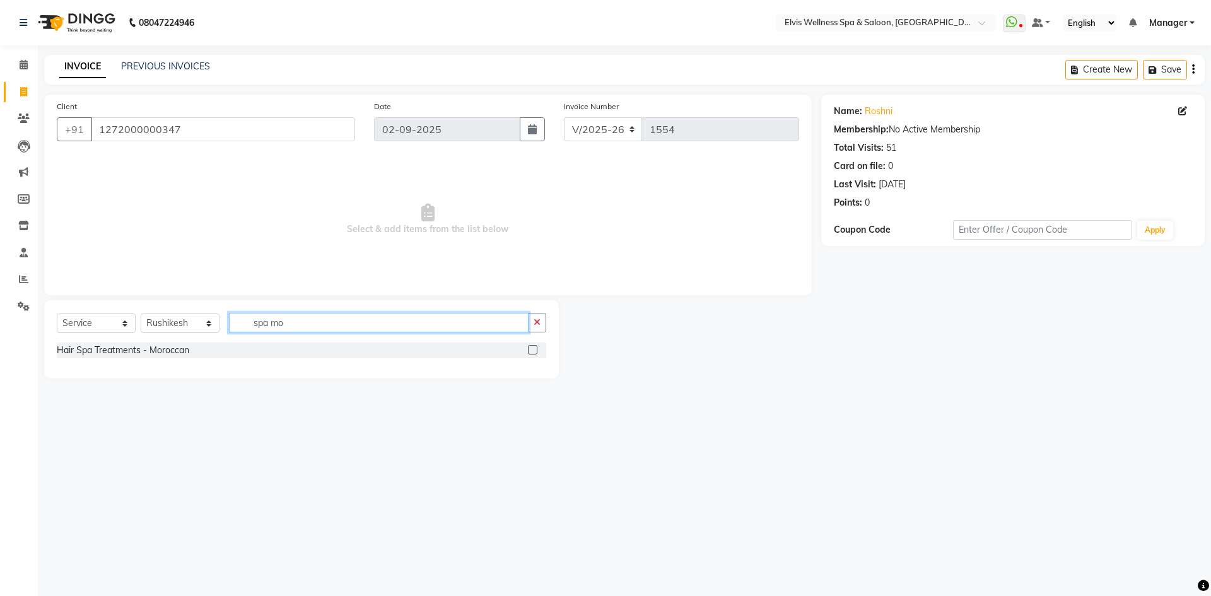
type input "spa mo"
click at [535, 352] on label at bounding box center [532, 349] width 9 height 9
click at [535, 352] on input "checkbox" at bounding box center [532, 350] width 8 height 8
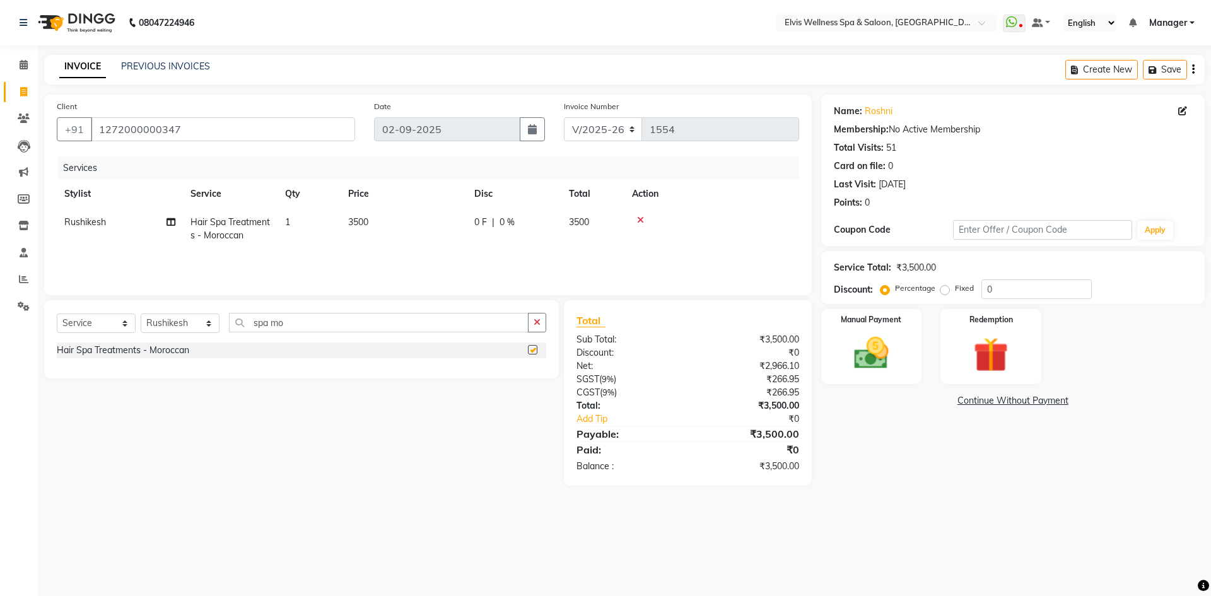
checkbox input "false"
click at [175, 317] on select "Select Stylist [PERSON_NAME] [PERSON_NAME] Staff KP Staff Manager Minmin [PERSO…" at bounding box center [180, 323] width 79 height 20
click at [298, 310] on div "Select Service Product Membership Package Voucher Prepaid Gift Card Select Styl…" at bounding box center [301, 339] width 515 height 78
drag, startPoint x: 310, startPoint y: 322, endPoint x: 129, endPoint y: 328, distance: 180.5
click at [129, 328] on div "Select Service Product Membership Package Voucher Prepaid Gift Card Select Styl…" at bounding box center [301, 328] width 489 height 30
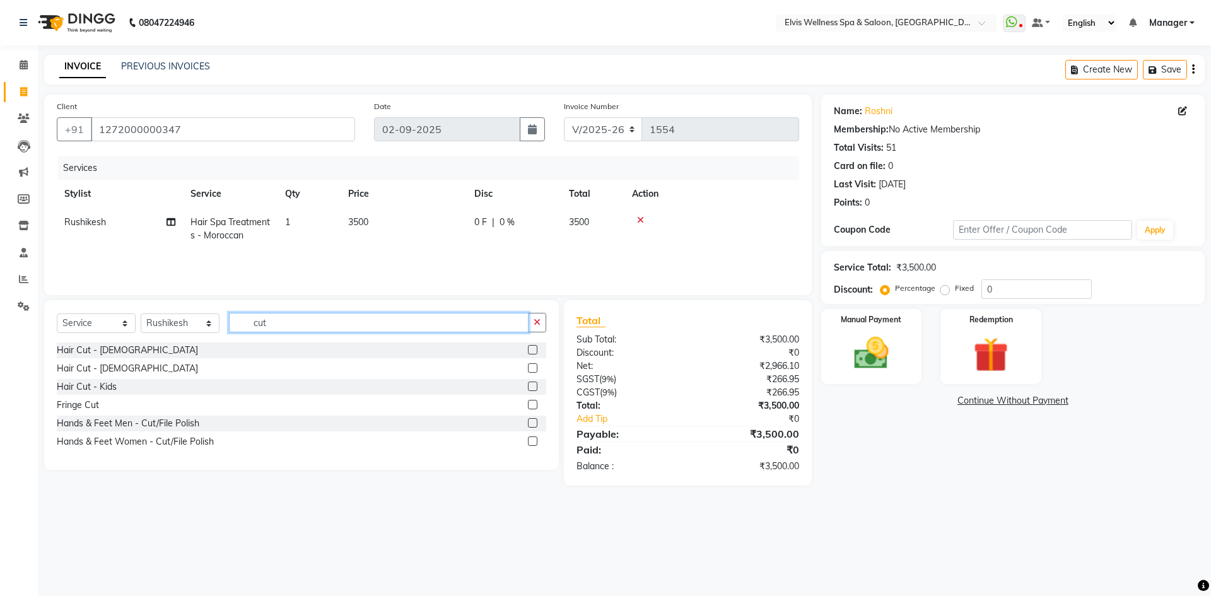
type input "cut"
click at [535, 368] on label at bounding box center [532, 367] width 9 height 9
click at [535, 368] on input "checkbox" at bounding box center [532, 369] width 8 height 8
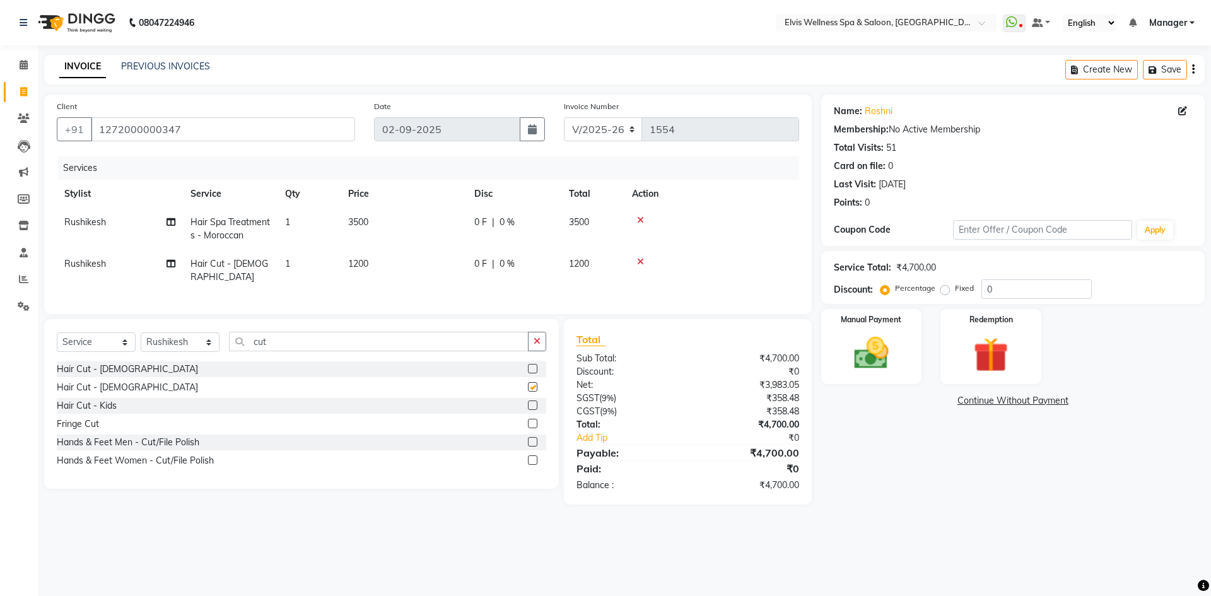
checkbox input "false"
click at [187, 336] on select "Select Stylist [PERSON_NAME] [PERSON_NAME] Staff KP Staff Manager Minmin [PERSO…" at bounding box center [180, 342] width 79 height 20
select select "71671"
click at [141, 332] on select "Select Stylist [PERSON_NAME] [PERSON_NAME] Staff KP Staff Manager Minmin [PERSO…" at bounding box center [180, 342] width 79 height 20
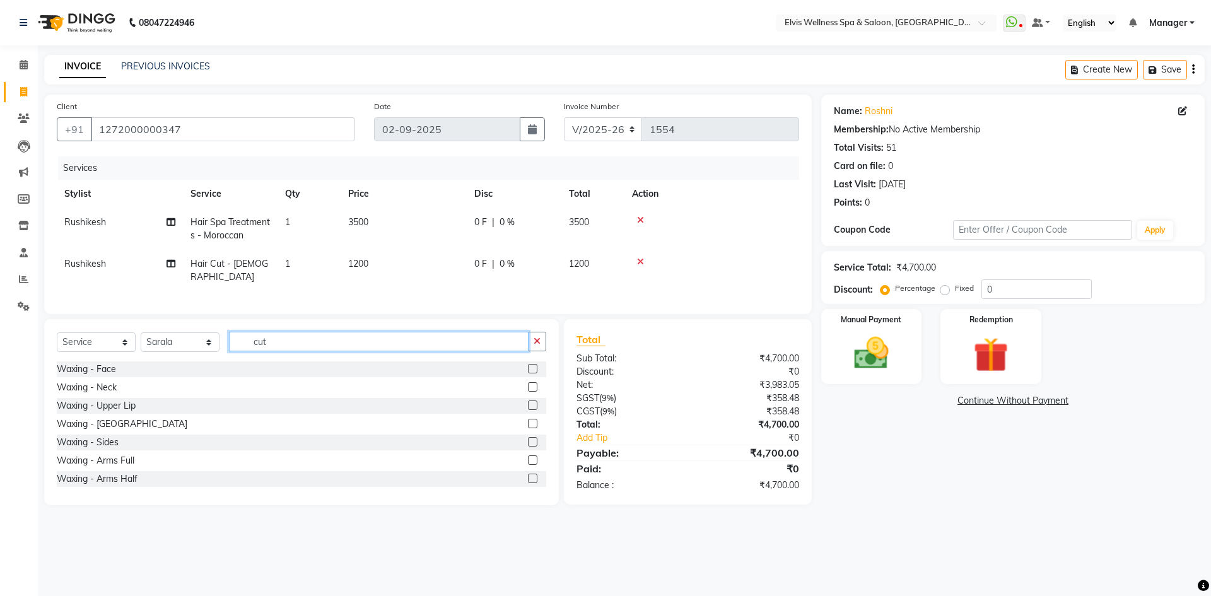
drag, startPoint x: 299, startPoint y: 336, endPoint x: 207, endPoint y: 339, distance: 92.1
click at [207, 339] on div "Select Service Product Membership Package Voucher Prepaid Gift Card Select Styl…" at bounding box center [301, 347] width 489 height 30
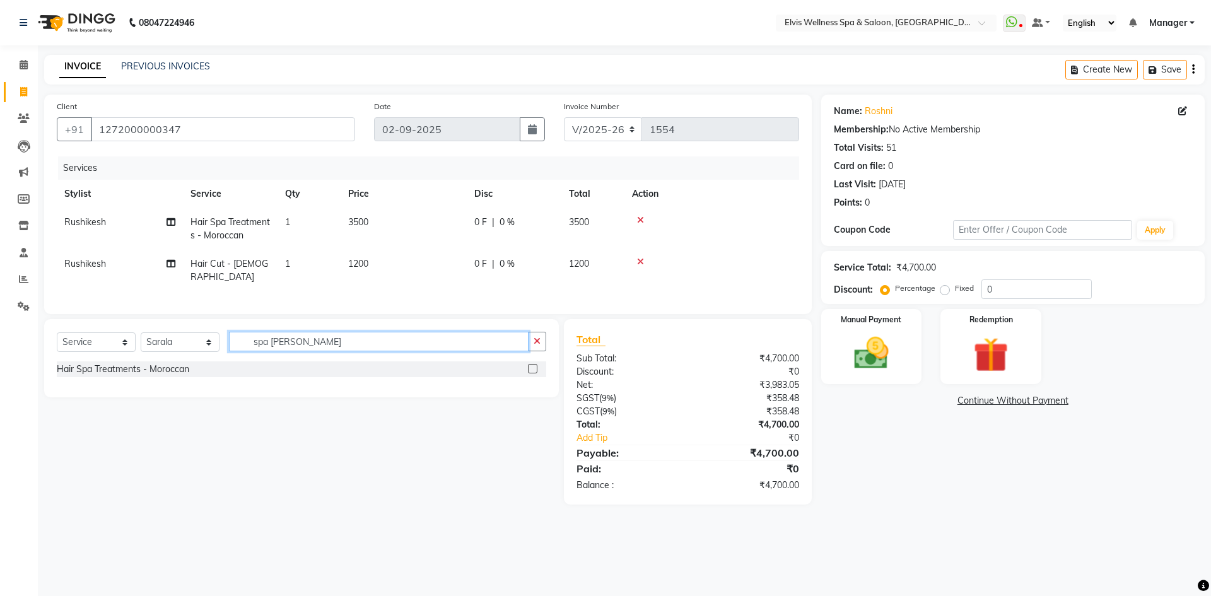
type input "spa [PERSON_NAME]"
click at [532, 365] on label at bounding box center [532, 368] width 9 height 9
click at [532, 365] on input "checkbox" at bounding box center [532, 369] width 8 height 8
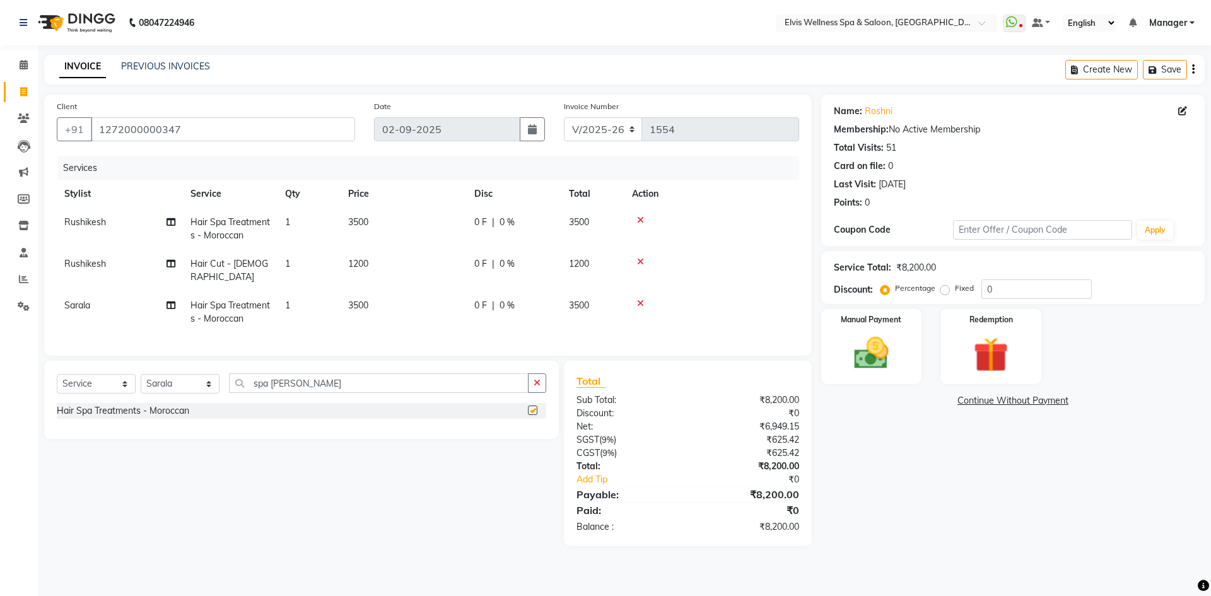
checkbox input "false"
click at [105, 378] on select "Select Service Product Membership Package Voucher Prepaid Gift Card" at bounding box center [96, 384] width 79 height 20
select select "product"
click at [57, 374] on select "Select Service Product Membership Package Voucher Prepaid Gift Card" at bounding box center [96, 384] width 79 height 20
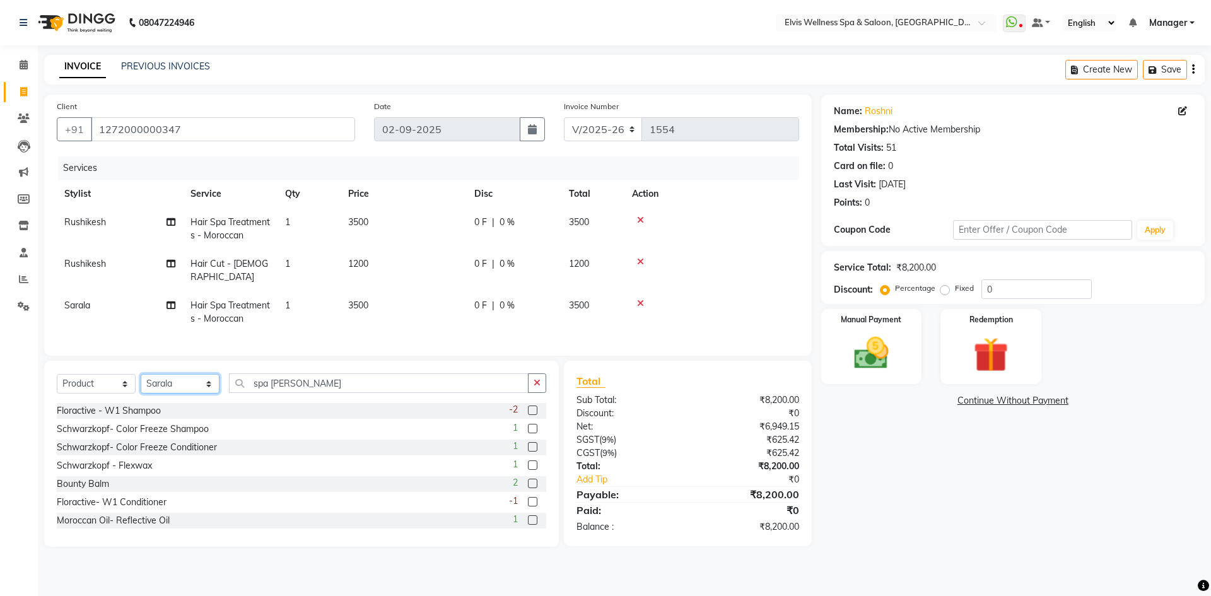
click at [167, 381] on select "Select Stylist [PERSON_NAME] [PERSON_NAME] Staff KP Staff Manager Minmin [PERSO…" at bounding box center [180, 384] width 79 height 20
select select "46975"
click at [141, 374] on select "Select Stylist [PERSON_NAME] [PERSON_NAME] Staff KP Staff Manager Minmin [PERSO…" at bounding box center [180, 384] width 79 height 20
drag, startPoint x: 310, startPoint y: 384, endPoint x: 100, endPoint y: 361, distance: 211.3
click at [101, 362] on div "Select Service Product Membership Package Voucher Prepaid Gift Card Select Styl…" at bounding box center [301, 454] width 515 height 186
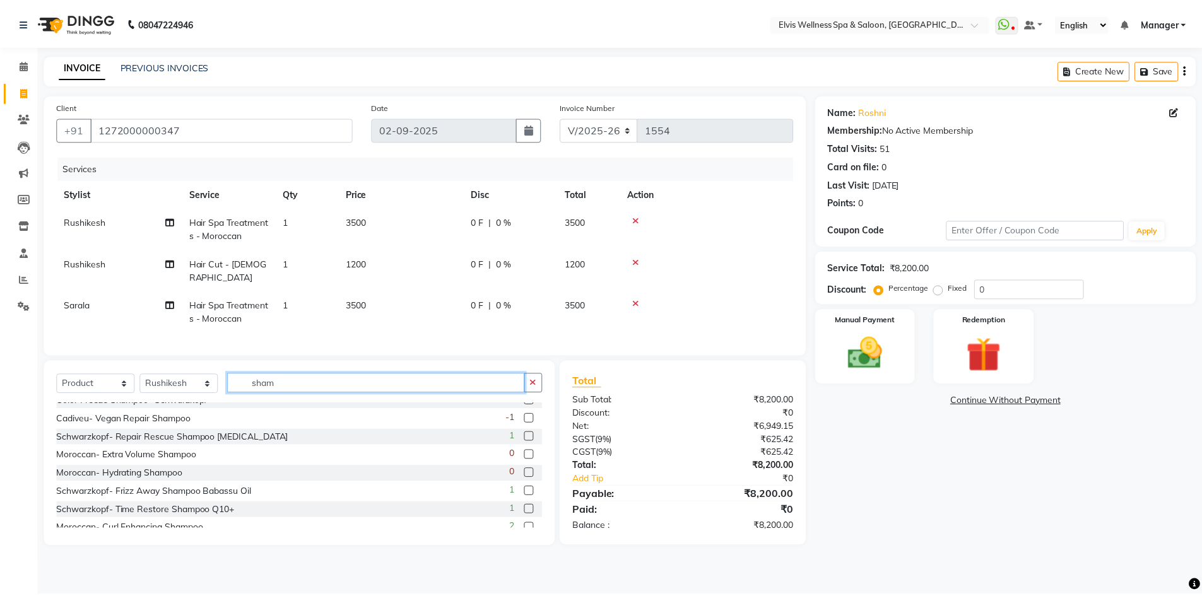
scroll to position [57, 0]
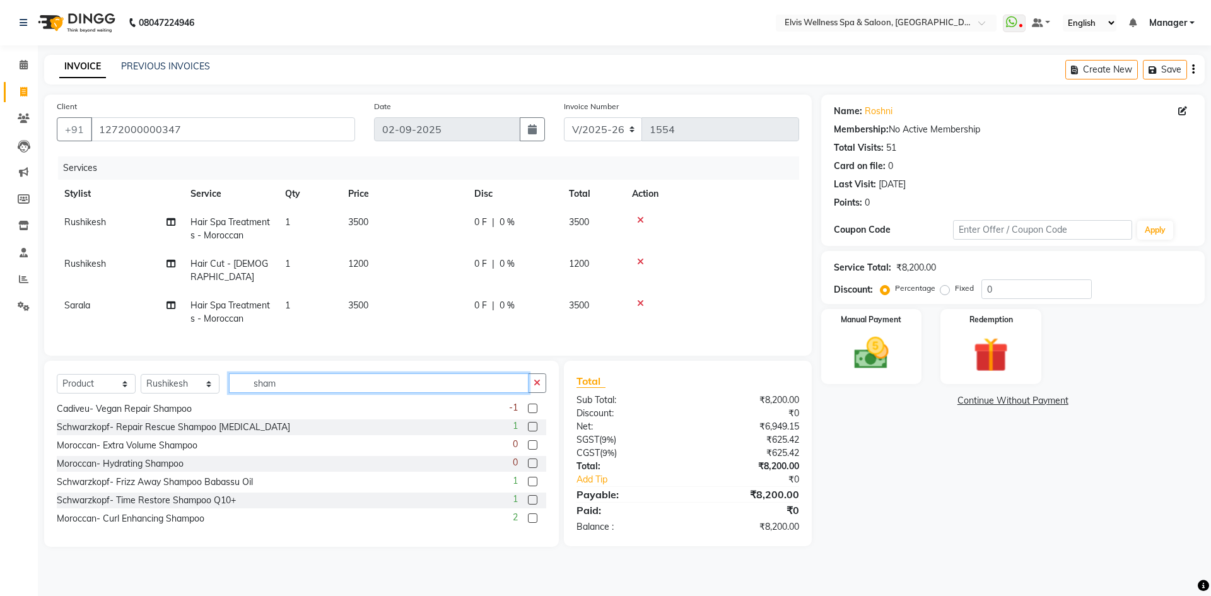
type input "sham"
click at [528, 513] on label at bounding box center [532, 517] width 9 height 9
click at [528, 515] on input "checkbox" at bounding box center [532, 519] width 8 height 8
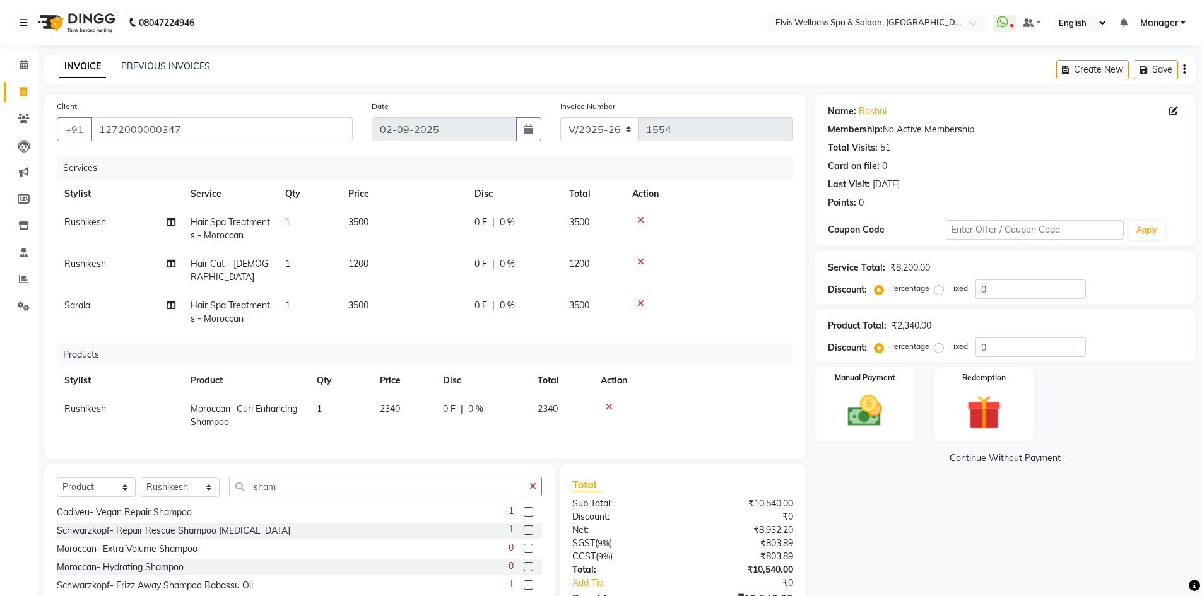
scroll to position [69, 0]
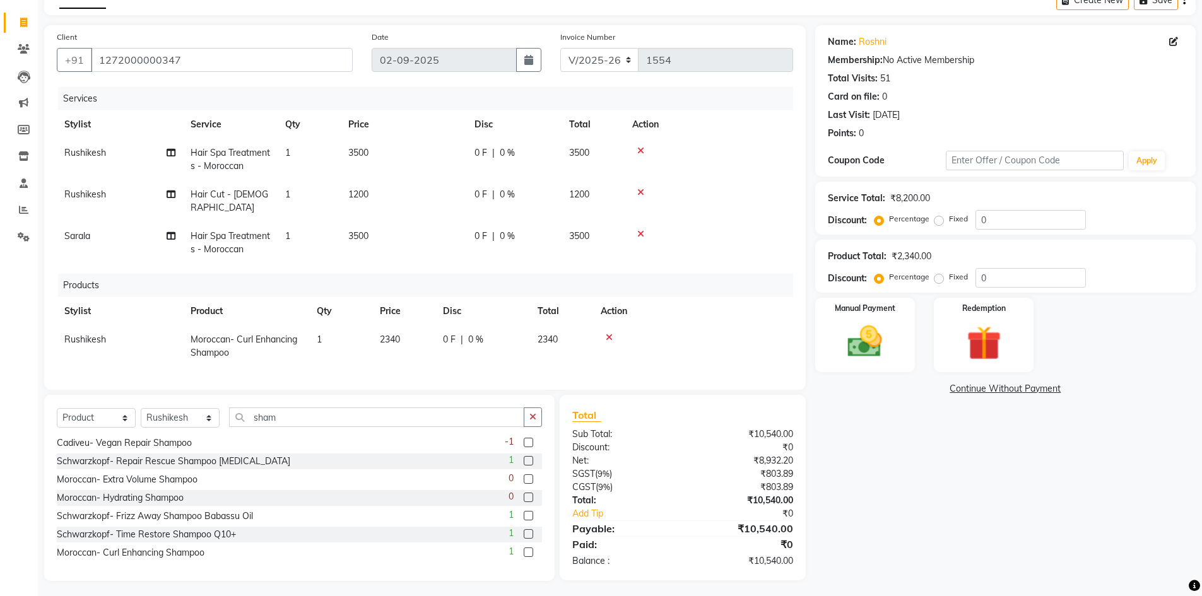
click at [523, 547] on label at bounding box center [527, 551] width 9 height 9
click at [523, 549] on input "checkbox" at bounding box center [527, 553] width 8 height 8
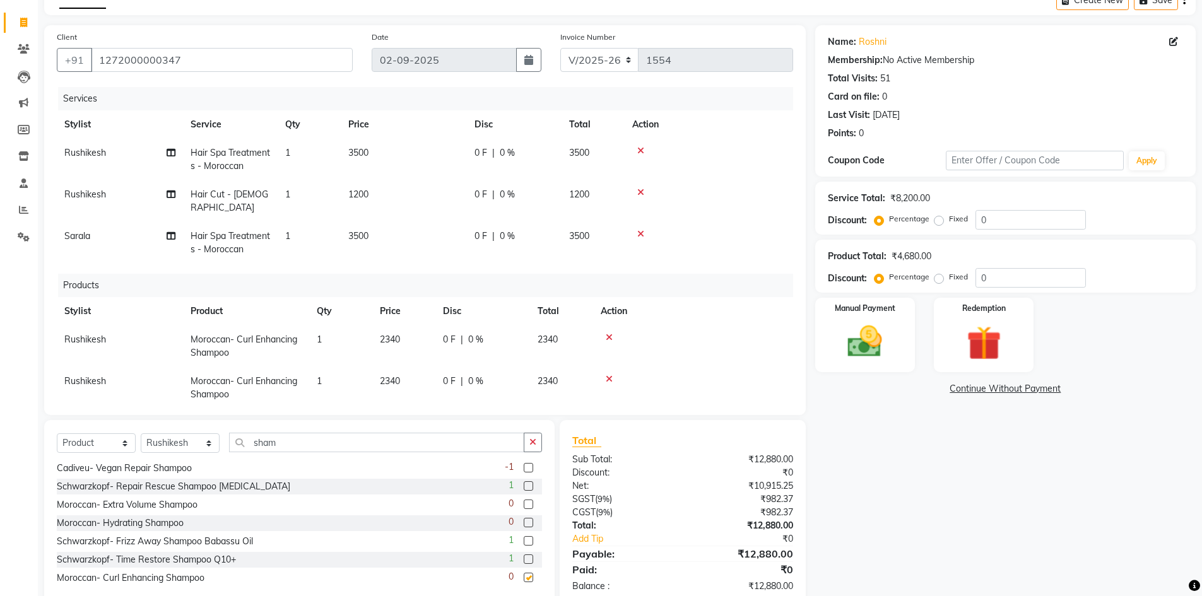
checkbox input "false"
click at [710, 234] on td at bounding box center [708, 243] width 168 height 42
click at [503, 240] on td "0 F | 0 %" at bounding box center [514, 243] width 95 height 42
select select "71671"
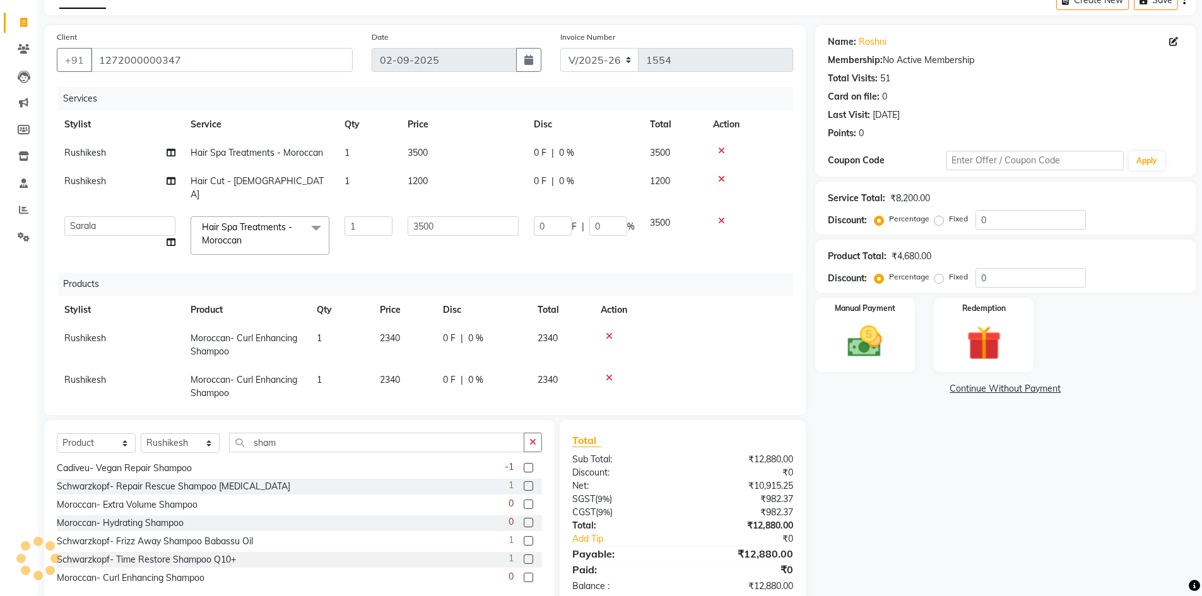
click at [476, 246] on td "3500" at bounding box center [463, 236] width 126 height 54
click at [565, 245] on td "0 F | 0 %" at bounding box center [584, 236] width 116 height 54
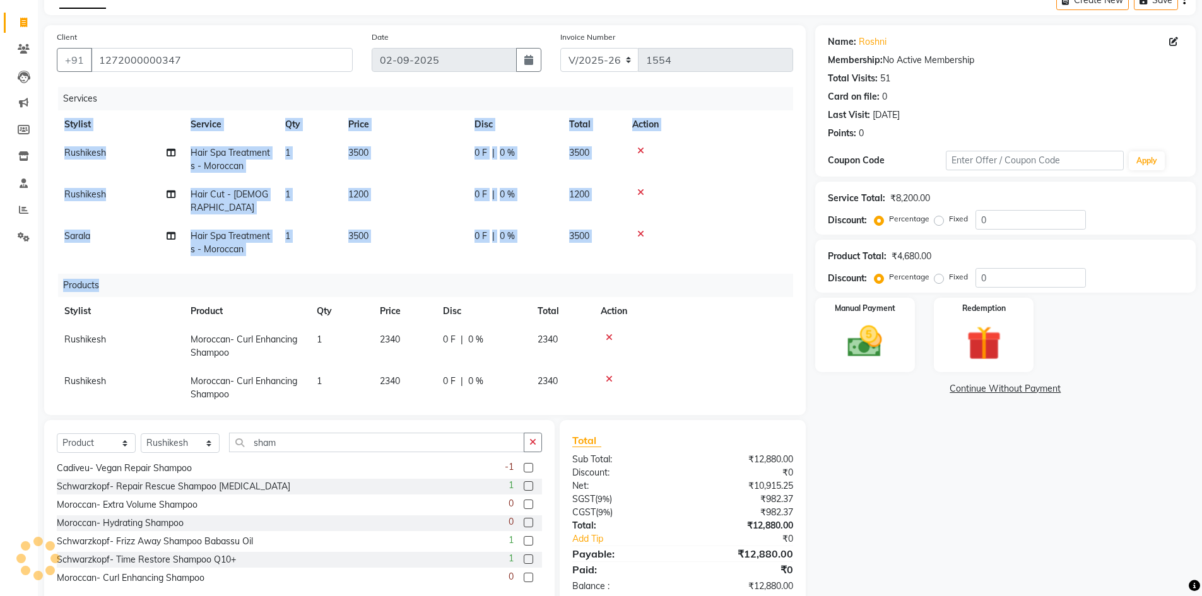
drag, startPoint x: 793, startPoint y: 189, endPoint x: 795, endPoint y: 301, distance: 112.3
click at [795, 301] on div "Client [PHONE_NUMBER] Date [DATE] Invoice Number V/2025 V/[PHONE_NUMBER] Servic…" at bounding box center [424, 220] width 761 height 390
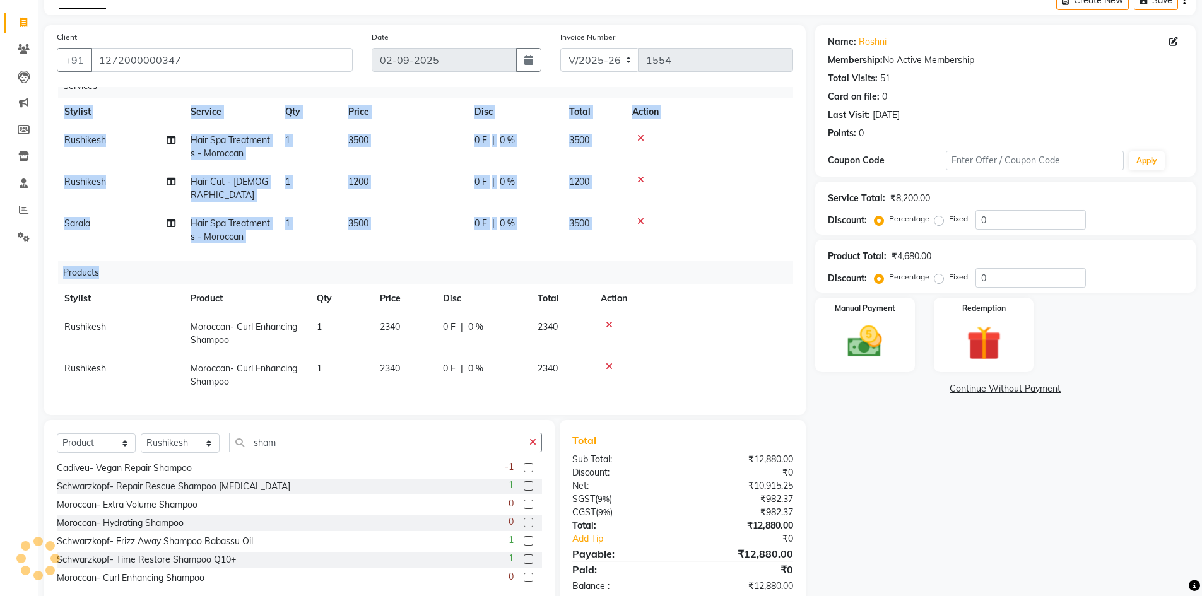
click at [703, 362] on div at bounding box center [692, 366] width 185 height 9
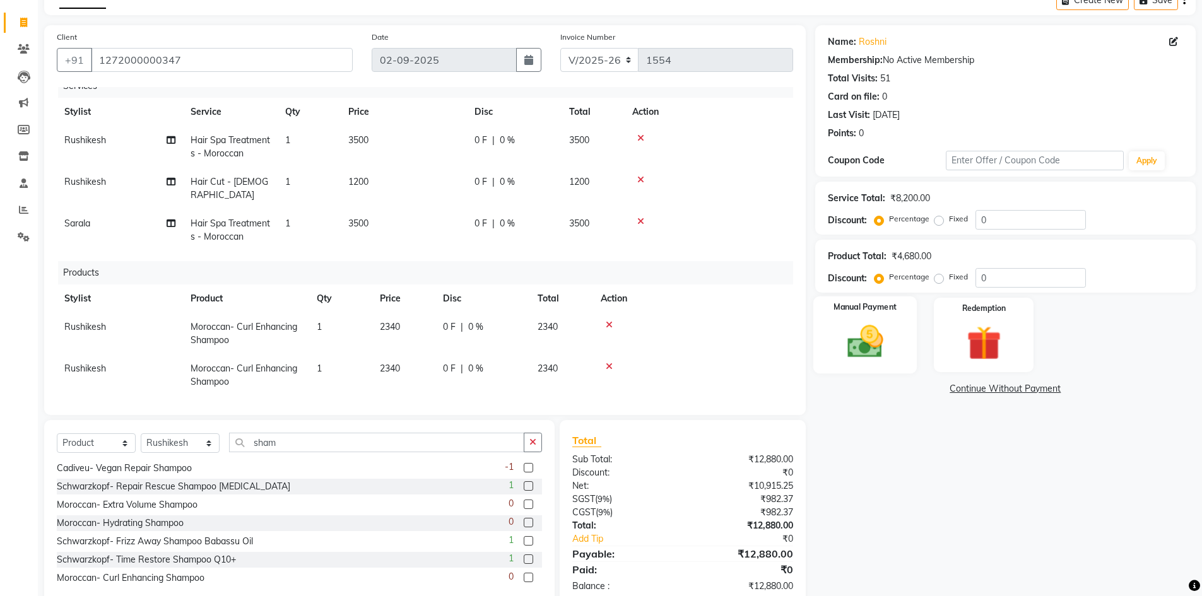
click at [906, 345] on div "Manual Payment" at bounding box center [864, 335] width 104 height 78
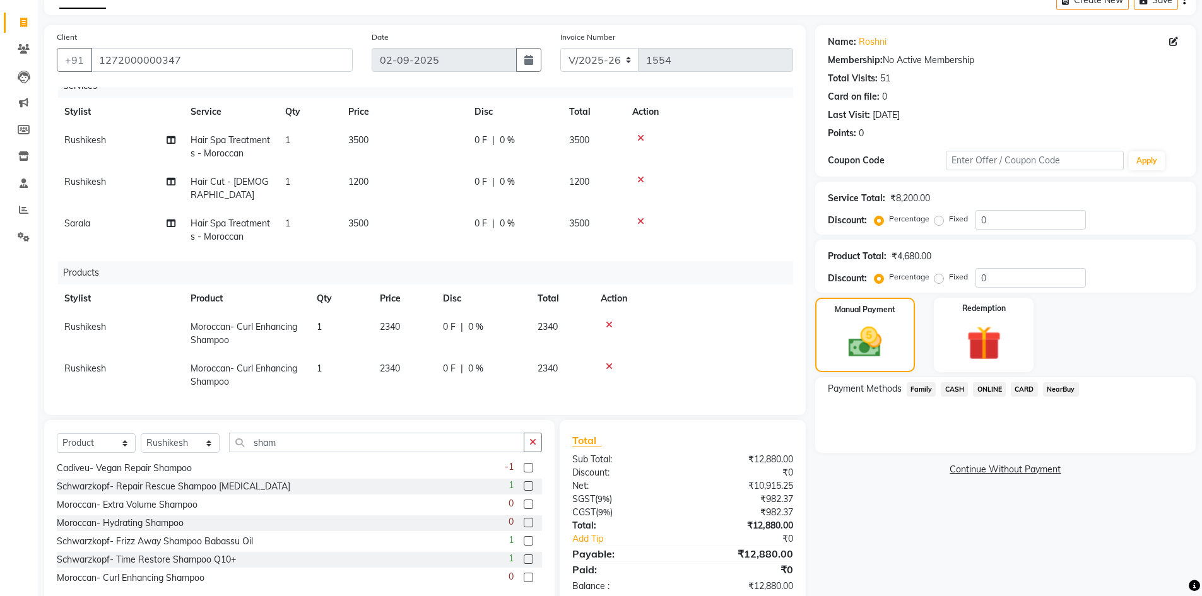
click at [977, 385] on span "ONLINE" at bounding box center [989, 389] width 33 height 15
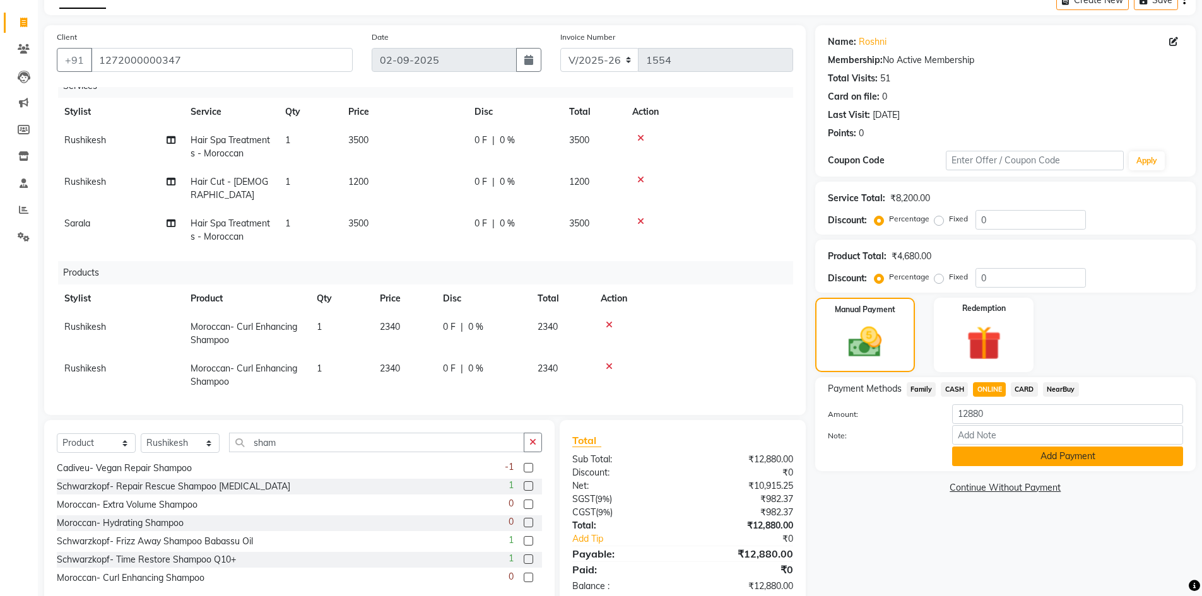
click at [1053, 452] on button "Add Payment" at bounding box center [1067, 457] width 231 height 20
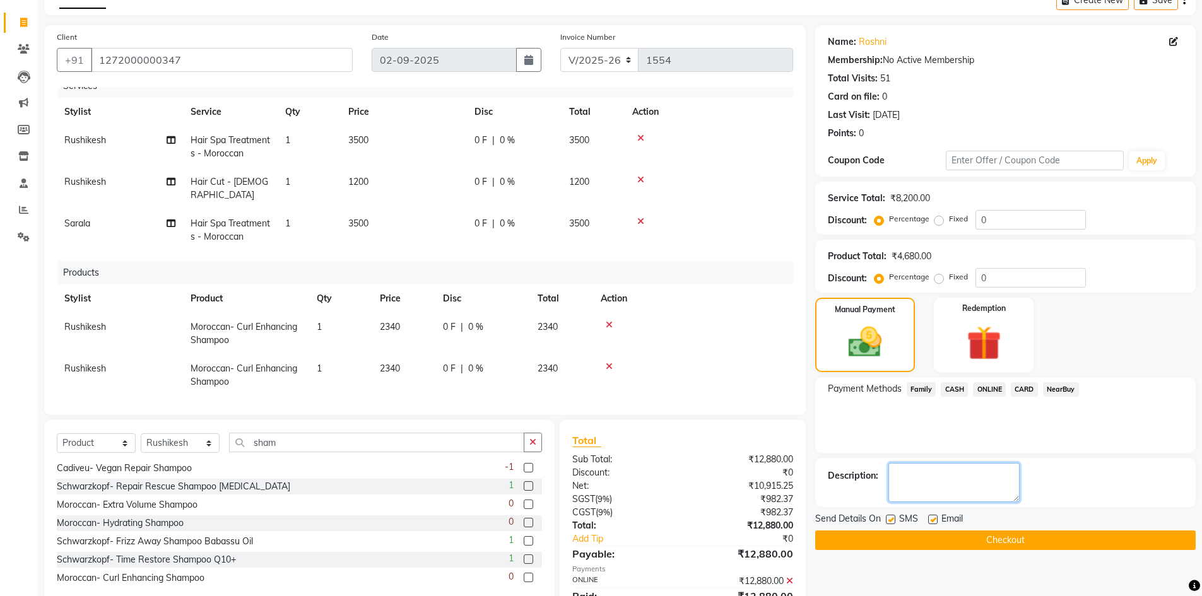
click at [916, 499] on textarea at bounding box center [953, 482] width 131 height 39
type textarea "usa client"
click at [959, 534] on button "Checkout" at bounding box center [1005, 540] width 380 height 20
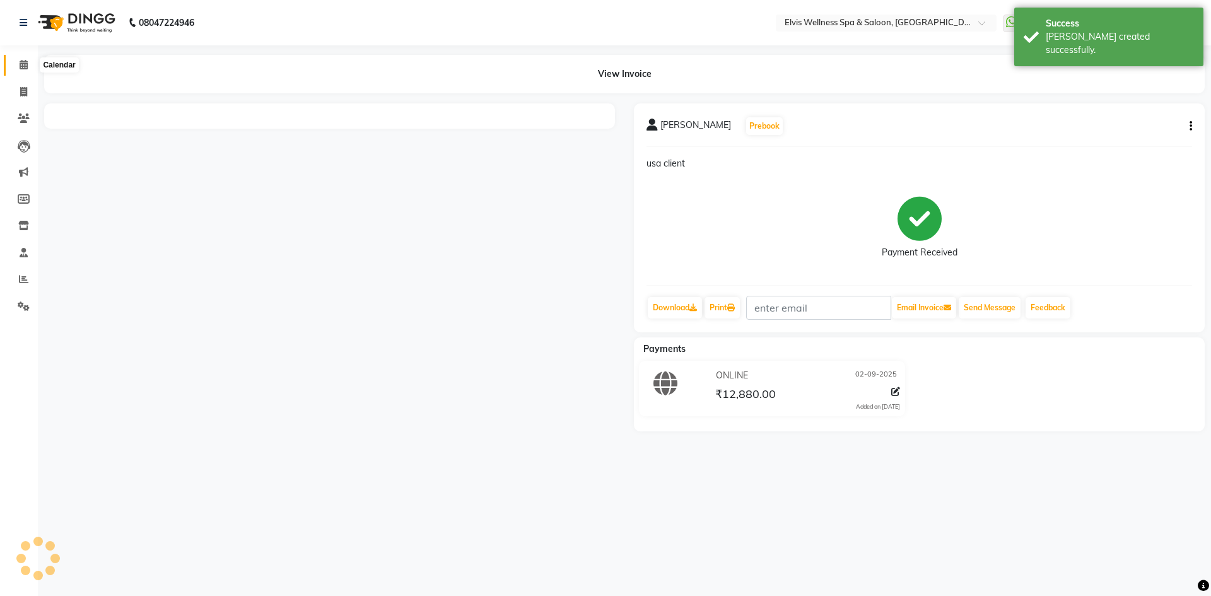
click at [23, 62] on icon at bounding box center [24, 64] width 8 height 9
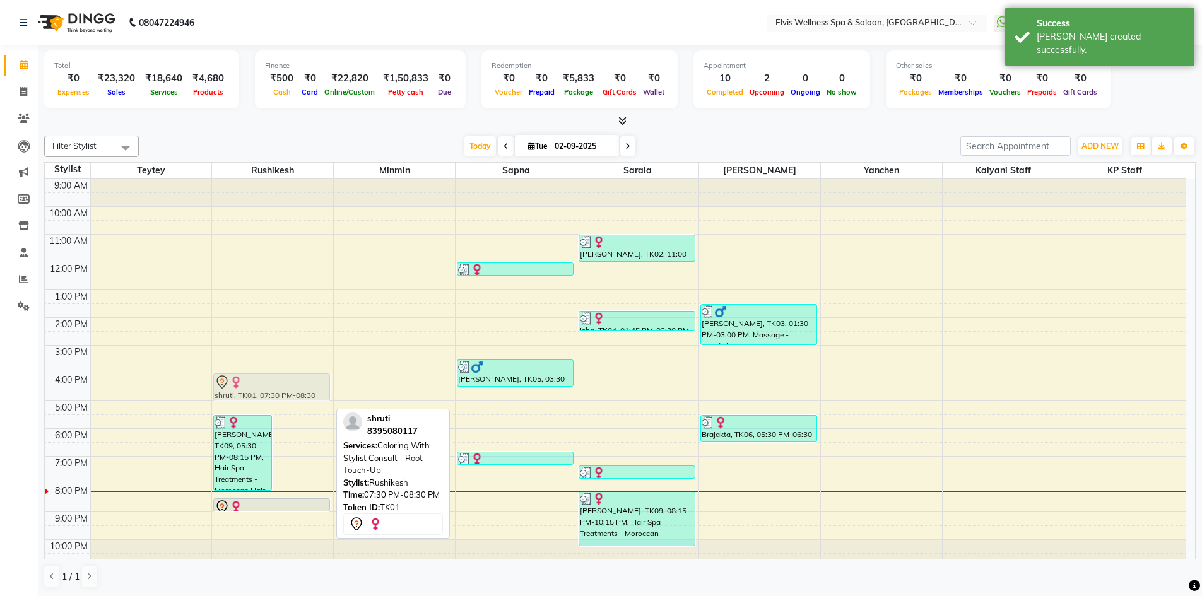
drag, startPoint x: 299, startPoint y: 476, endPoint x: 280, endPoint y: 375, distance: 102.7
click at [280, 375] on div "[PERSON_NAME], TK09, 05:30 PM-08:15 PM, Hair Spa Treatments - Moroccan,Hair Cut…" at bounding box center [272, 373] width 121 height 388
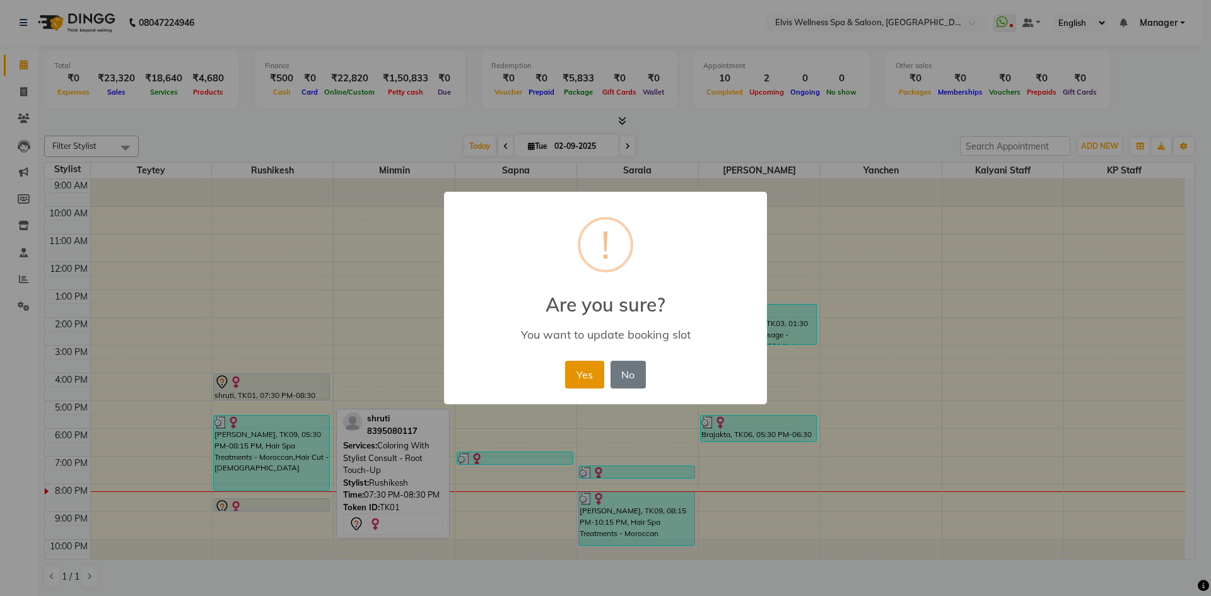
click at [566, 375] on button "Yes" at bounding box center [584, 375] width 38 height 28
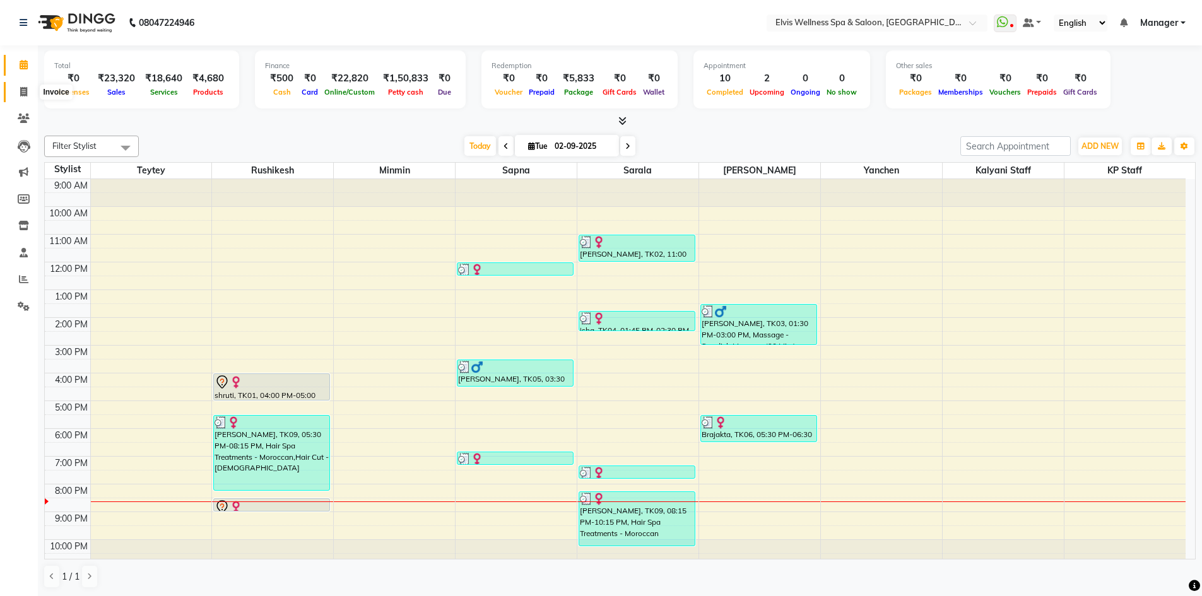
click at [33, 93] on span at bounding box center [24, 92] width 22 height 15
select select "service"
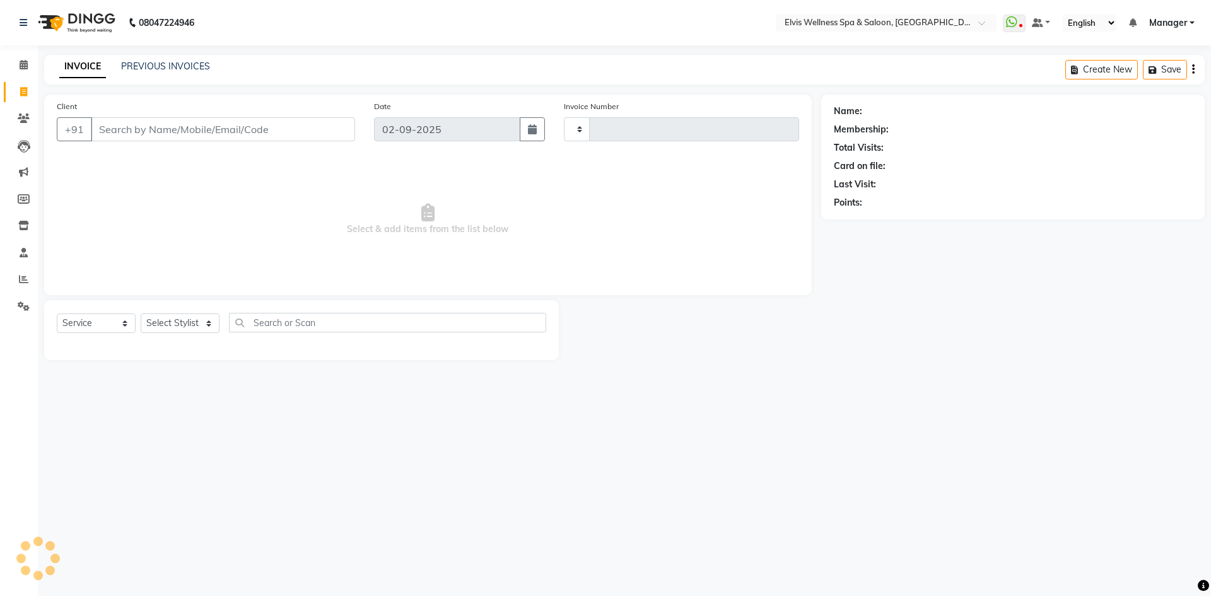
type input "1555"
select select "6269"
click at [127, 131] on input "Client" at bounding box center [223, 129] width 264 height 24
type input "8793492654"
click at [328, 124] on span "Add Client" at bounding box center [323, 129] width 50 height 13
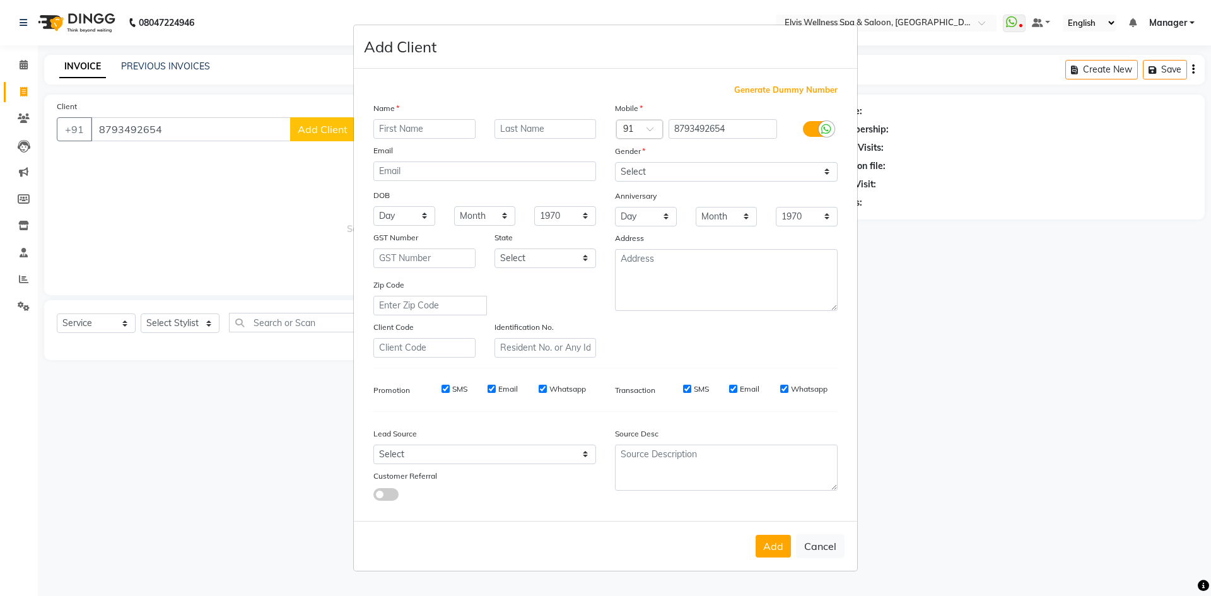
click at [402, 128] on input "text" at bounding box center [424, 129] width 102 height 20
type input "bhushan"
click at [551, 126] on input "text" at bounding box center [545, 129] width 102 height 20
click at [652, 163] on select "Select [DEMOGRAPHIC_DATA] [DEMOGRAPHIC_DATA] Other Prefer Not To Say" at bounding box center [726, 172] width 223 height 20
select select "[DEMOGRAPHIC_DATA]"
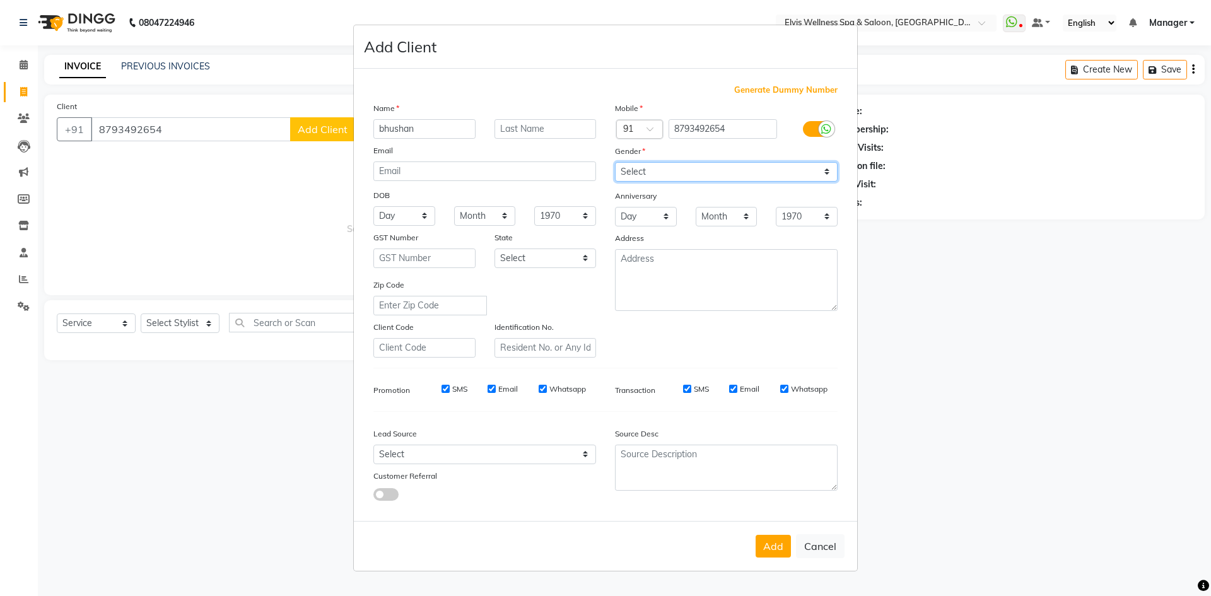
click at [615, 162] on select "Select [DEMOGRAPHIC_DATA] [DEMOGRAPHIC_DATA] Other Prefer Not To Say" at bounding box center [726, 172] width 223 height 20
click at [766, 543] on button "Add" at bounding box center [773, 546] width 35 height 23
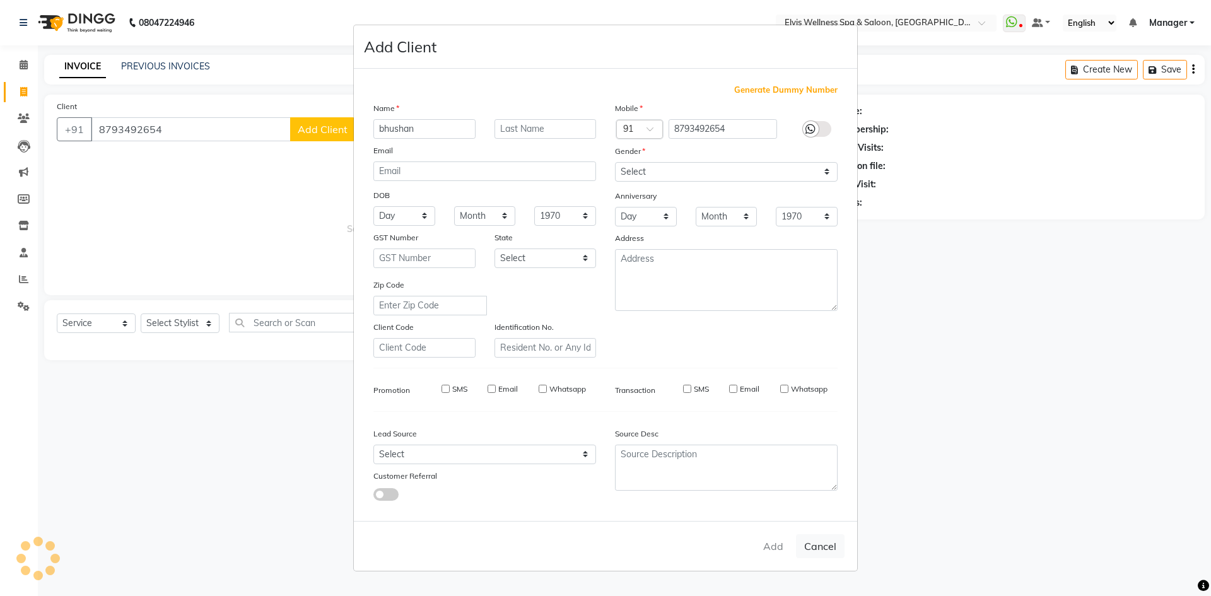
select select
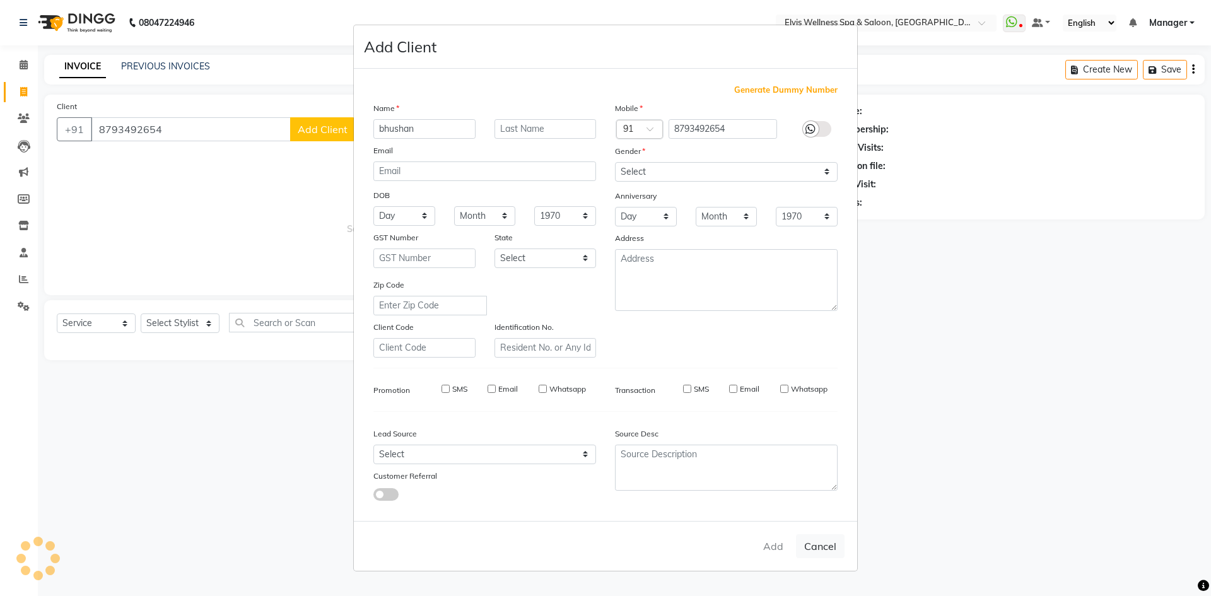
select select
checkbox input "false"
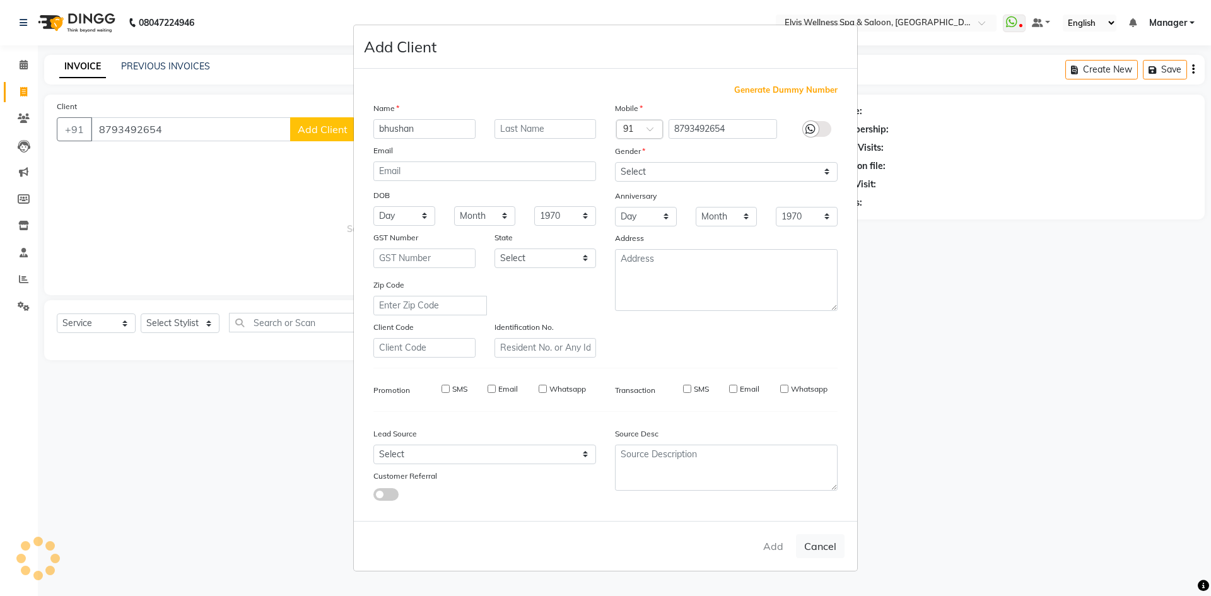
checkbox input "false"
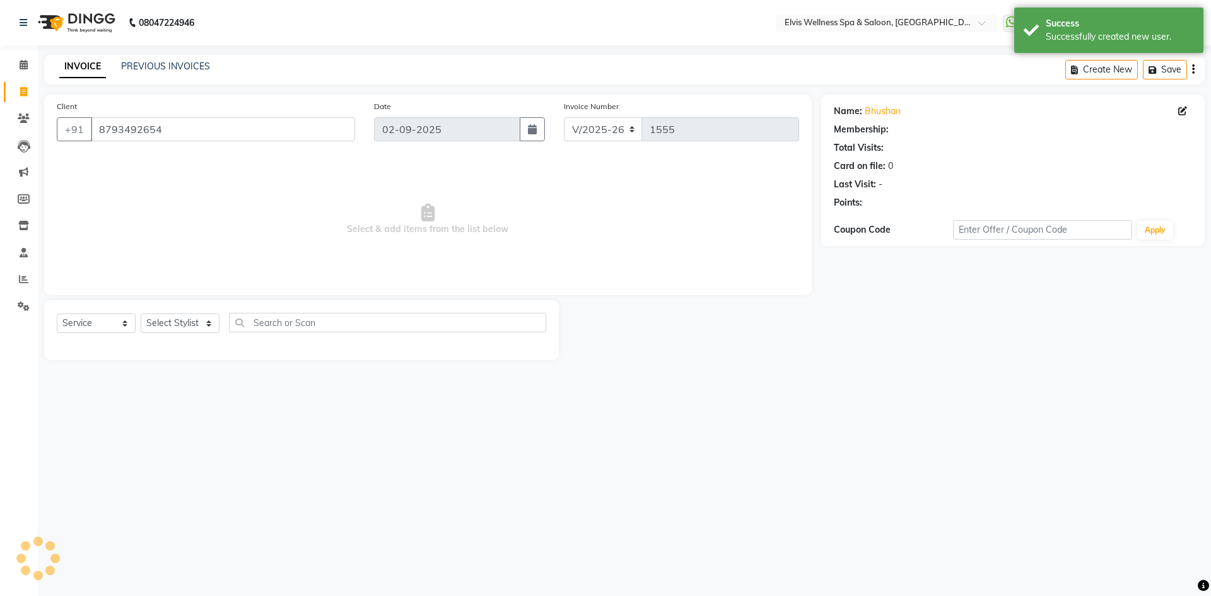
click at [165, 311] on div "Select Service Product Membership Package Voucher Prepaid Gift Card Select Styl…" at bounding box center [301, 330] width 515 height 60
click at [166, 325] on select "Select Stylist [PERSON_NAME] [PERSON_NAME] Staff KP Staff Manager Minmin [PERSO…" at bounding box center [180, 323] width 79 height 20
select select "46461"
click at [141, 313] on select "Select Stylist [PERSON_NAME] [PERSON_NAME] Staff KP Staff Manager Minmin [PERSO…" at bounding box center [180, 323] width 79 height 20
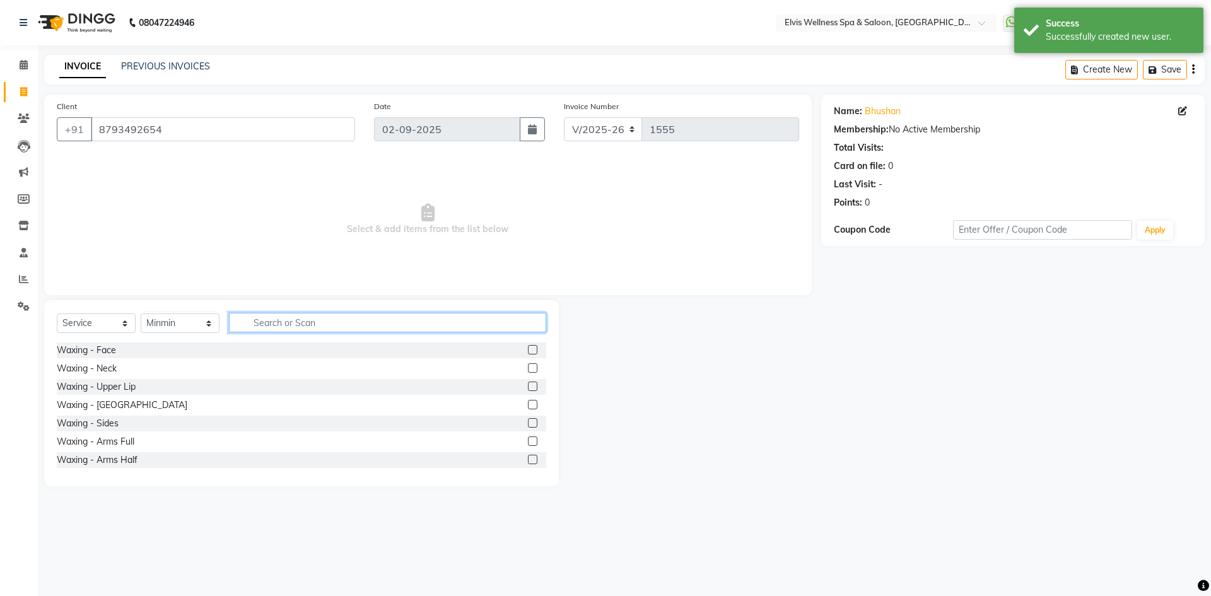
click at [308, 322] on input "text" at bounding box center [387, 323] width 317 height 20
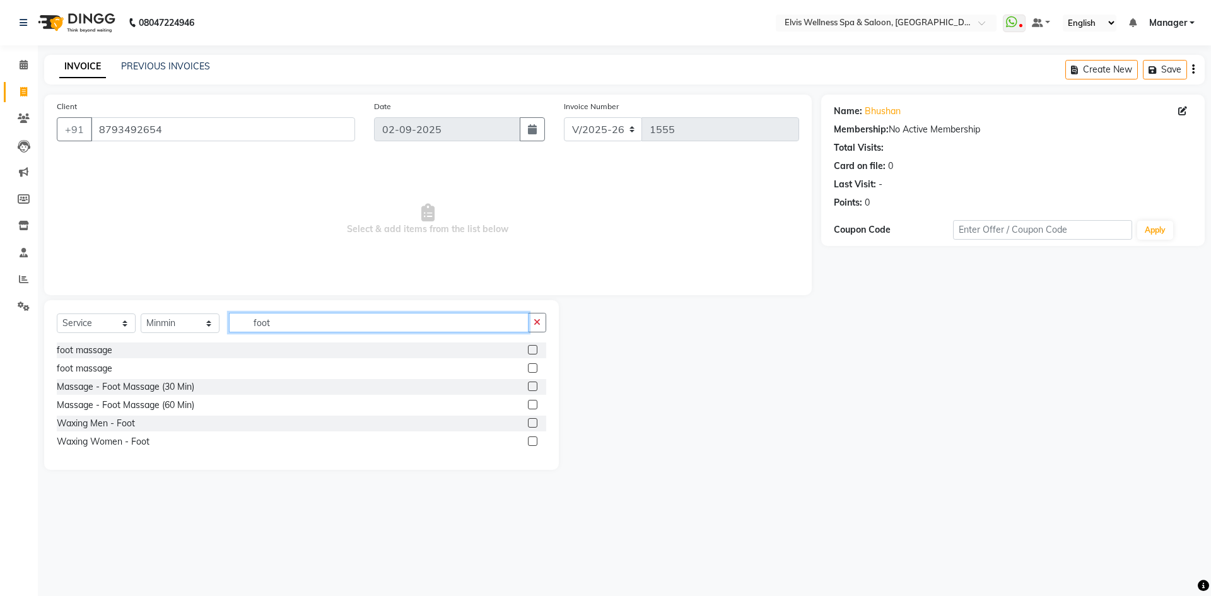
type input "foot"
click at [531, 385] on label at bounding box center [532, 386] width 9 height 9
click at [531, 385] on input "checkbox" at bounding box center [532, 387] width 8 height 8
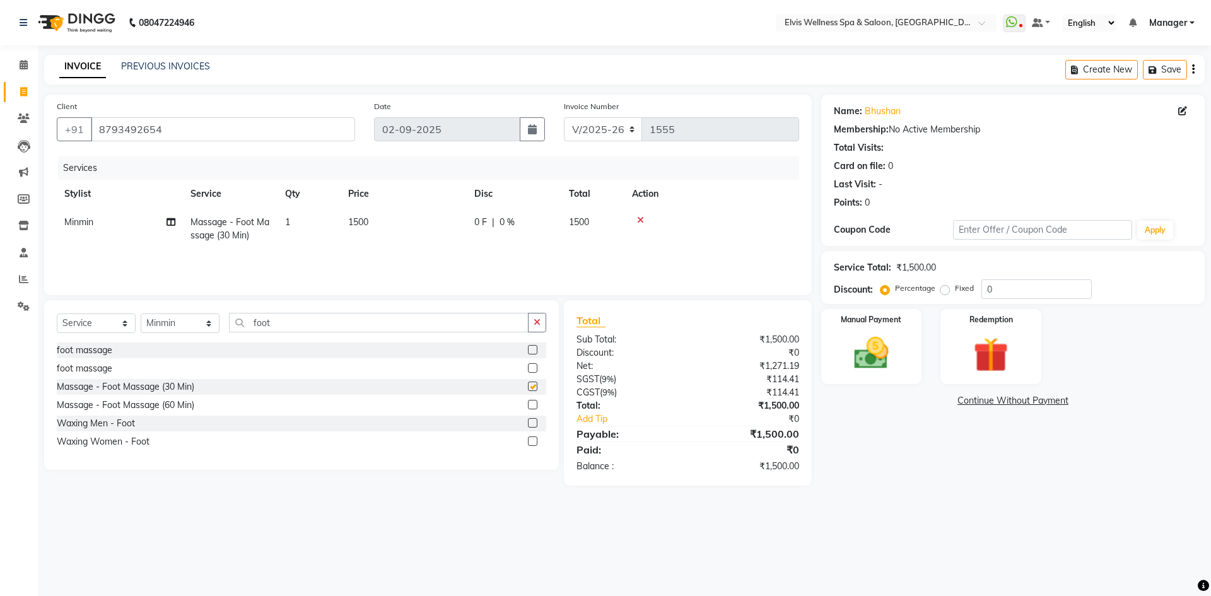
checkbox input "false"
click at [148, 320] on select "Select Stylist [PERSON_NAME] [PERSON_NAME] Staff KP Staff Manager Minmin [PERSO…" at bounding box center [180, 323] width 79 height 20
select select "70667"
click at [141, 313] on select "Select Stylist [PERSON_NAME] [PERSON_NAME] Staff KP Staff Manager Minmin [PERSO…" at bounding box center [180, 323] width 79 height 20
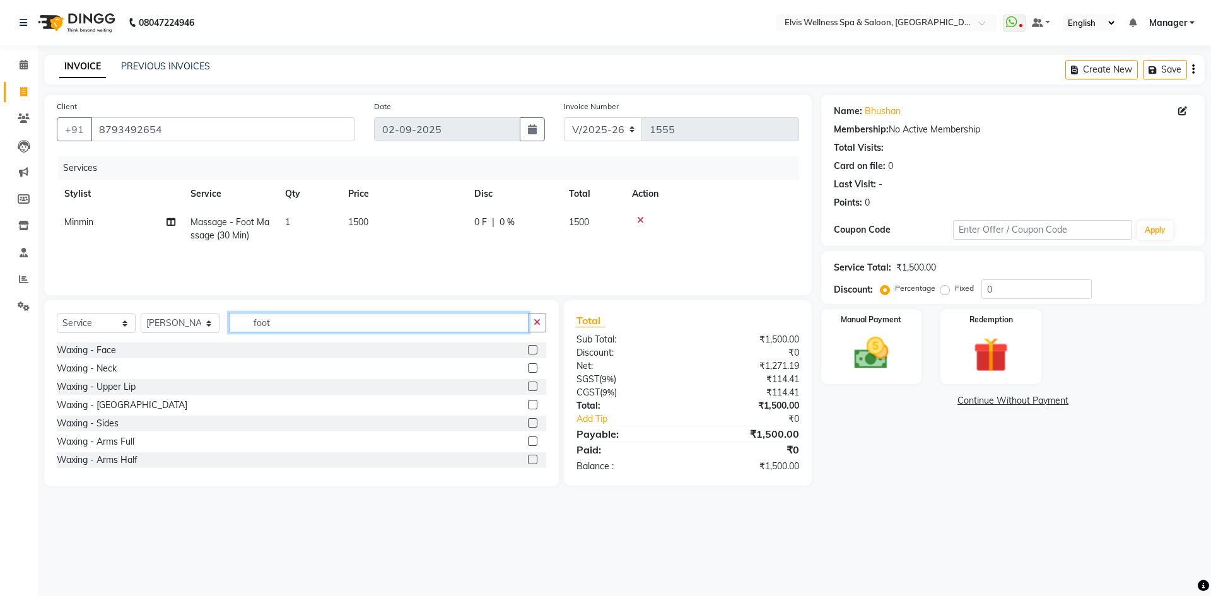
click at [304, 319] on input "foot" at bounding box center [379, 323] width 300 height 20
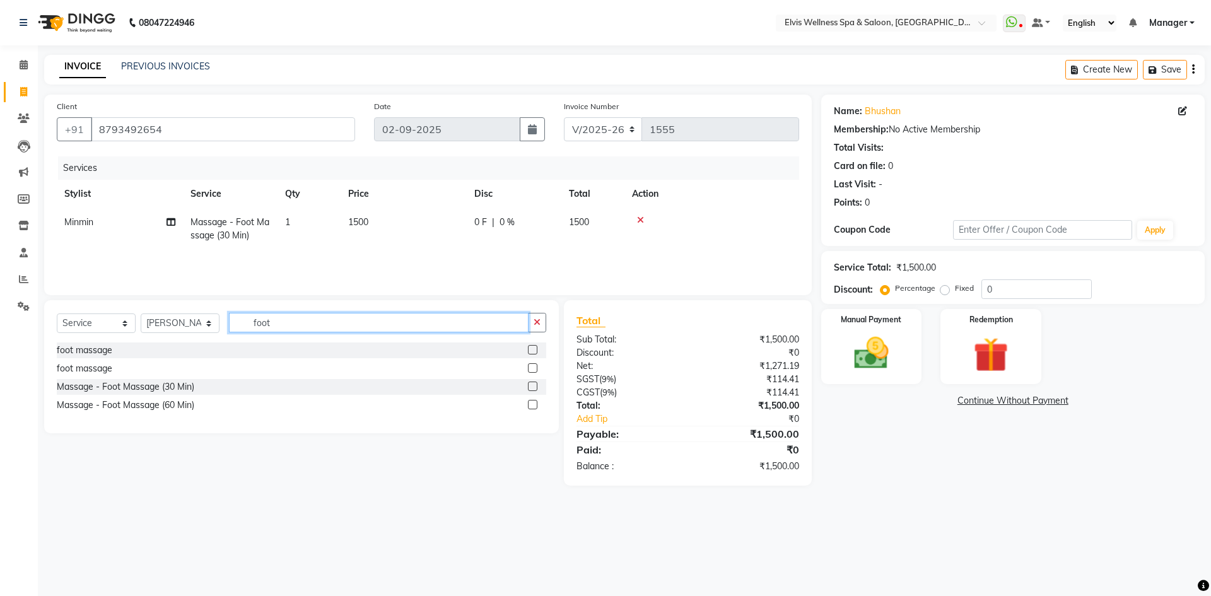
type input "foot"
click at [531, 385] on label at bounding box center [532, 386] width 9 height 9
click at [531, 385] on input "checkbox" at bounding box center [532, 387] width 8 height 8
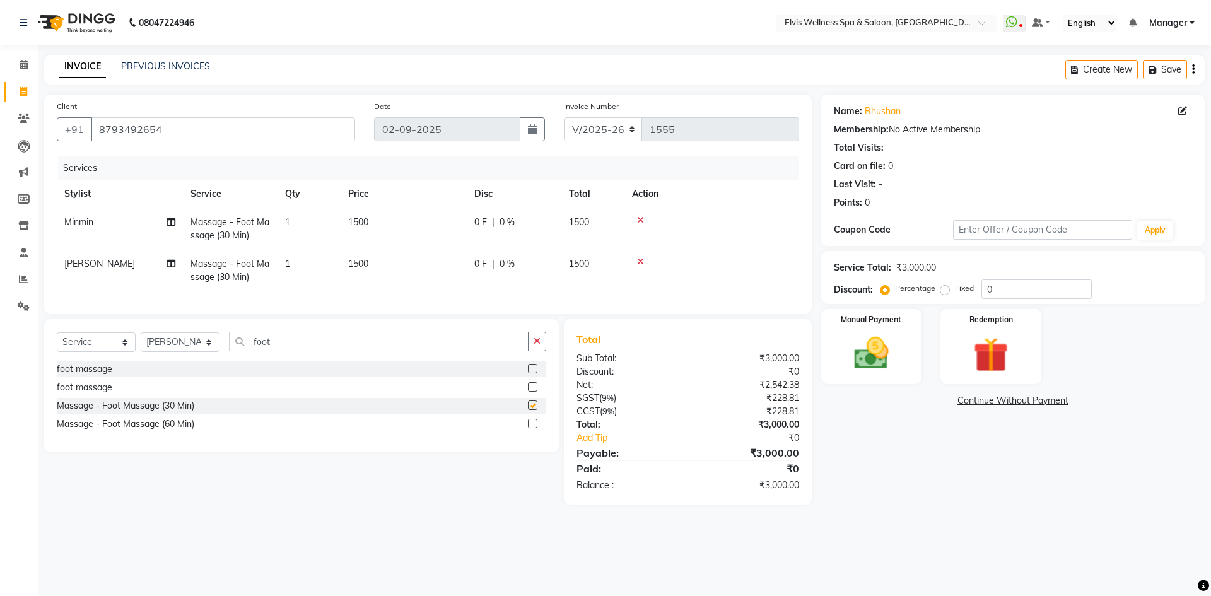
checkbox input "false"
click at [440, 225] on td "1500" at bounding box center [404, 229] width 126 height 42
select select "46461"
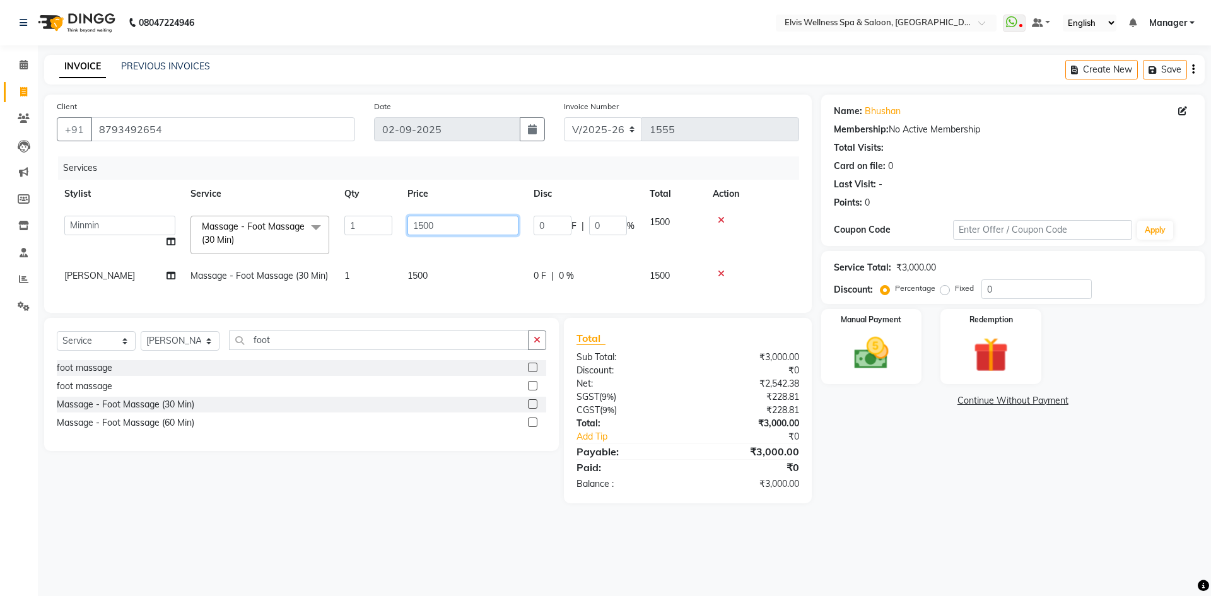
drag, startPoint x: 446, startPoint y: 223, endPoint x: 365, endPoint y: 221, distance: 80.8
click at [367, 222] on tr "[PERSON_NAME] [PERSON_NAME] Staff KP Staff Manager Minmin [PERSON_NAME] [PERSON…" at bounding box center [428, 235] width 742 height 54
type input "1200"
click at [447, 290] on td "1500" at bounding box center [463, 276] width 126 height 28
select select "70667"
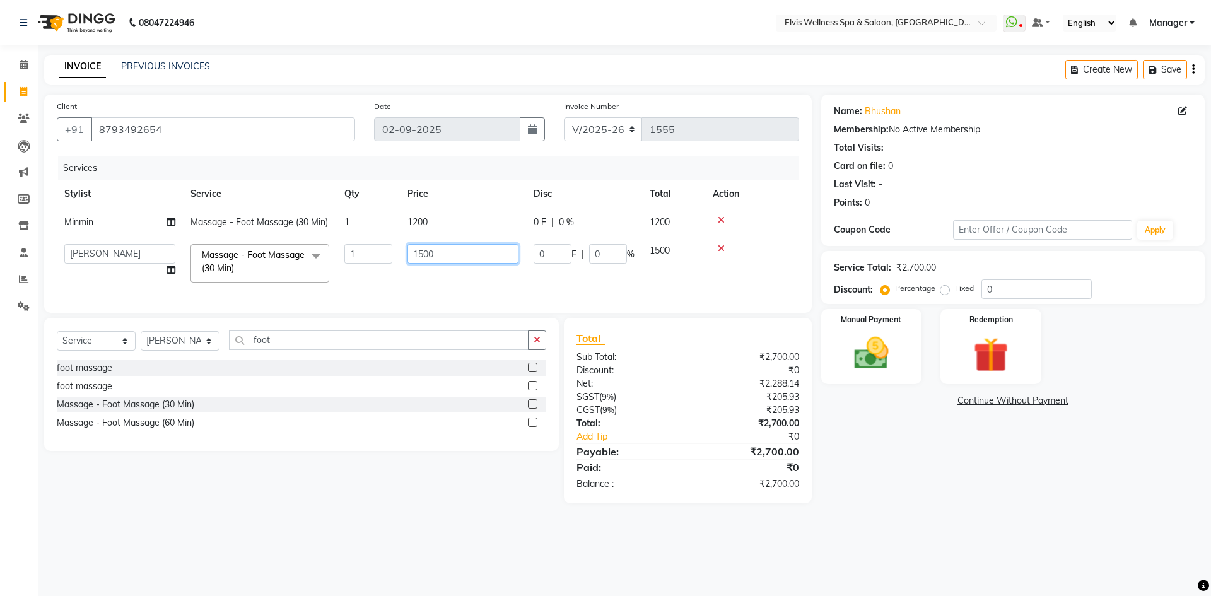
drag, startPoint x: 418, startPoint y: 250, endPoint x: 335, endPoint y: 243, distance: 83.0
click at [335, 243] on tr "[PERSON_NAME] [PERSON_NAME] Staff KP Staff Manager Minmin [PERSON_NAME] [PERSON…" at bounding box center [428, 264] width 742 height 54
type input "1200"
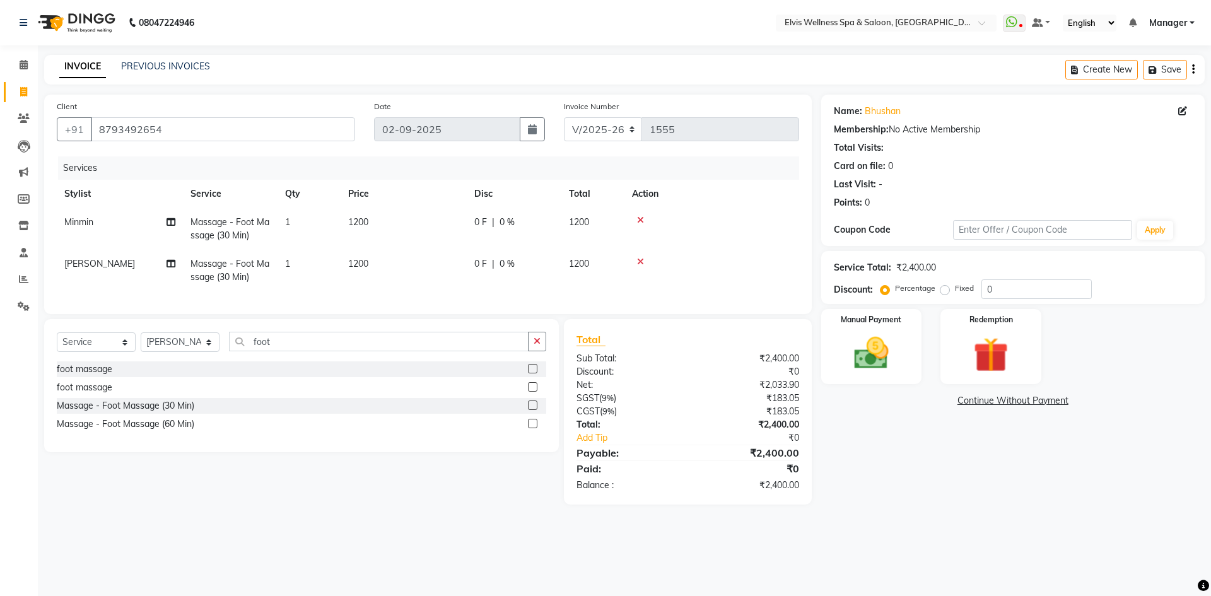
click at [441, 284] on td "1200" at bounding box center [404, 271] width 126 height 42
select select "70667"
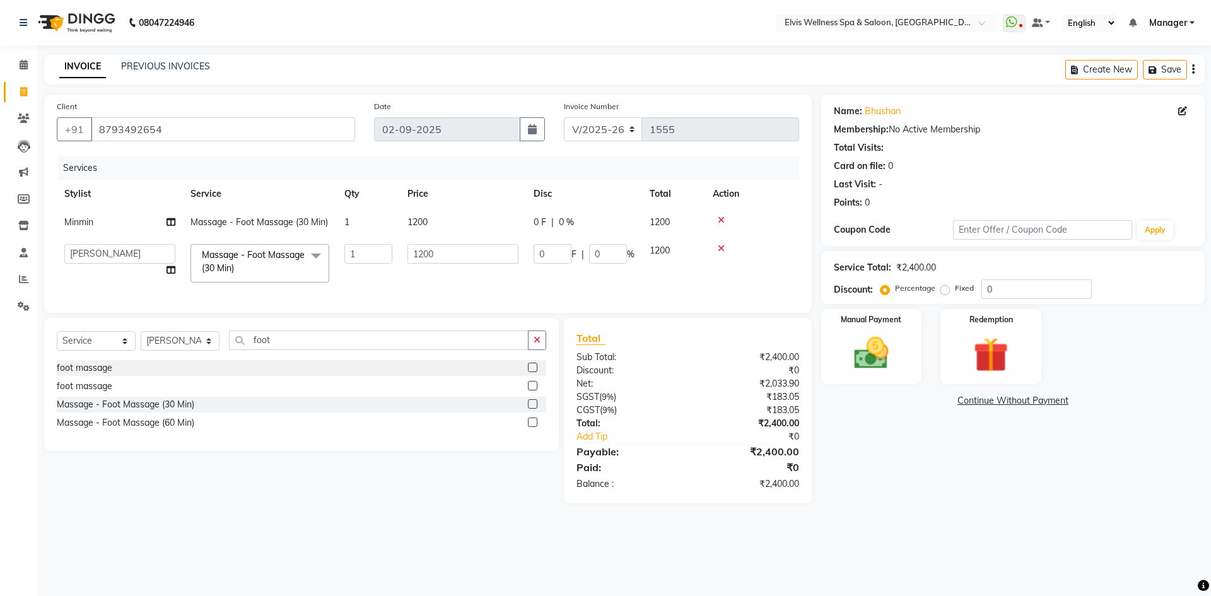
click at [184, 334] on div "Select Service Product Membership Package Voucher Prepaid Gift Card Select Styl…" at bounding box center [301, 384] width 515 height 133
click at [172, 348] on select "Select Stylist [PERSON_NAME] [PERSON_NAME] Staff KP Staff Manager Minmin [PERSO…" at bounding box center [180, 341] width 79 height 20
select select "46461"
click at [141, 341] on select "Select Stylist [PERSON_NAME] [PERSON_NAME] Staff KP Staff Manager Minmin [PERSO…" at bounding box center [180, 341] width 79 height 20
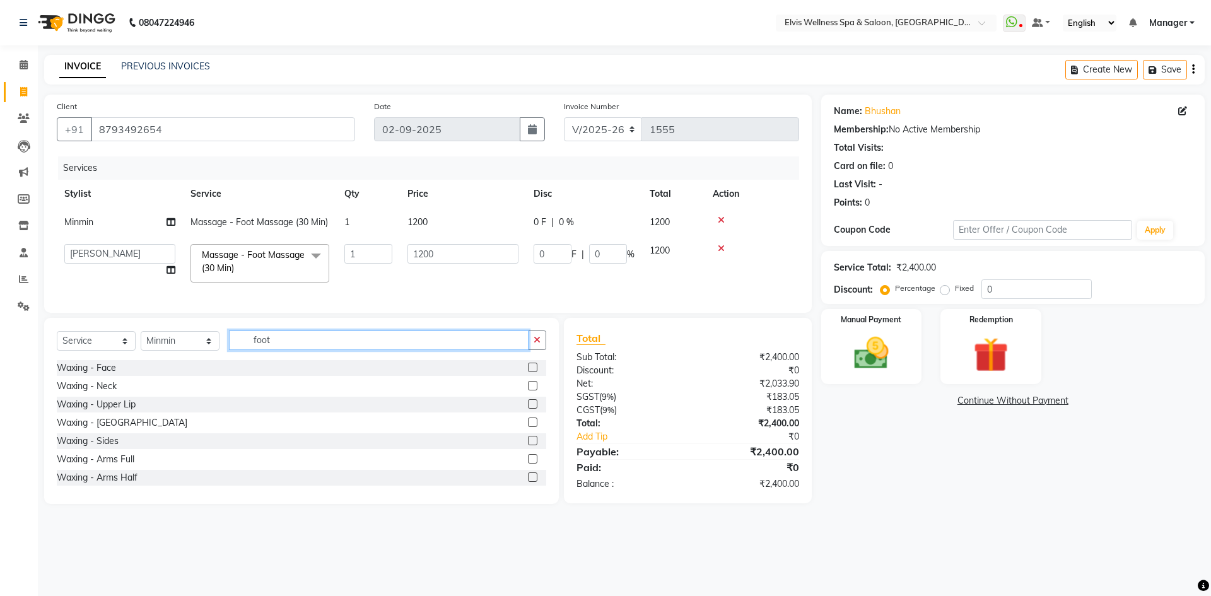
drag, startPoint x: 295, startPoint y: 349, endPoint x: 187, endPoint y: 341, distance: 107.5
click at [187, 341] on div "Select Service Product Membership Package Voucher Prepaid Gift Card Select Styl…" at bounding box center [301, 345] width 489 height 30
click at [180, 350] on select "Select Stylist [PERSON_NAME] [PERSON_NAME] Staff KP Staff Manager Minmin [PERSO…" at bounding box center [180, 341] width 79 height 20
drag, startPoint x: 441, startPoint y: 292, endPoint x: 438, endPoint y: 256, distance: 36.1
click at [441, 292] on div "Services Stylist Service Qty Price Disc Total Action Minmin Massage - Foot Mass…" at bounding box center [428, 228] width 742 height 144
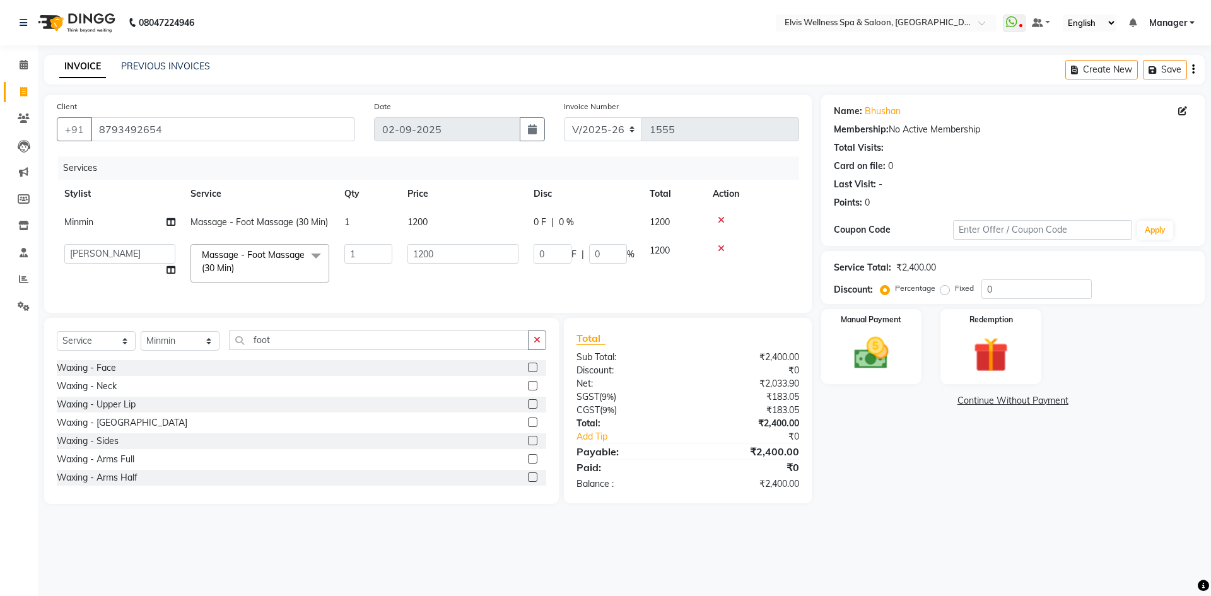
click at [447, 217] on td "1200" at bounding box center [463, 222] width 126 height 28
select select "46461"
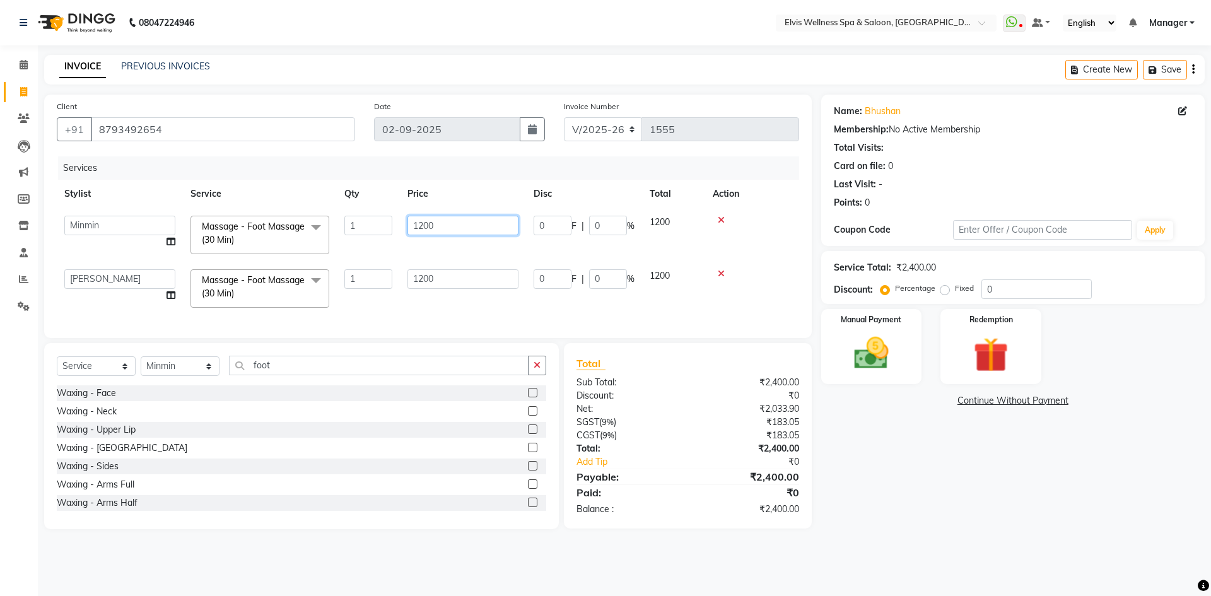
drag, startPoint x: 479, startPoint y: 218, endPoint x: 313, endPoint y: 226, distance: 166.1
click at [315, 226] on tr "[PERSON_NAME] [PERSON_NAME] Staff KP Staff Manager Minmin [PERSON_NAME] [PERSON…" at bounding box center [428, 235] width 742 height 54
type input "1000"
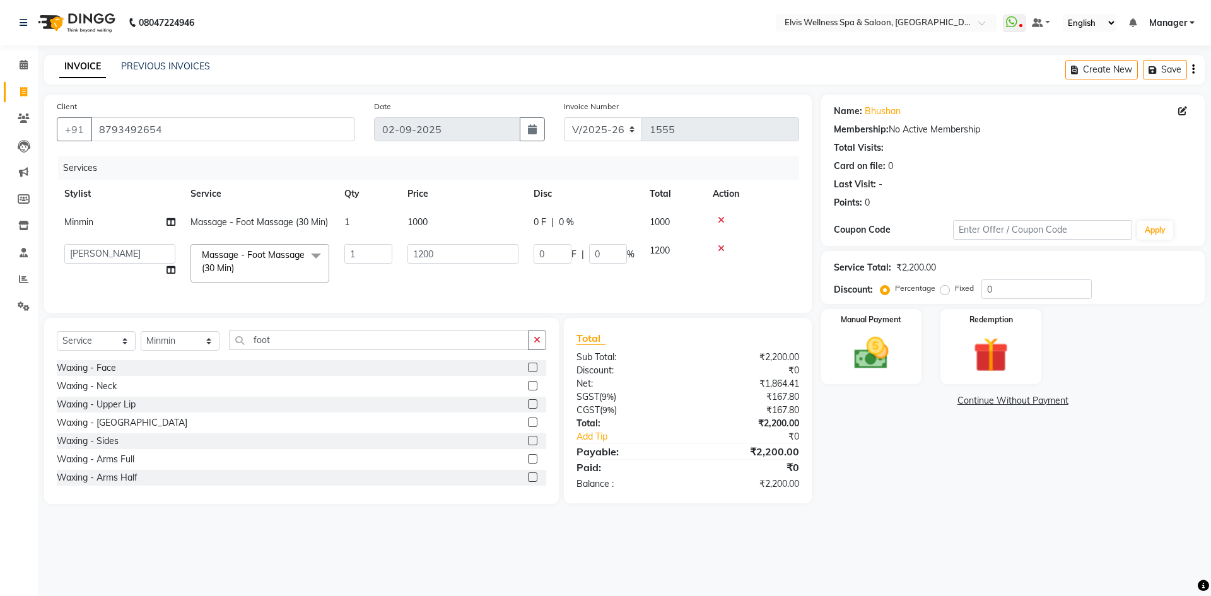
click at [464, 262] on td "1200" at bounding box center [463, 264] width 126 height 54
drag, startPoint x: 460, startPoint y: 259, endPoint x: 293, endPoint y: 243, distance: 167.2
click at [288, 242] on tr "[PERSON_NAME] [PERSON_NAME] Staff KP Staff Manager Minmin [PERSON_NAME] [PERSON…" at bounding box center [428, 264] width 742 height 54
type input "1000"
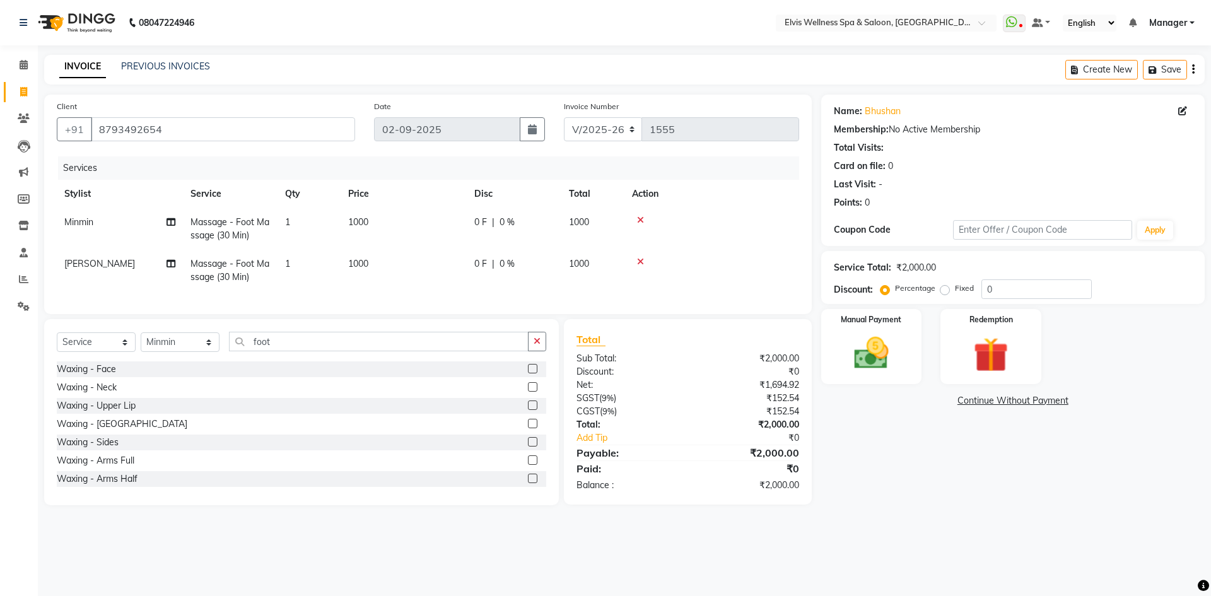
click at [447, 284] on td "1000" at bounding box center [404, 271] width 126 height 42
select select "70667"
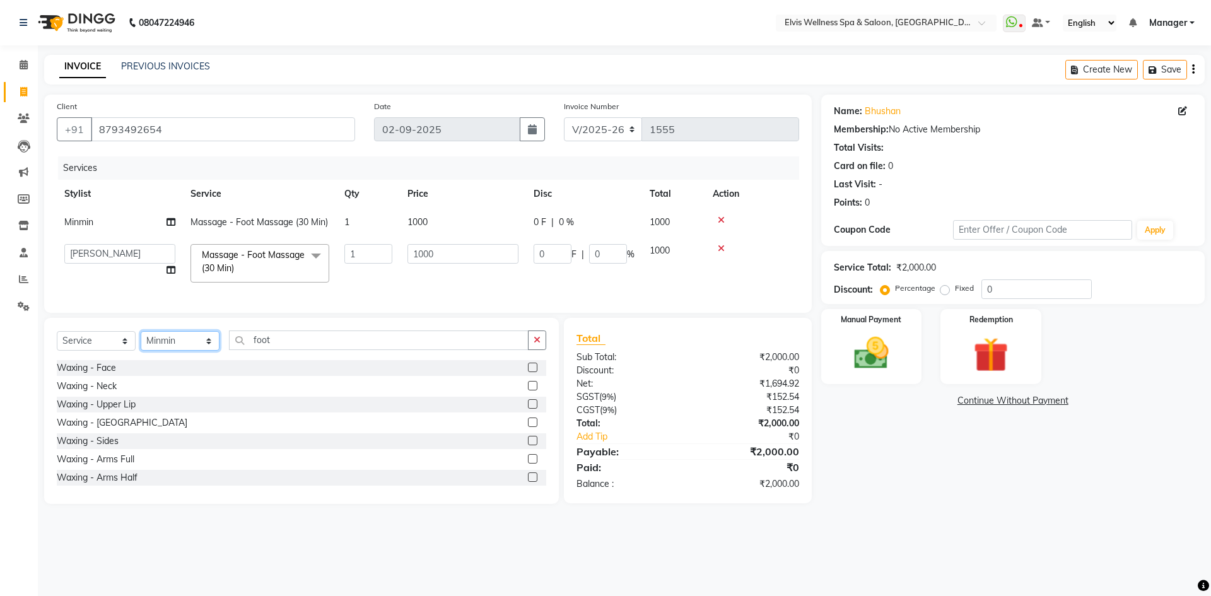
click at [177, 351] on select "Select Stylist [PERSON_NAME] [PERSON_NAME] Staff KP Staff Manager Minmin [PERSO…" at bounding box center [180, 341] width 79 height 20
select select "68757"
click at [141, 341] on select "Select Stylist [PERSON_NAME] [PERSON_NAME] Staff KP Staff Manager Minmin [PERSO…" at bounding box center [180, 341] width 79 height 20
drag, startPoint x: 310, startPoint y: 355, endPoint x: 106, endPoint y: 323, distance: 206.9
click at [107, 324] on div "Client [PHONE_NUMBER] Date [DATE] Invoice Number V/2025 V/[PHONE_NUMBER] Servic…" at bounding box center [428, 299] width 787 height 409
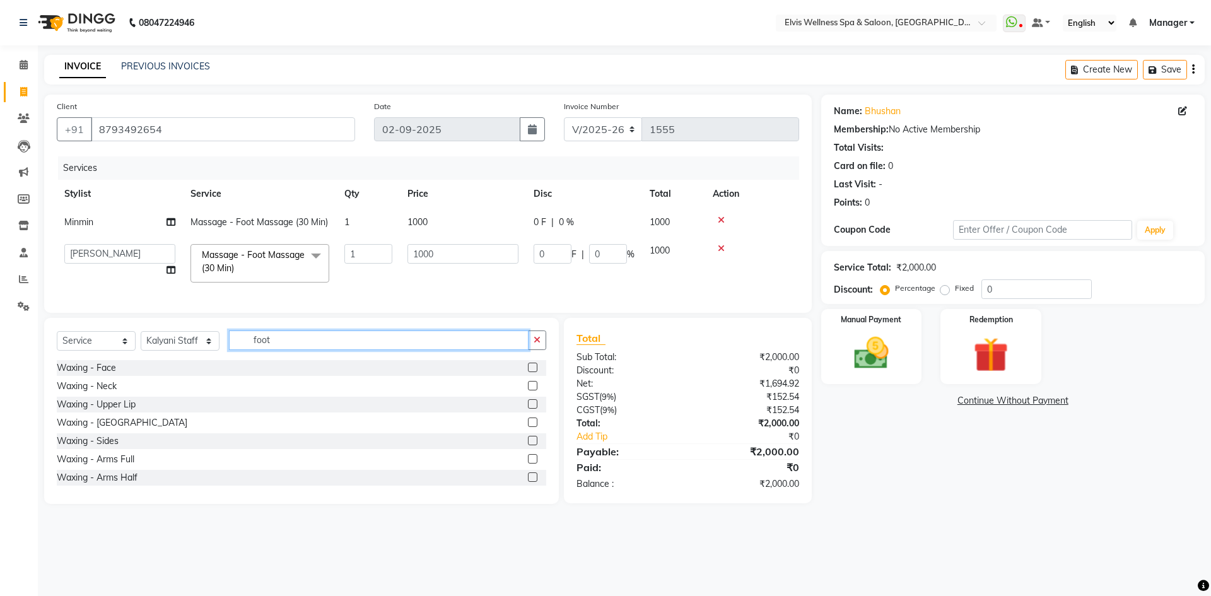
click at [291, 343] on input "foot" at bounding box center [379, 340] width 300 height 20
click at [369, 230] on td "1" at bounding box center [368, 222] width 63 height 28
select select "46461"
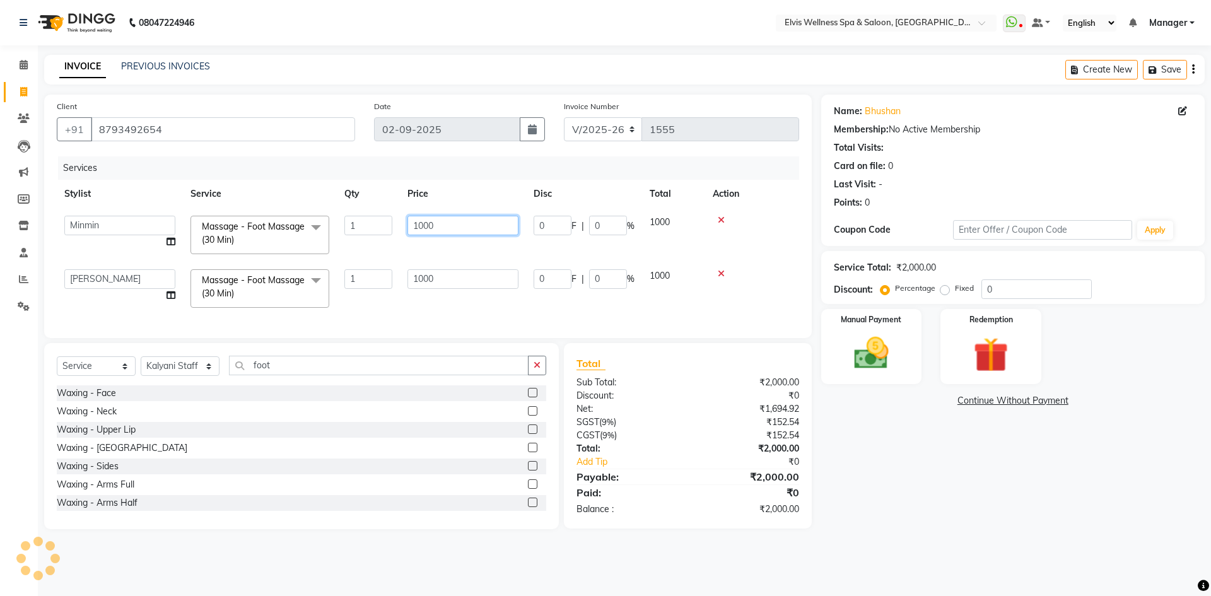
drag, startPoint x: 436, startPoint y: 227, endPoint x: 384, endPoint y: 216, distance: 52.8
click at [387, 218] on tr "[PERSON_NAME] [PERSON_NAME] Staff KP Staff Manager Minmin [PERSON_NAME] [PERSON…" at bounding box center [428, 235] width 742 height 54
type input "1500"
click at [478, 257] on tbody "[PERSON_NAME] [PERSON_NAME] Staff KP Staff Manager Minmin [PERSON_NAME] [PERSON…" at bounding box center [428, 261] width 742 height 107
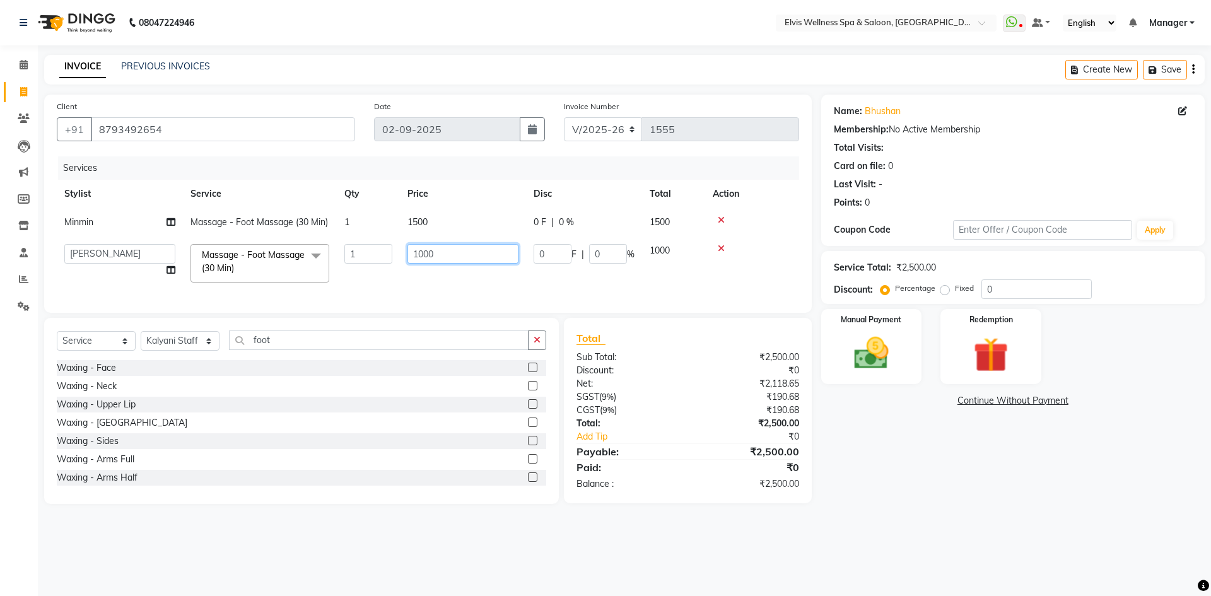
drag, startPoint x: 464, startPoint y: 255, endPoint x: 346, endPoint y: 243, distance: 118.6
click at [354, 245] on tr "[PERSON_NAME] [PERSON_NAME] Staff KP Staff Manager Minmin [PERSON_NAME] [PERSON…" at bounding box center [428, 264] width 742 height 54
type input "1500"
click at [446, 291] on div "Services Stylist Service Qty Price Disc Total Action Minmin Massage - Foot Mass…" at bounding box center [428, 228] width 742 height 144
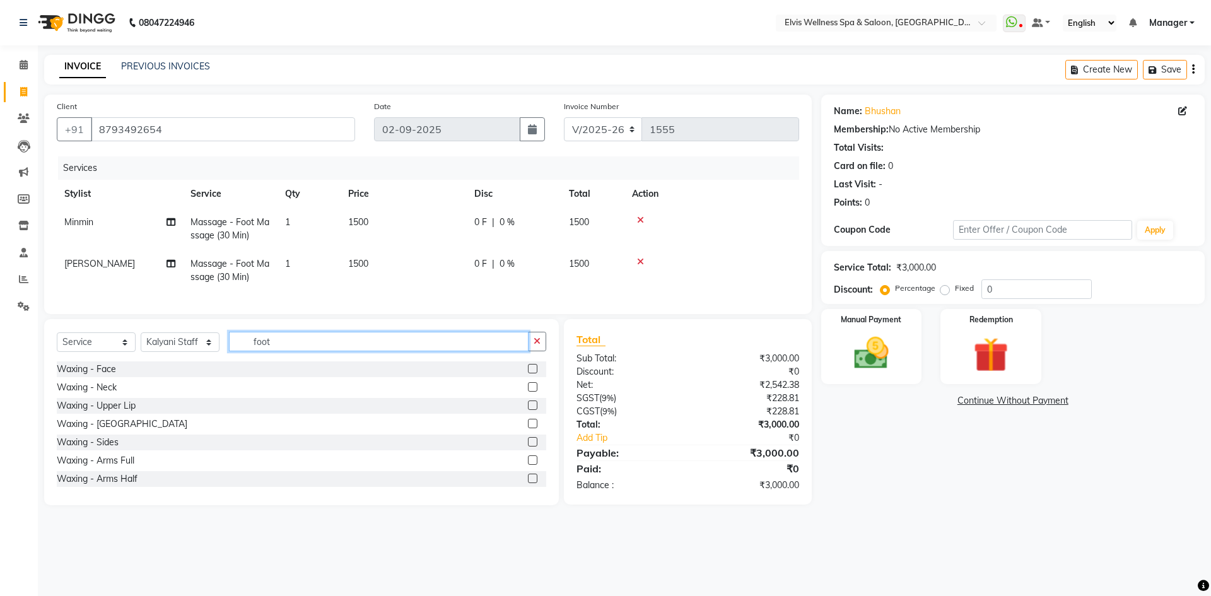
click at [290, 351] on input "foot" at bounding box center [379, 342] width 300 height 20
type input "f"
type input "bear"
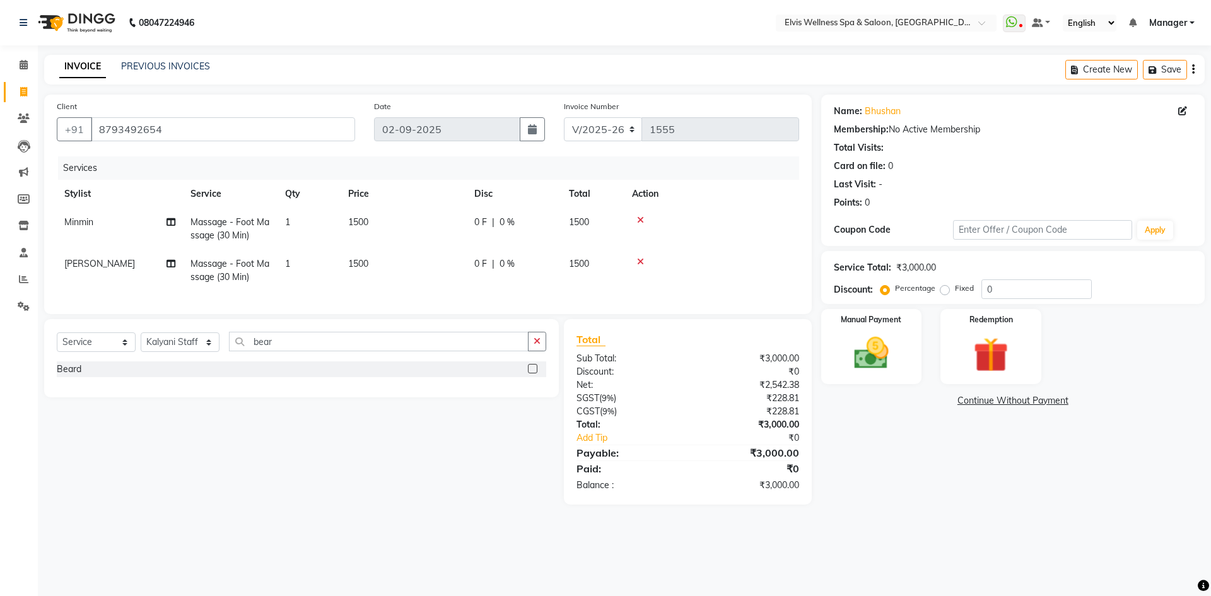
click at [530, 373] on label at bounding box center [532, 368] width 9 height 9
click at [530, 373] on input "checkbox" at bounding box center [532, 369] width 8 height 8
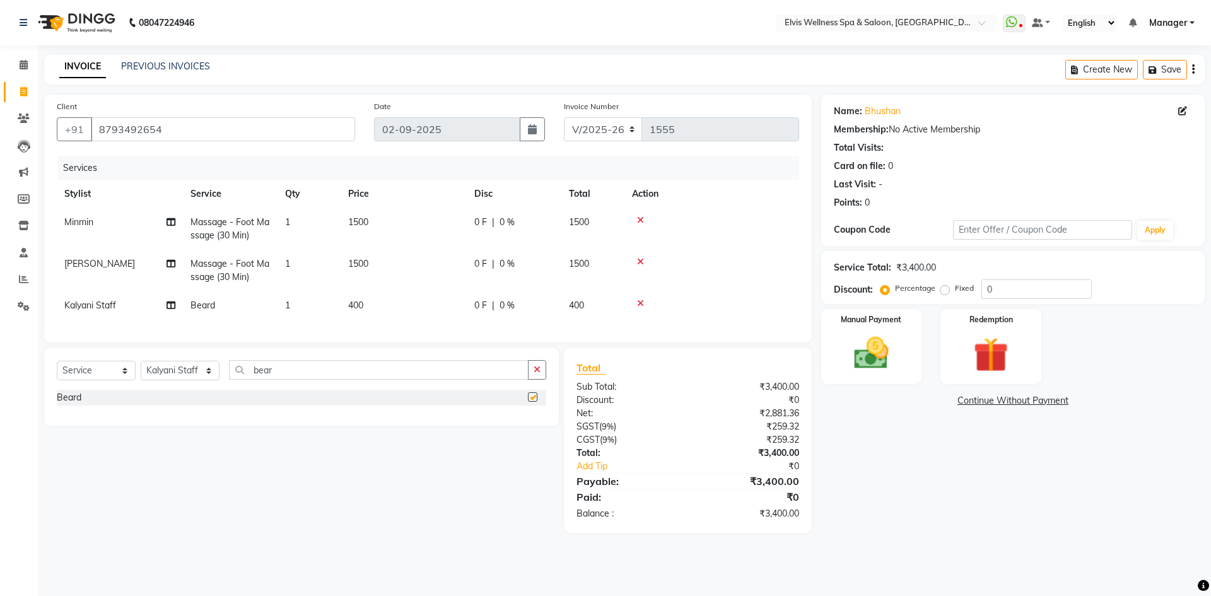
checkbox input "false"
drag, startPoint x: 274, startPoint y: 380, endPoint x: 172, endPoint y: 377, distance: 102.9
click at [172, 377] on div "Select Service Product Membership Package Voucher Prepaid Gift Card Select Styl…" at bounding box center [301, 375] width 489 height 30
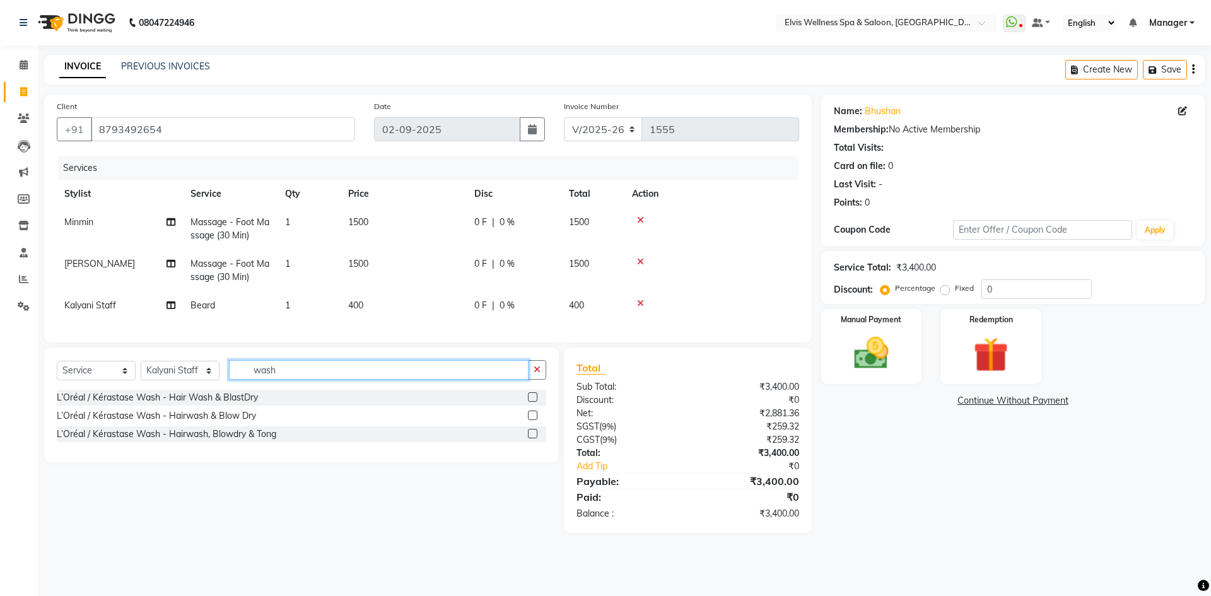
type input "wash"
click at [531, 420] on label at bounding box center [532, 415] width 9 height 9
click at [531, 420] on input "checkbox" at bounding box center [532, 416] width 8 height 8
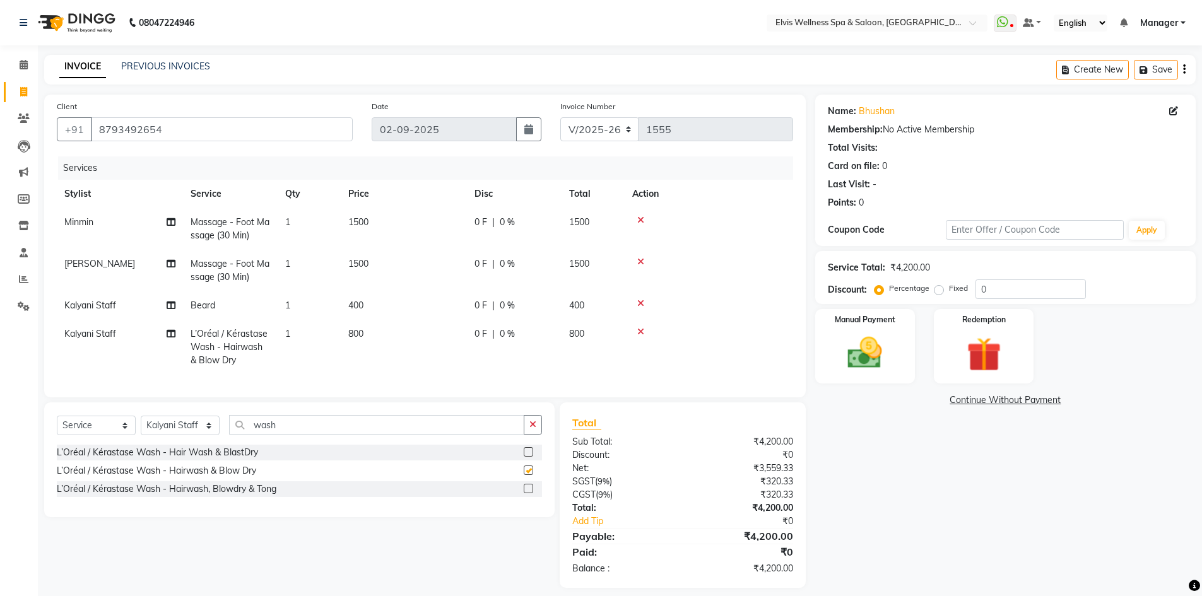
checkbox input "false"
click at [444, 361] on td "800" at bounding box center [404, 347] width 126 height 55
select select "68757"
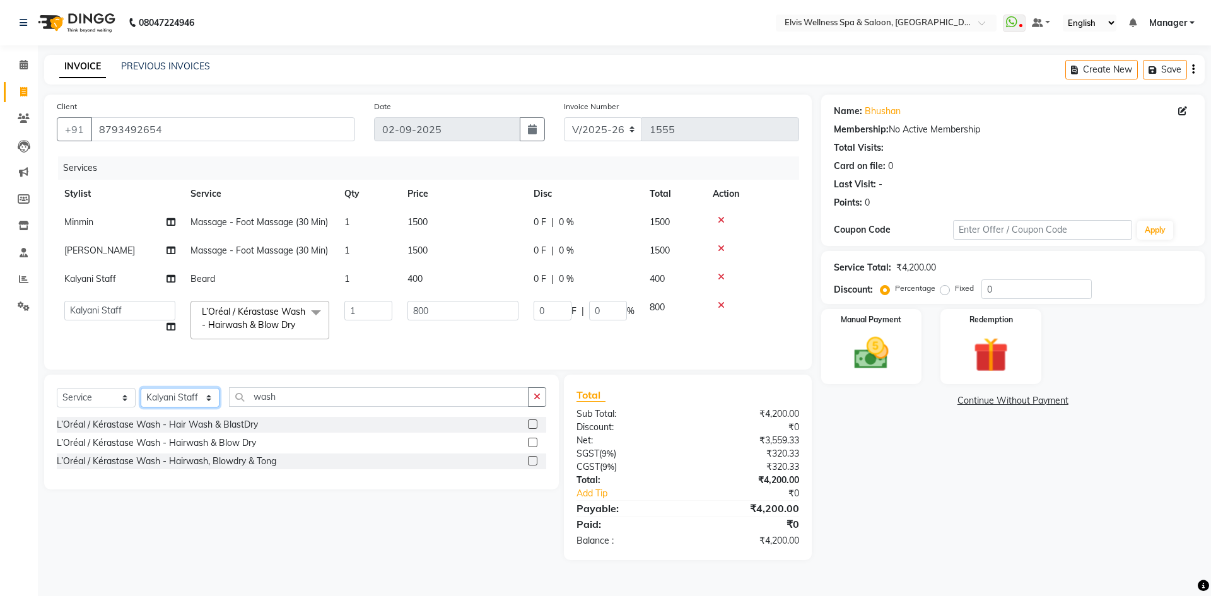
click at [192, 404] on select "Select Stylist [PERSON_NAME] [PERSON_NAME] Staff KP Staff Manager Minmin [PERSO…" at bounding box center [180, 398] width 79 height 20
select select "46461"
click at [141, 397] on select "Select Stylist [PERSON_NAME] [PERSON_NAME] Staff KP Staff Manager Minmin [PERSO…" at bounding box center [180, 398] width 79 height 20
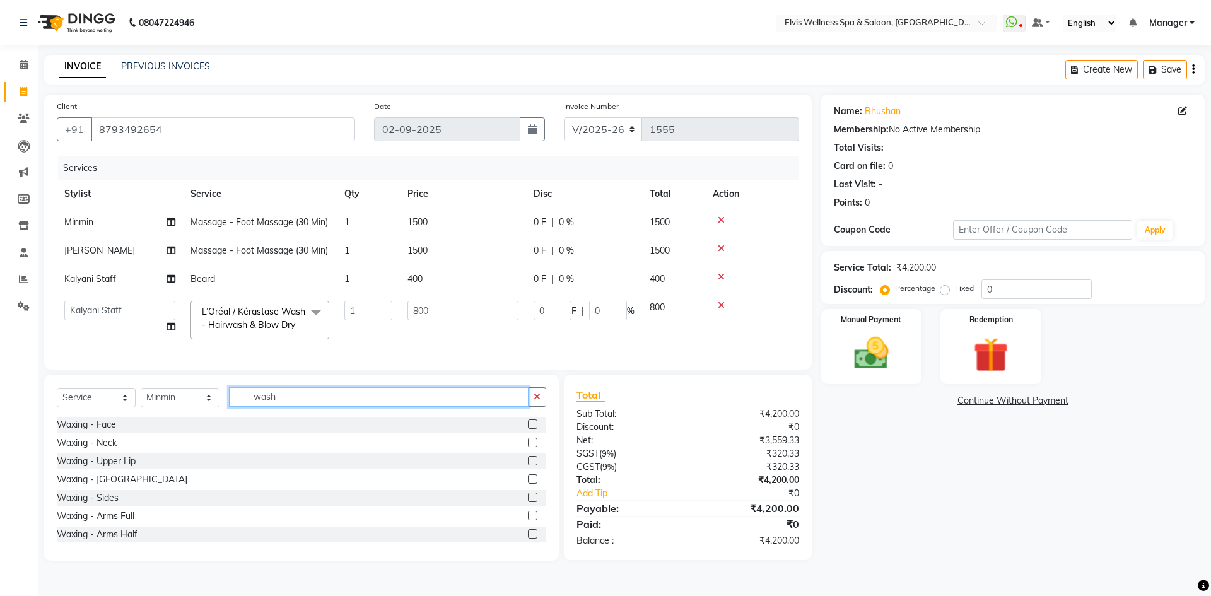
drag, startPoint x: 295, startPoint y: 404, endPoint x: 172, endPoint y: 397, distance: 122.6
click at [177, 397] on div "Select Service Product Membership Package Voucher Prepaid Gift Card Select Styl…" at bounding box center [301, 402] width 489 height 30
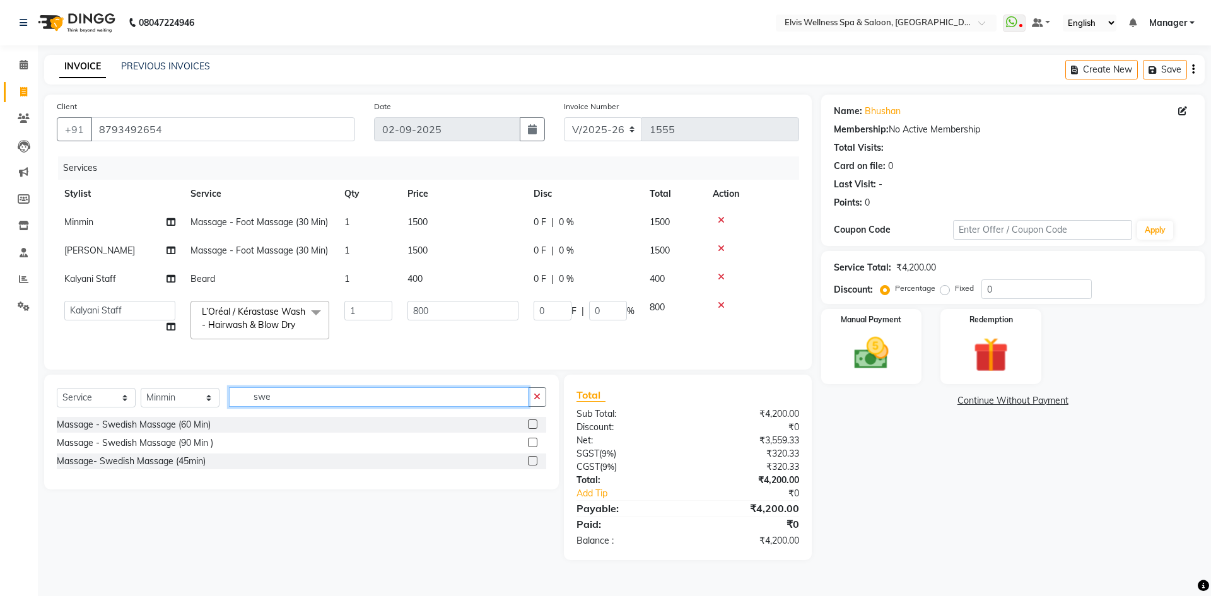
type input "swe"
click at [530, 465] on label at bounding box center [532, 460] width 9 height 9
click at [530, 465] on input "checkbox" at bounding box center [532, 461] width 8 height 8
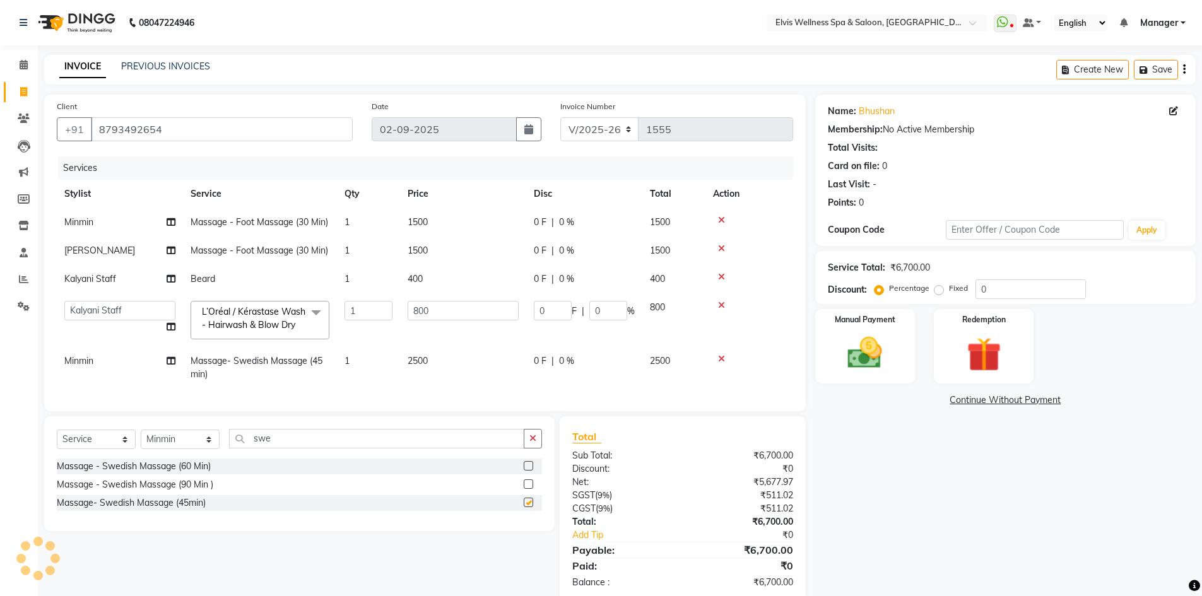
checkbox input "false"
click at [884, 363] on img at bounding box center [865, 352] width 58 height 41
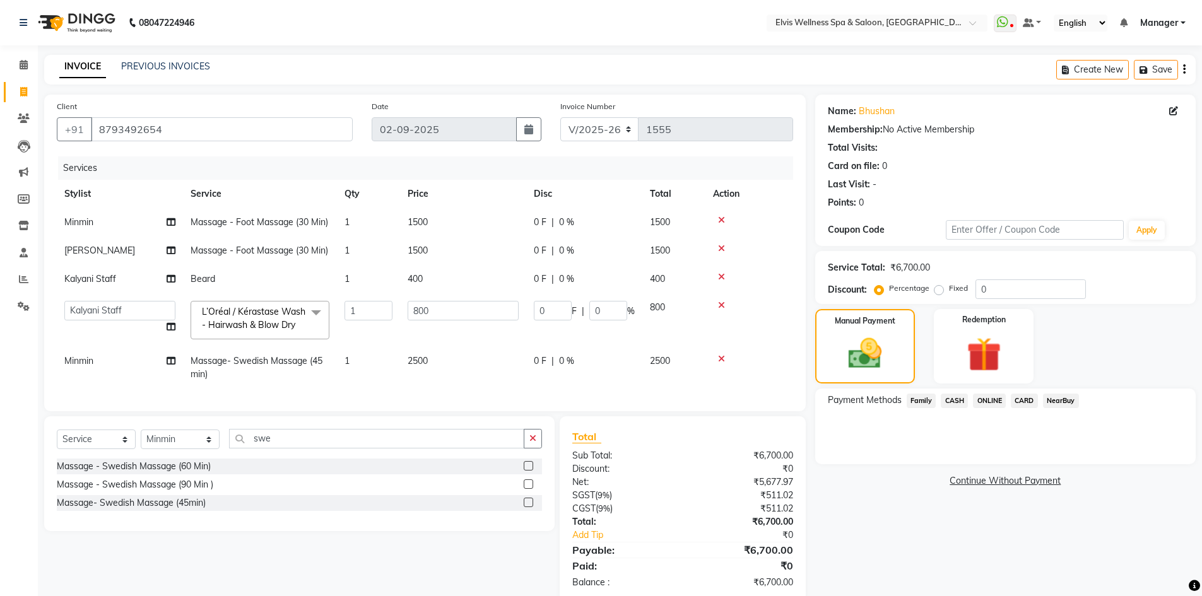
click at [985, 401] on span "ONLINE" at bounding box center [989, 401] width 33 height 15
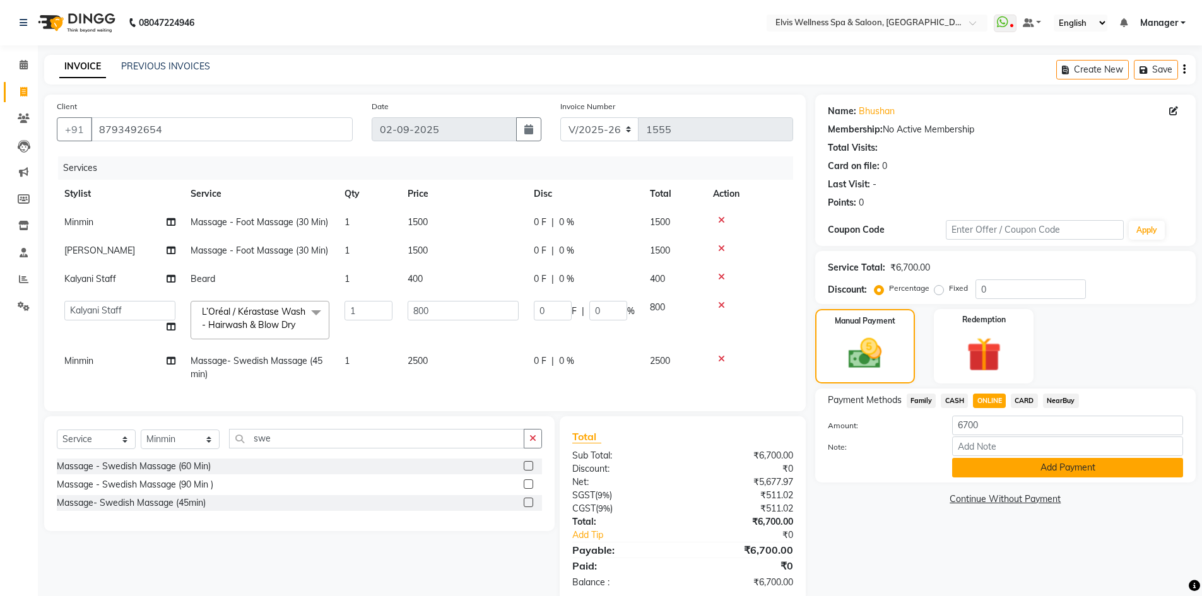
click at [1035, 471] on button "Add Payment" at bounding box center [1067, 468] width 231 height 20
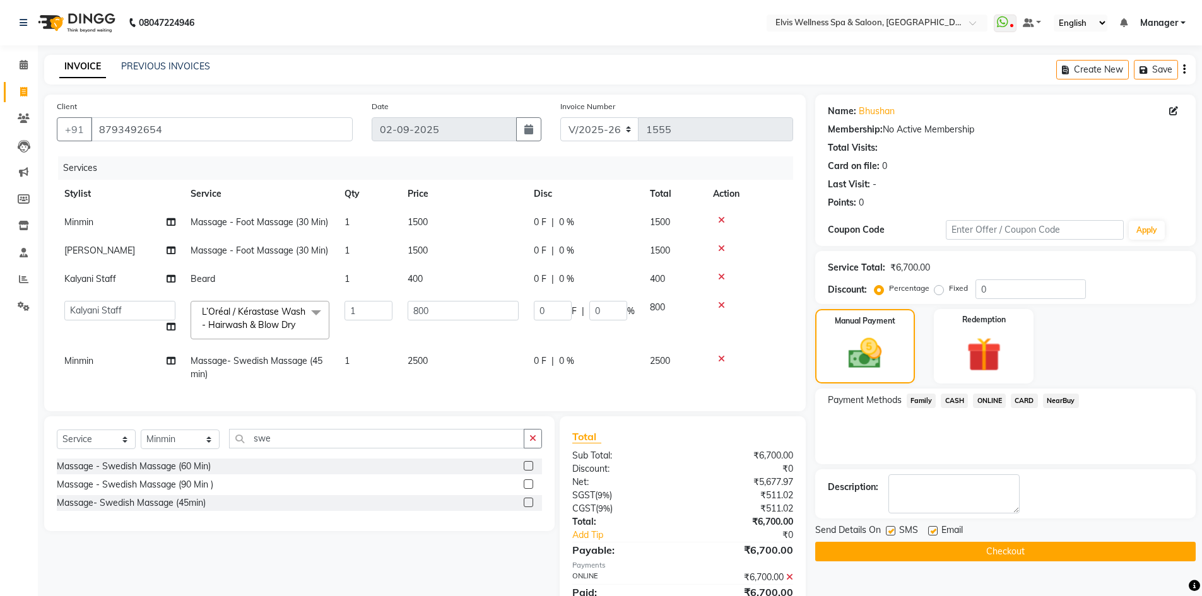
click at [1058, 564] on div "Name: Bhushan Membership: No Active Membership Total Visits: Card on file: 0 La…" at bounding box center [1010, 362] width 390 height 534
click at [1040, 554] on button "Checkout" at bounding box center [1005, 552] width 380 height 20
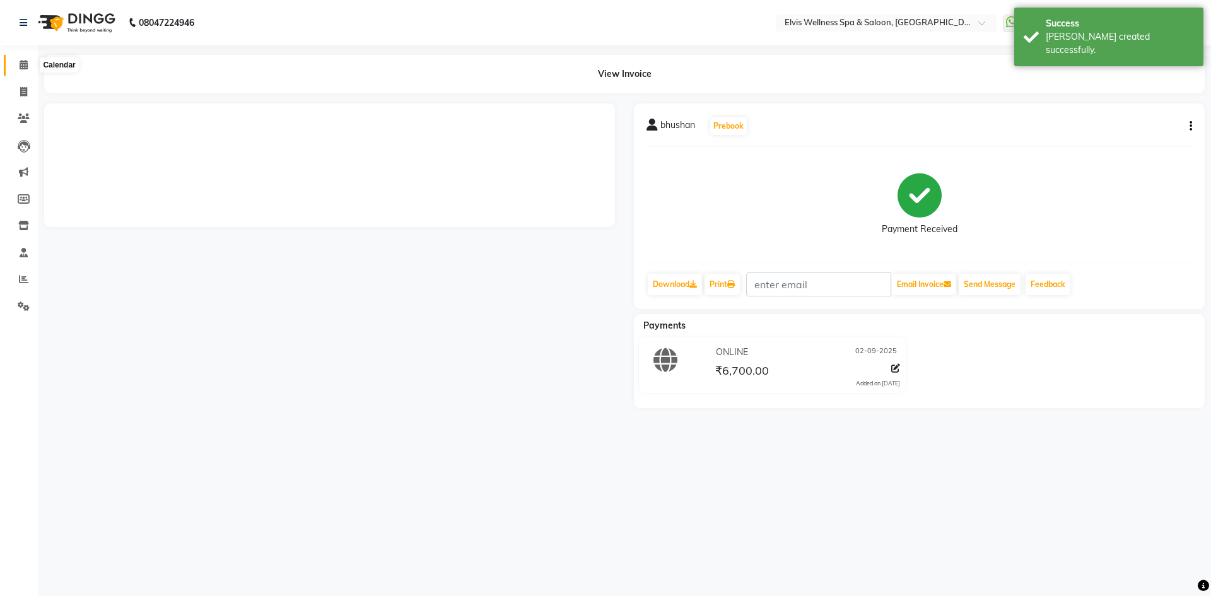
click at [26, 66] on icon at bounding box center [24, 64] width 8 height 9
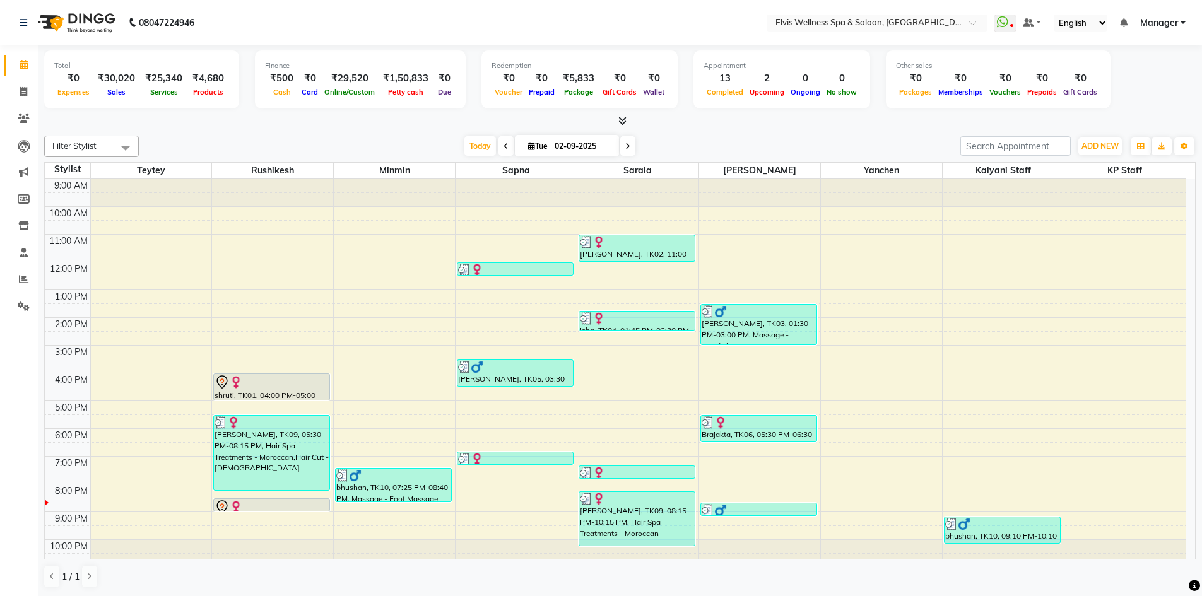
click at [629, 115] on div at bounding box center [619, 121] width 1151 height 13
click at [626, 116] on icon at bounding box center [622, 120] width 8 height 9
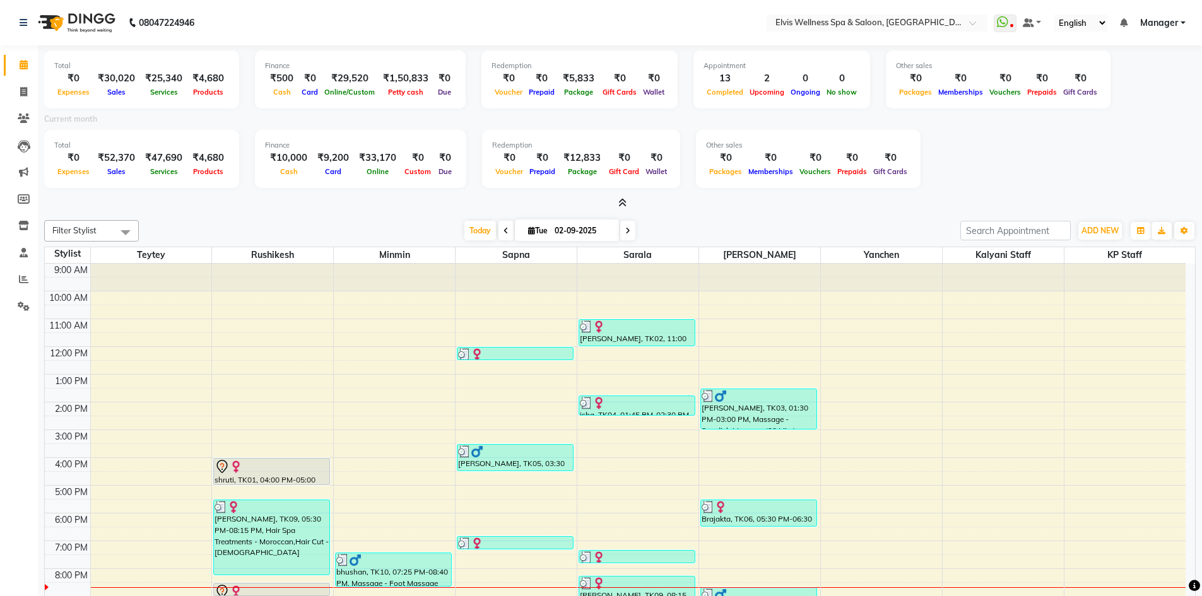
click at [624, 200] on icon at bounding box center [622, 202] width 8 height 9
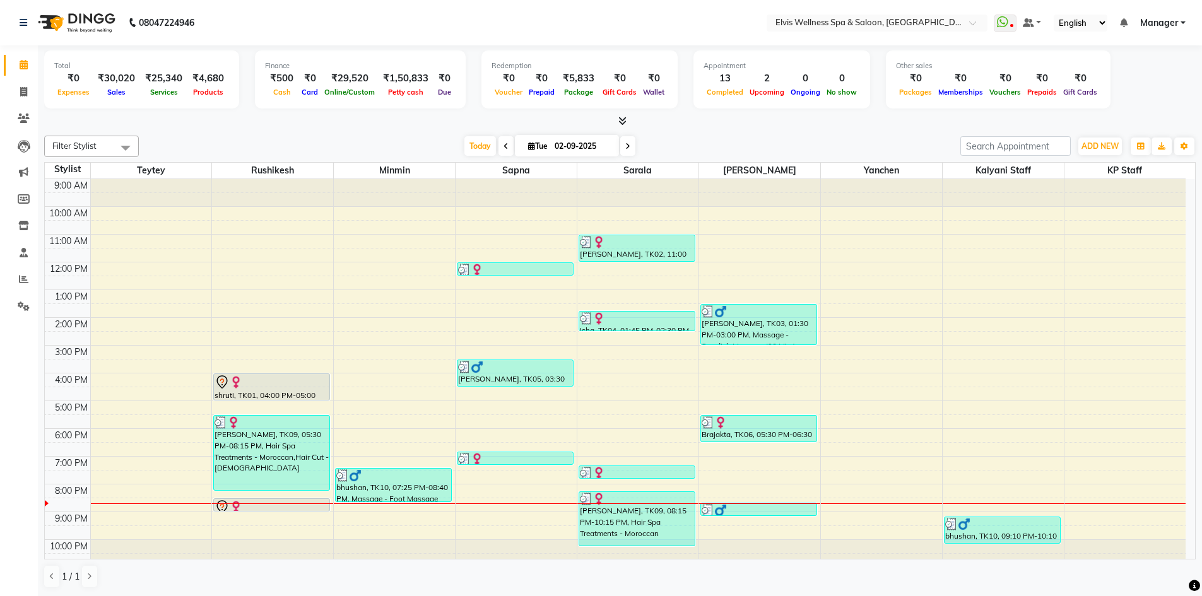
click at [618, 120] on icon at bounding box center [622, 120] width 8 height 9
